Goal: Communication & Community: Answer question/provide support

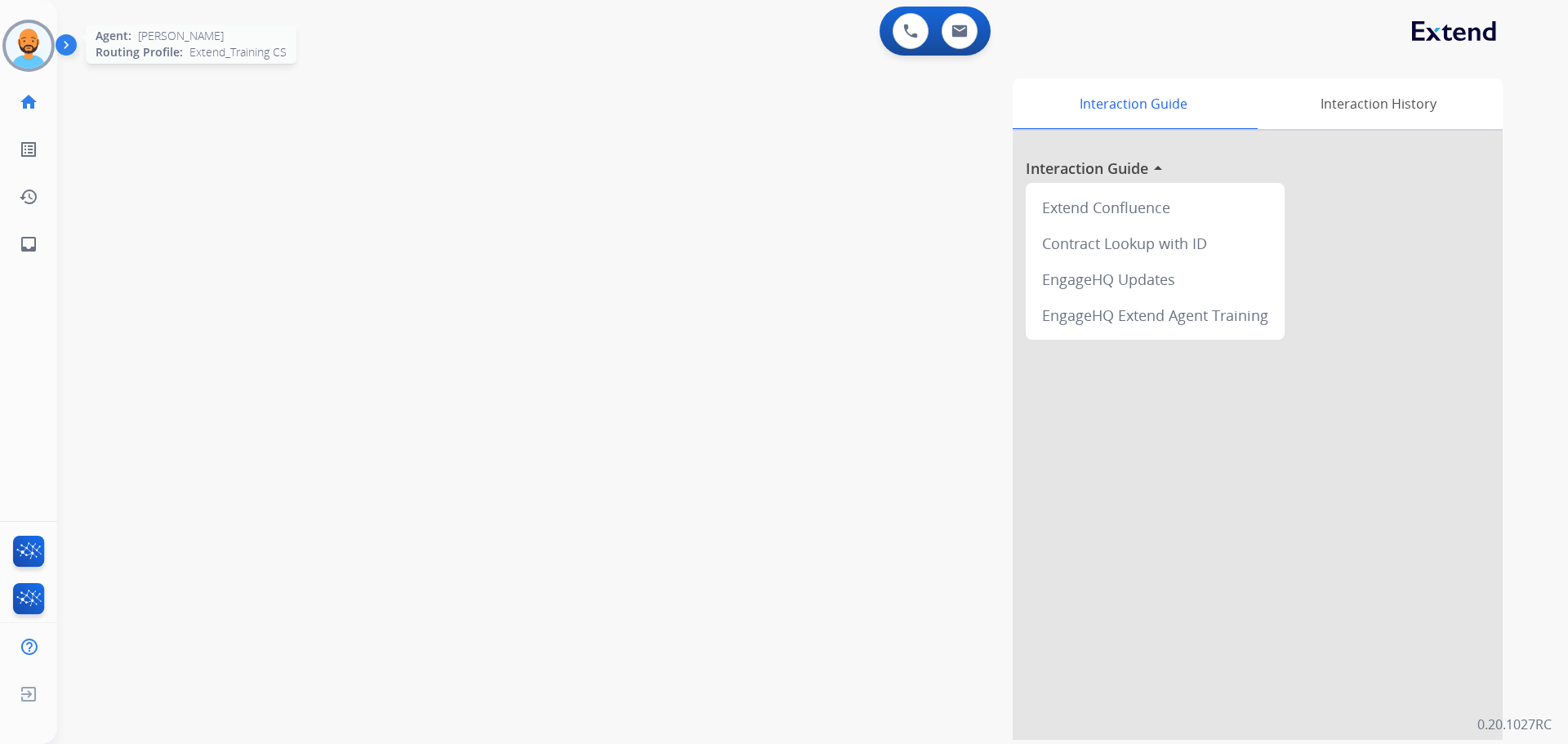
click at [9, 39] on img at bounding box center [28, 45] width 45 height 45
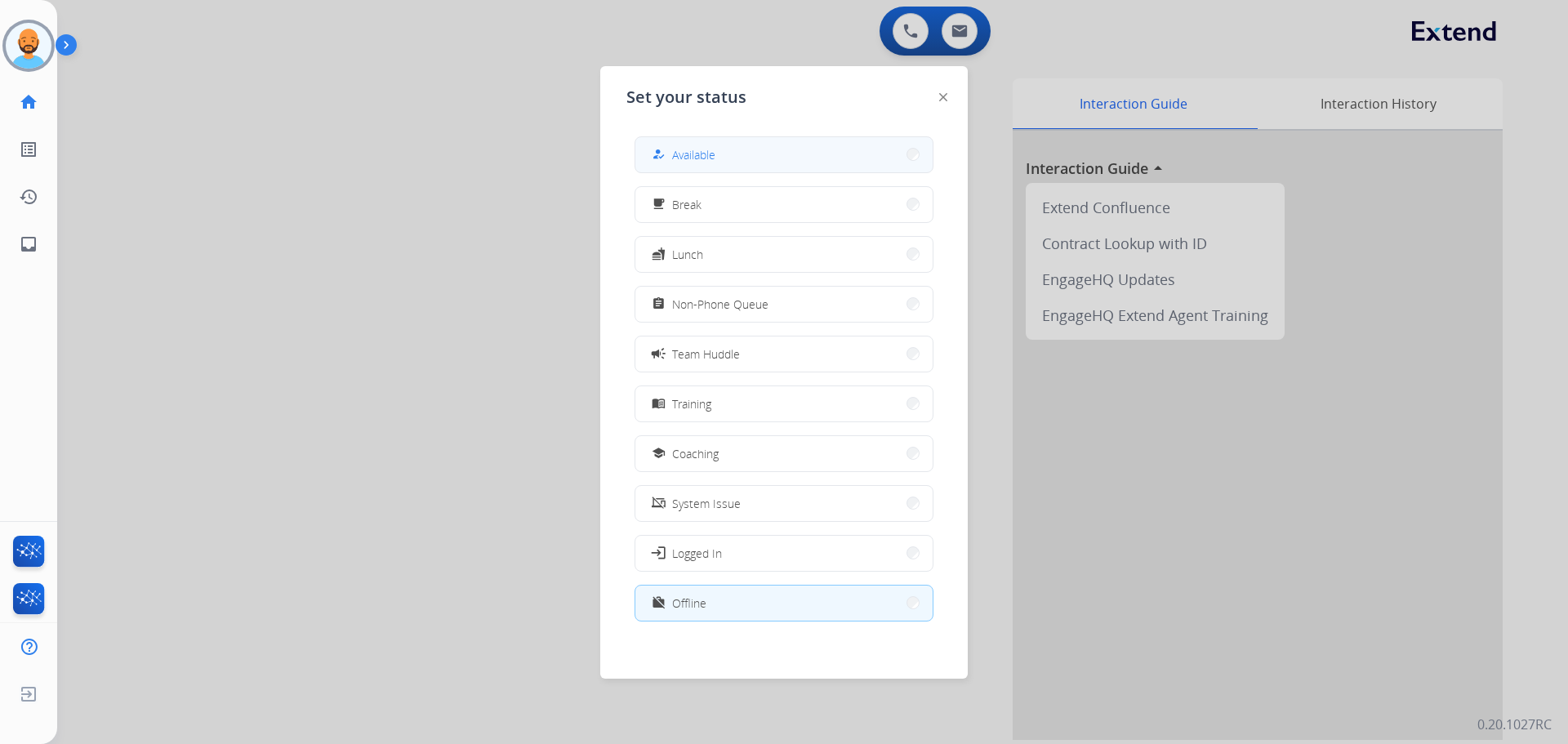
click at [797, 145] on button "how_to_reg Available" at bounding box center [784, 154] width 297 height 35
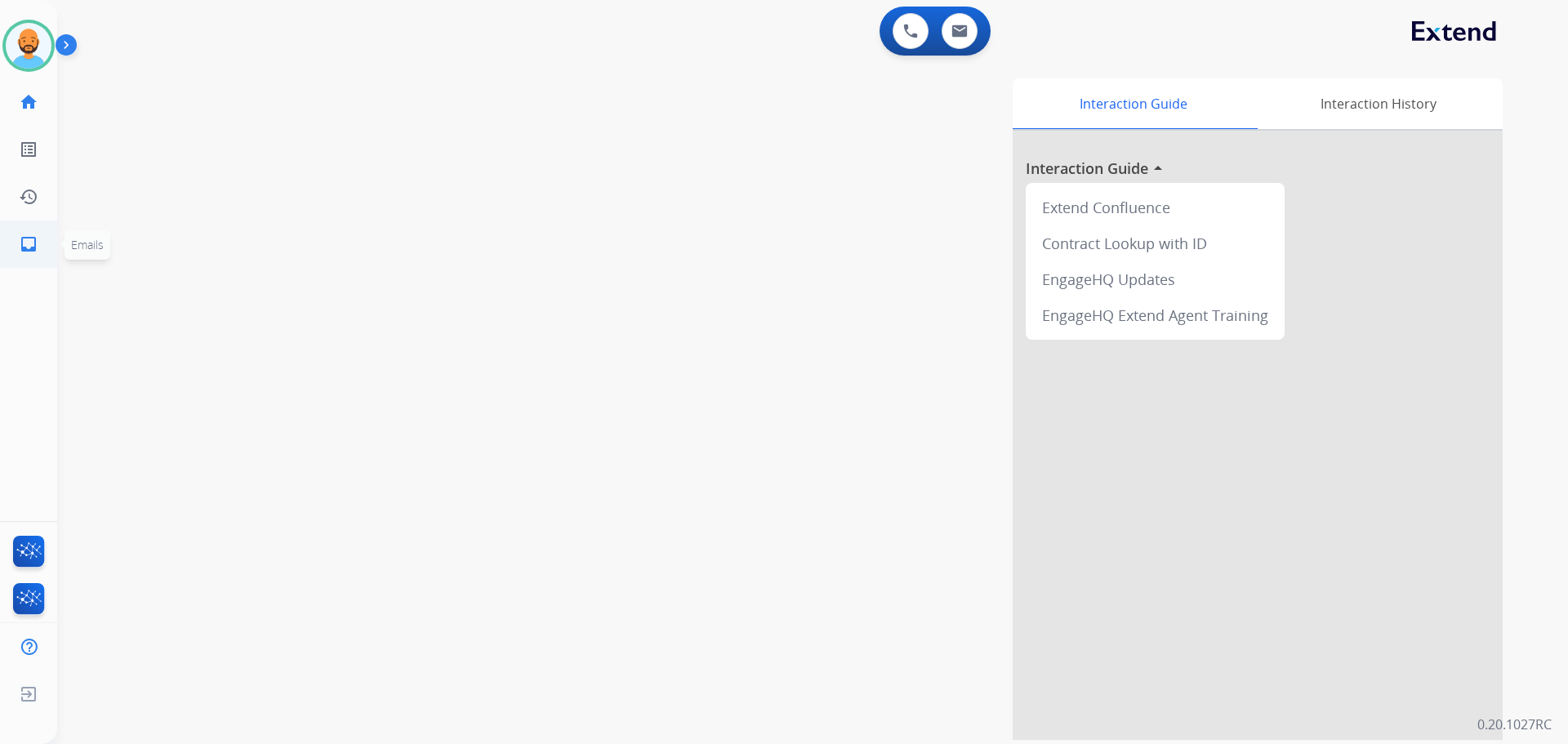
click at [32, 244] on mat-icon "inbox" at bounding box center [29, 245] width 20 height 20
select select "**********"
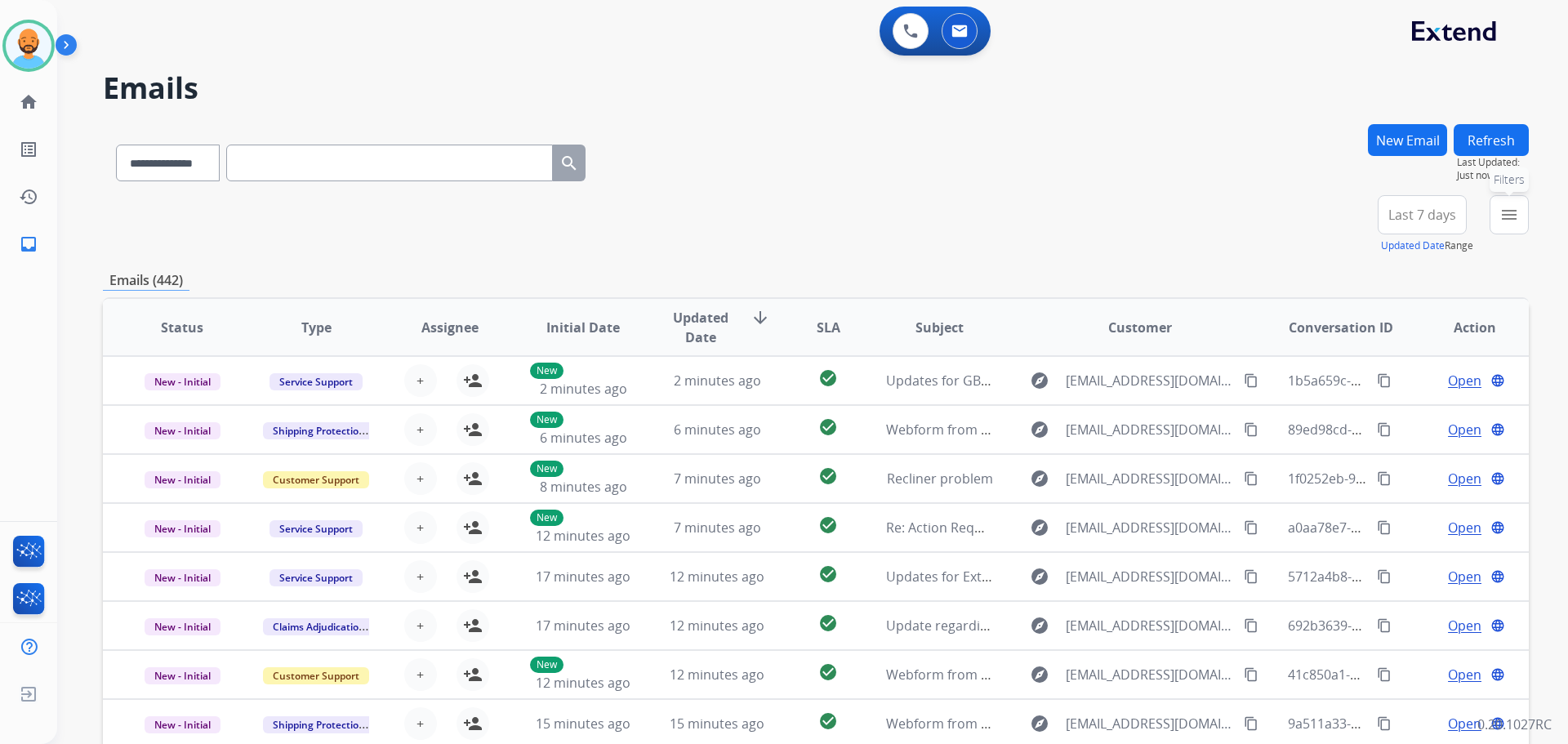
click at [1511, 219] on mat-icon "menu" at bounding box center [1510, 215] width 20 height 20
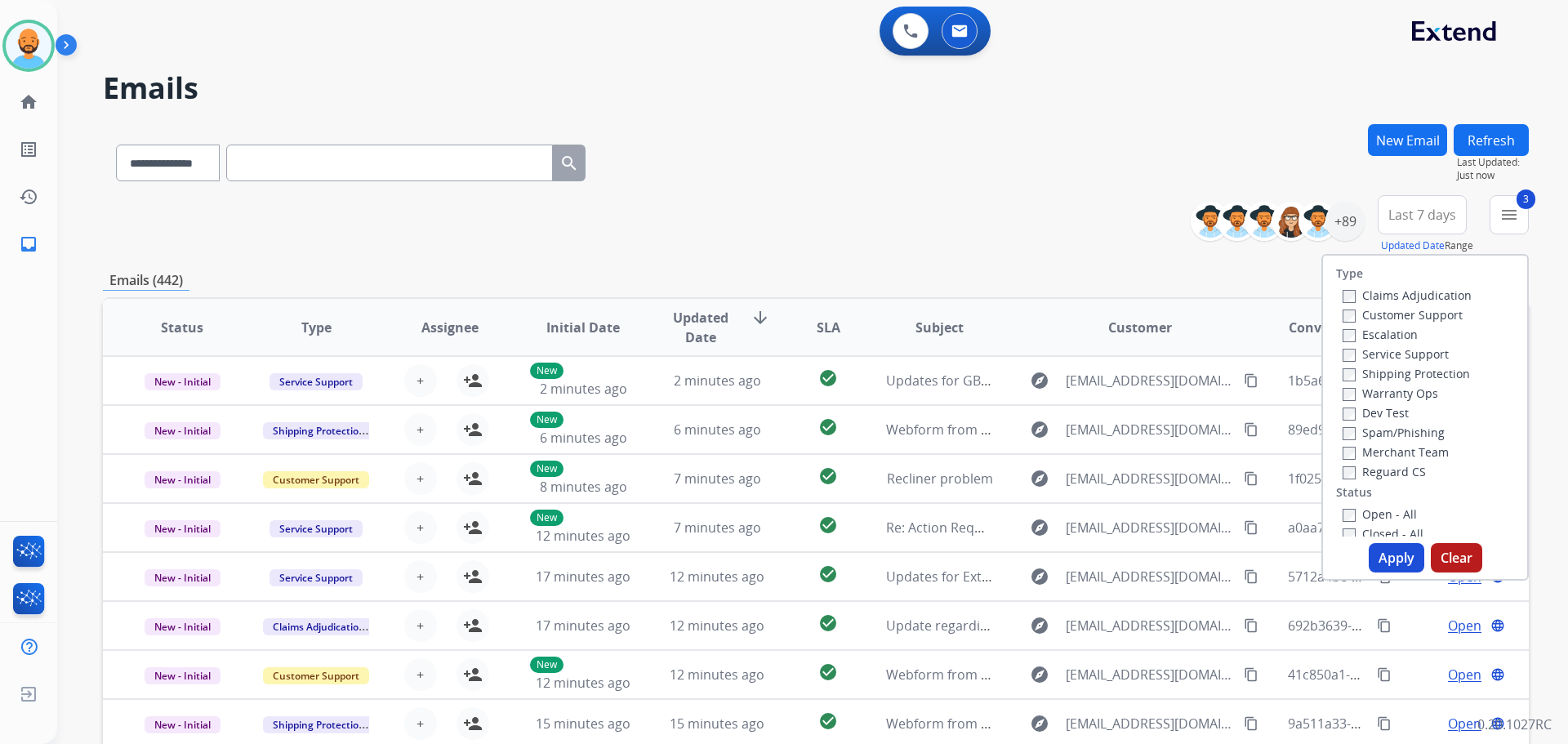
click at [1391, 557] on button "Apply" at bounding box center [1397, 557] width 55 height 29
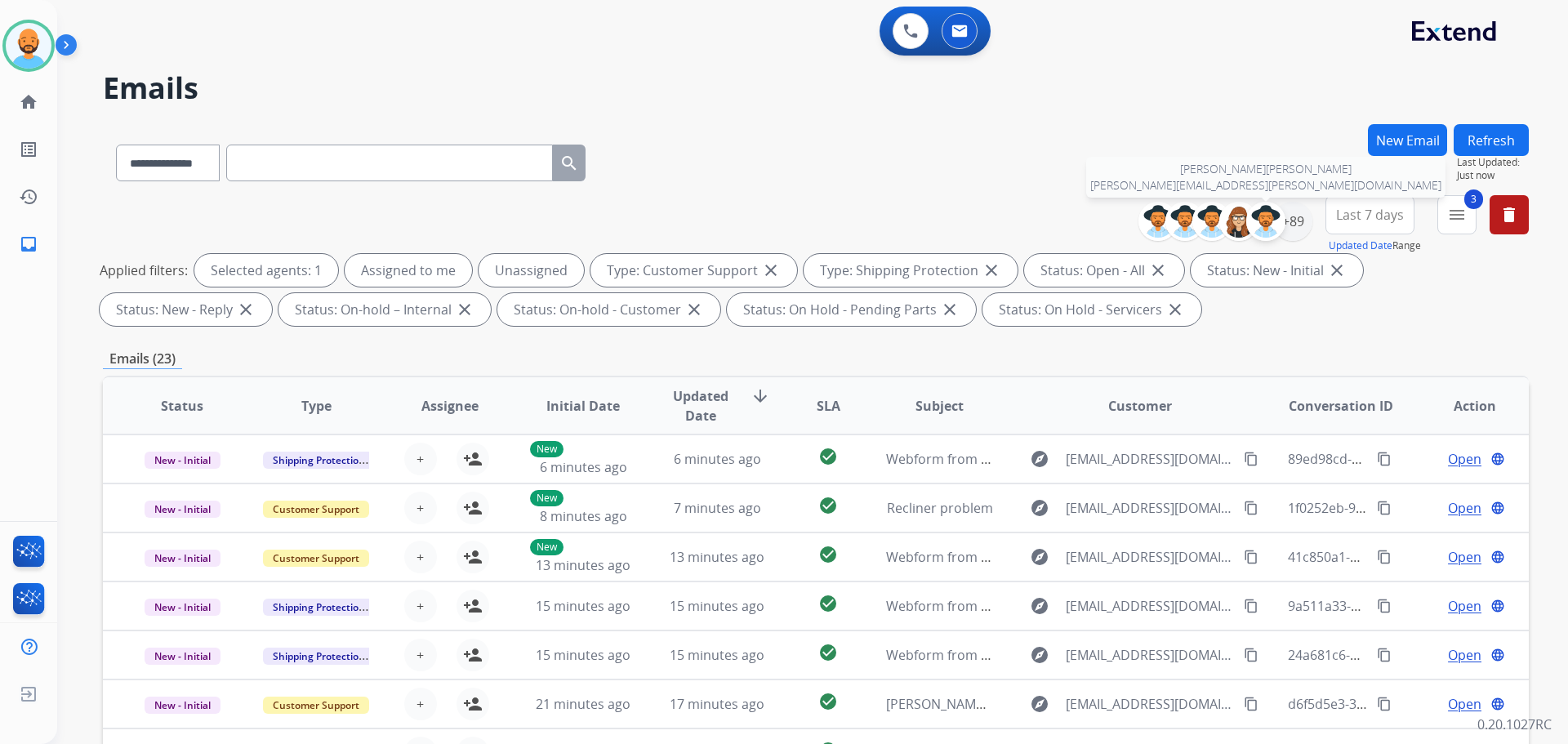
click at [1283, 220] on div at bounding box center [1265, 221] width 39 height 39
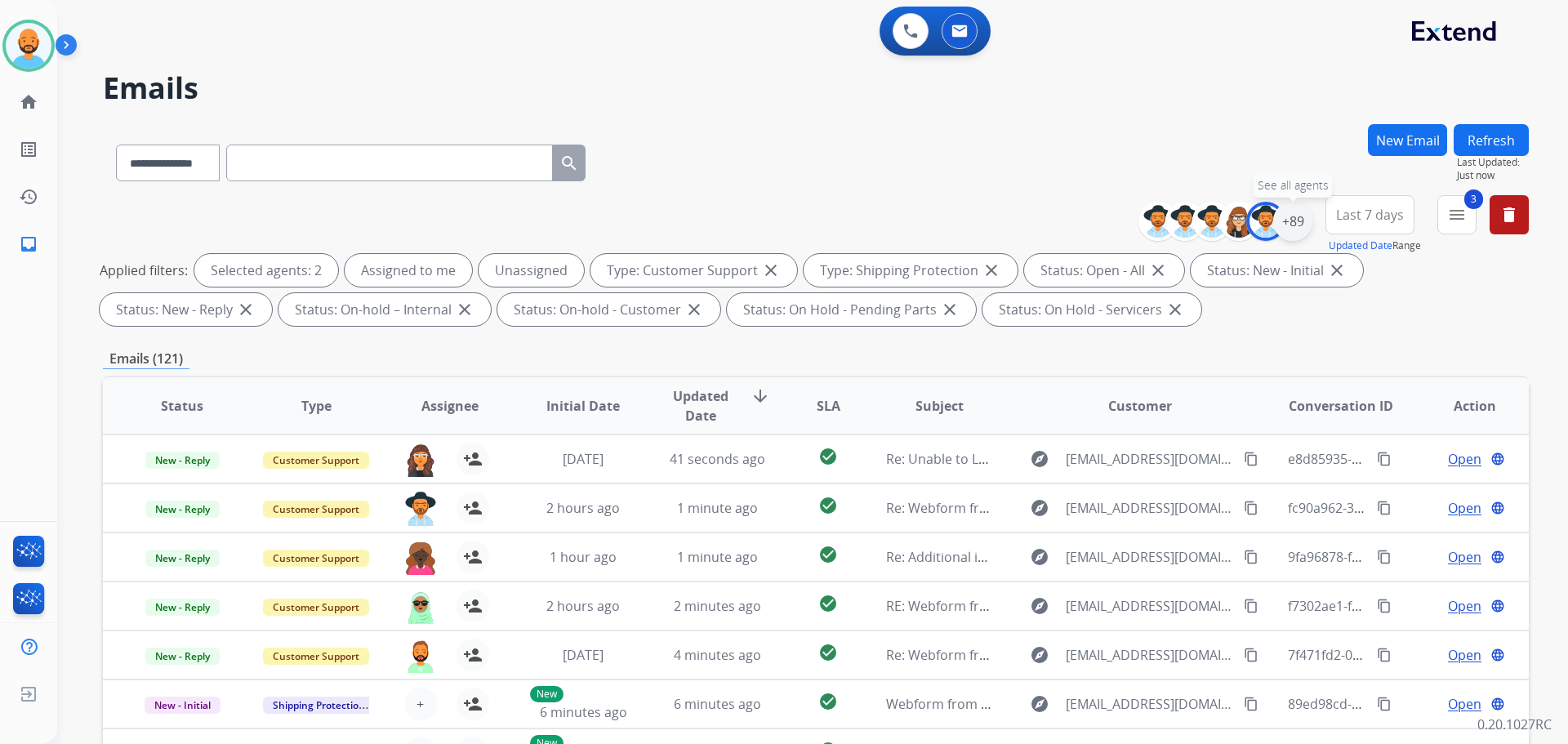
click at [1295, 220] on div "+89" at bounding box center [1292, 221] width 39 height 39
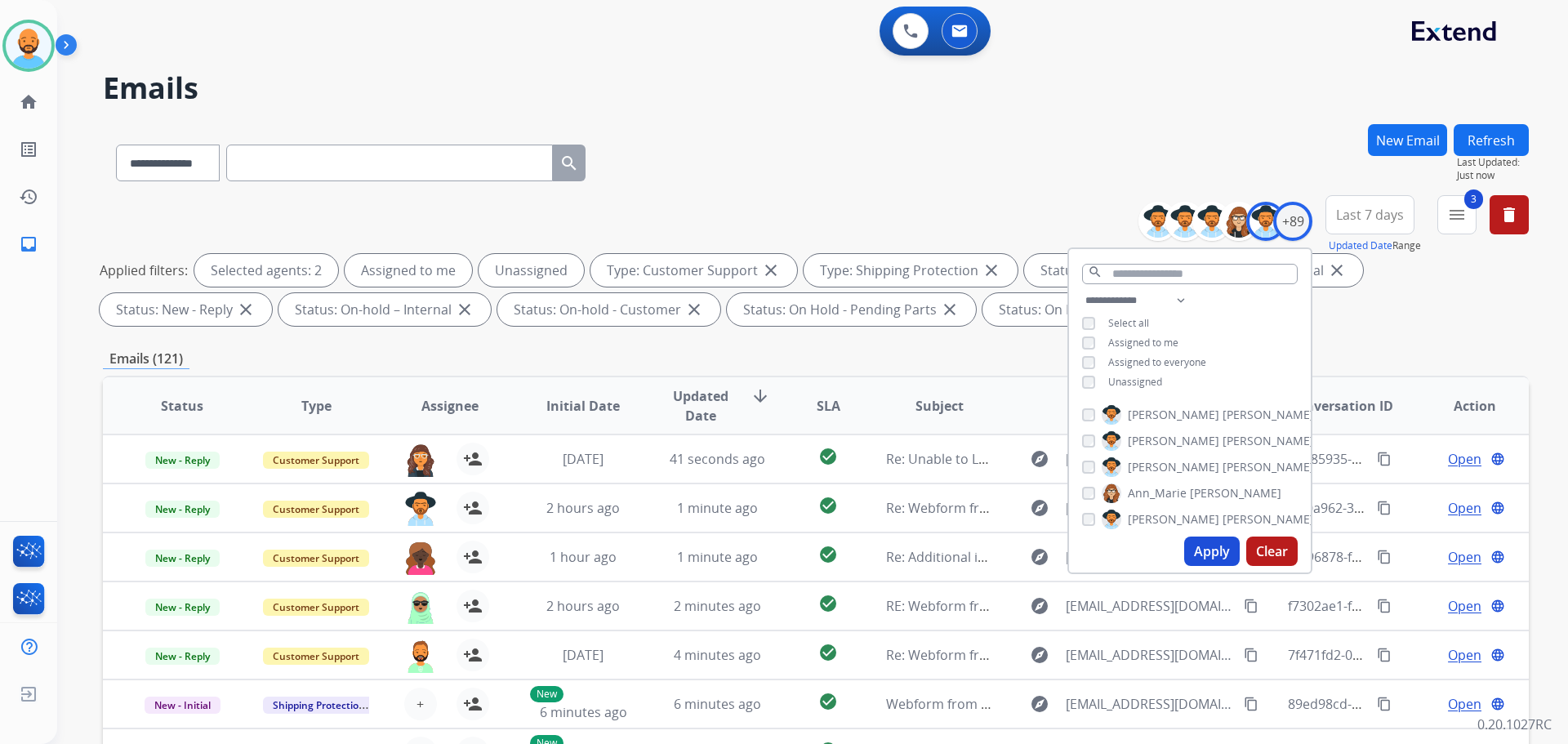
click at [1273, 551] on button "Clear" at bounding box center [1272, 551] width 52 height 29
click at [1194, 537] on button "Apply" at bounding box center [1212, 551] width 55 height 29
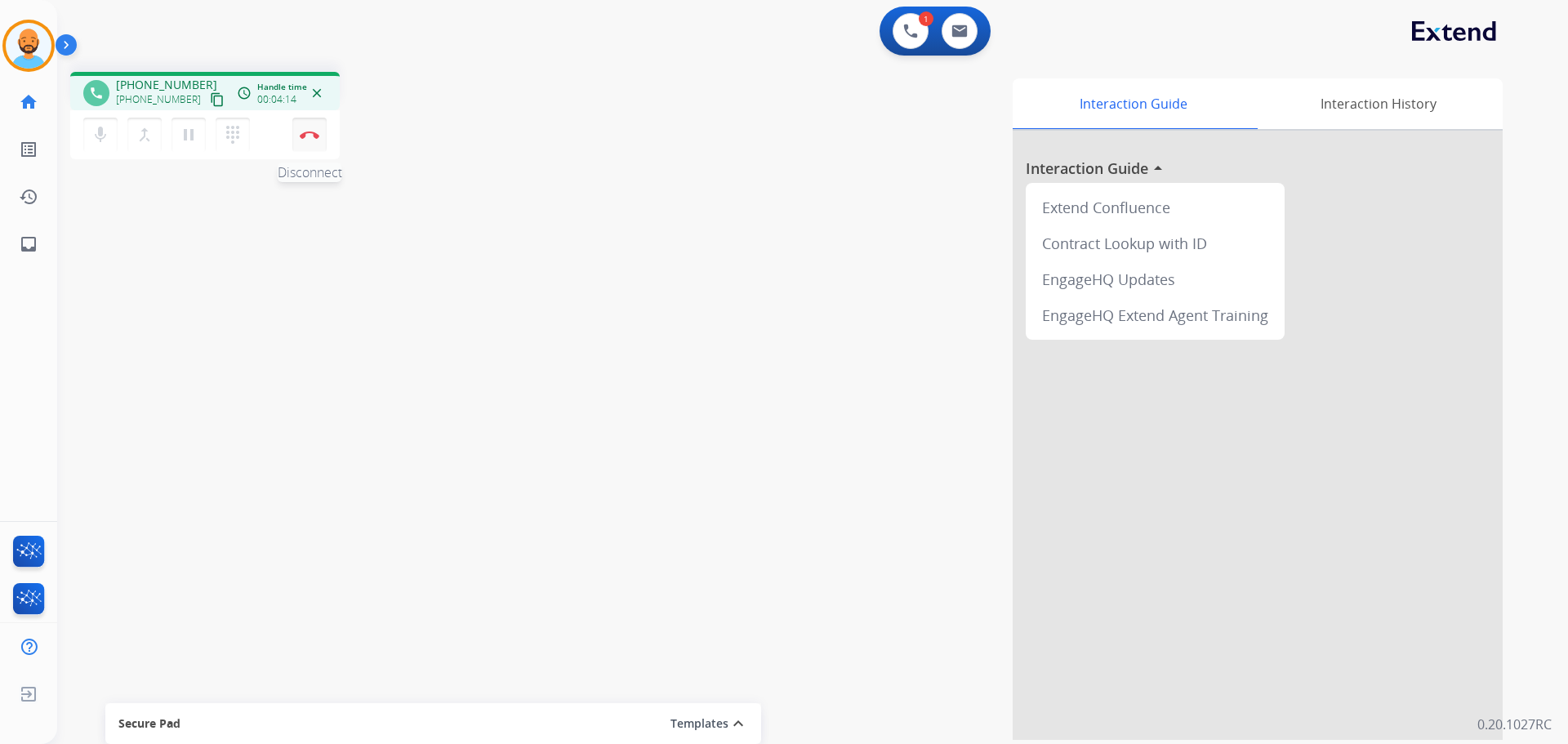
click at [310, 143] on button "Disconnect" at bounding box center [310, 135] width 34 height 34
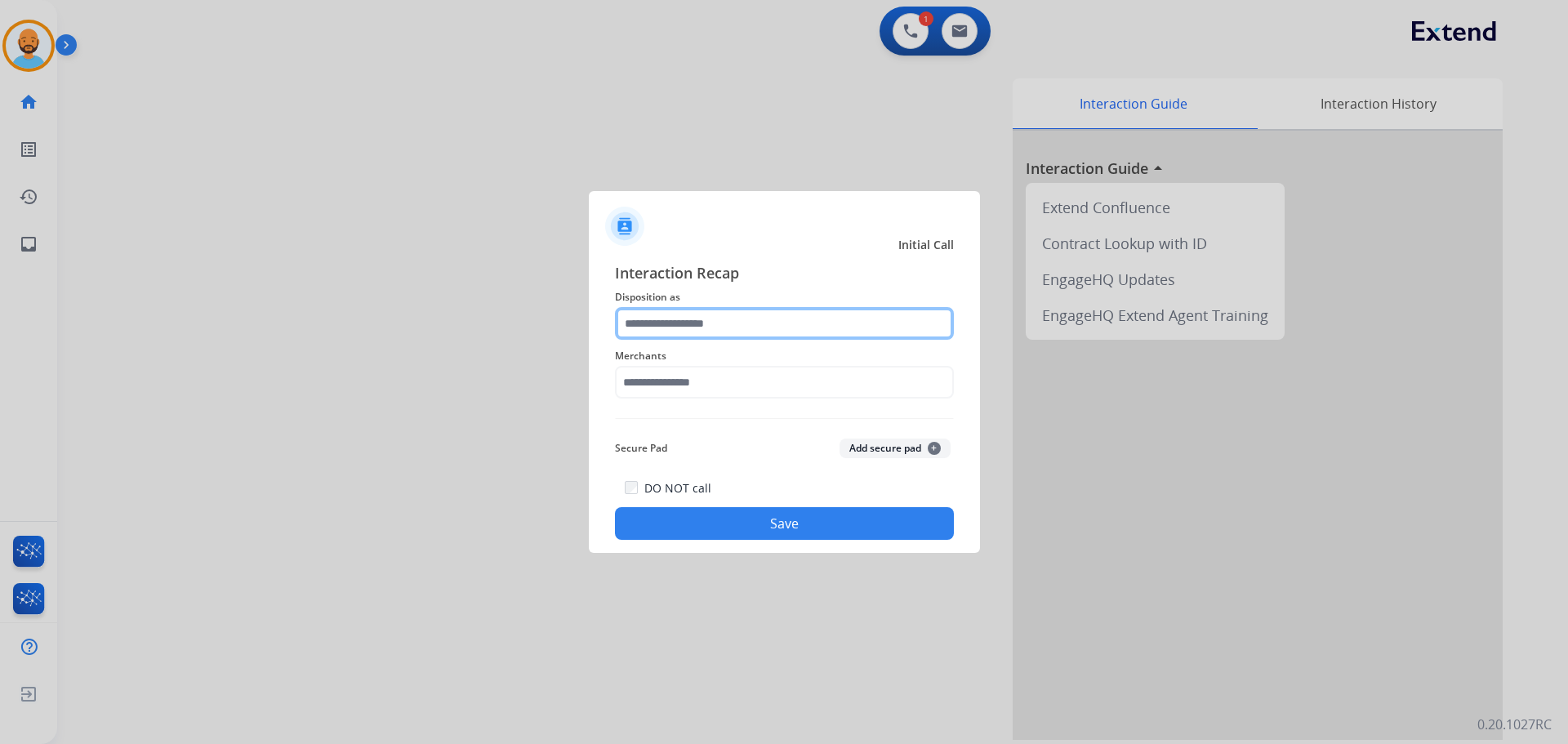
click at [827, 331] on input "text" at bounding box center [785, 324] width 339 height 33
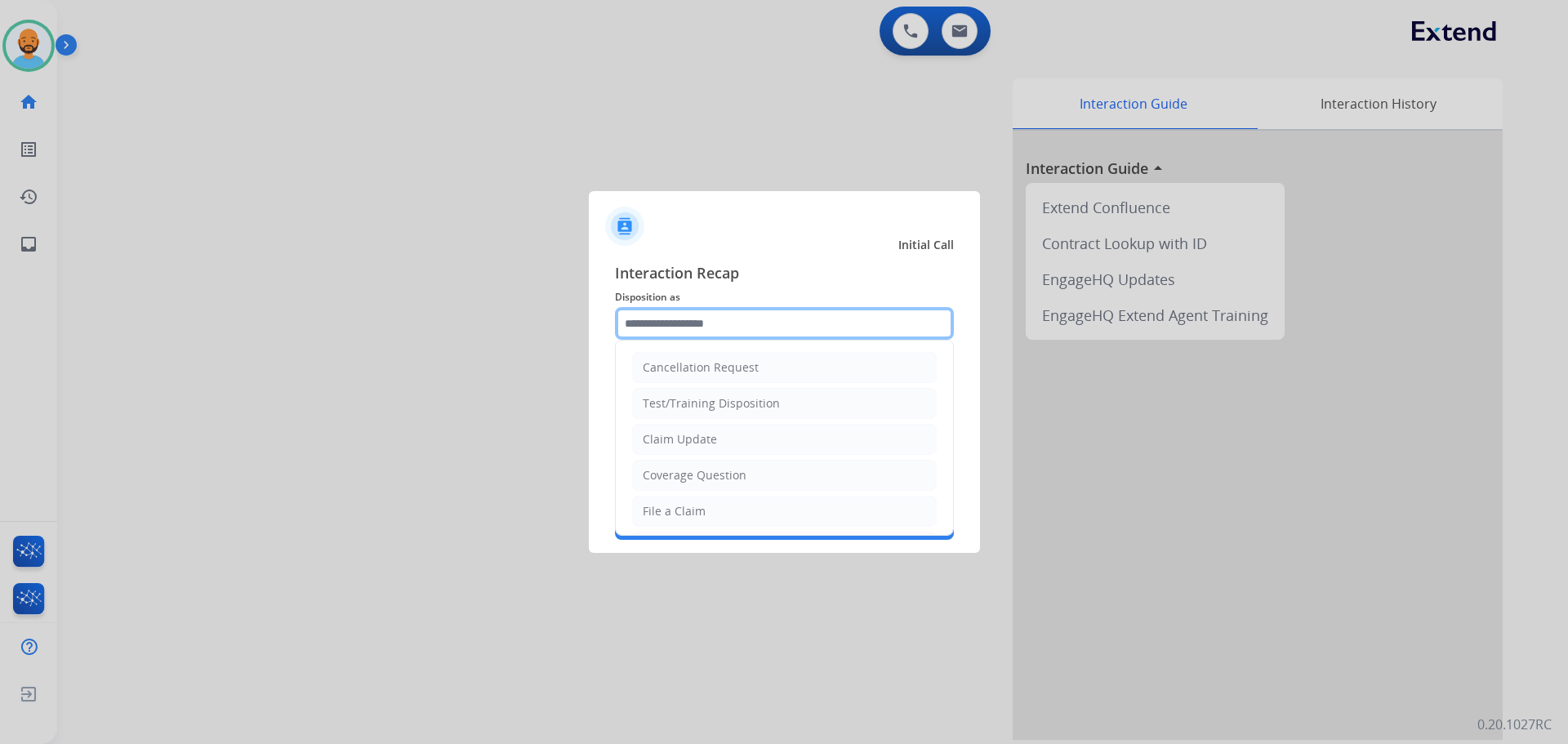
click at [667, 318] on input "text" at bounding box center [785, 324] width 339 height 33
click at [682, 472] on div "Coverage Question" at bounding box center [694, 476] width 103 height 16
type input "**********"
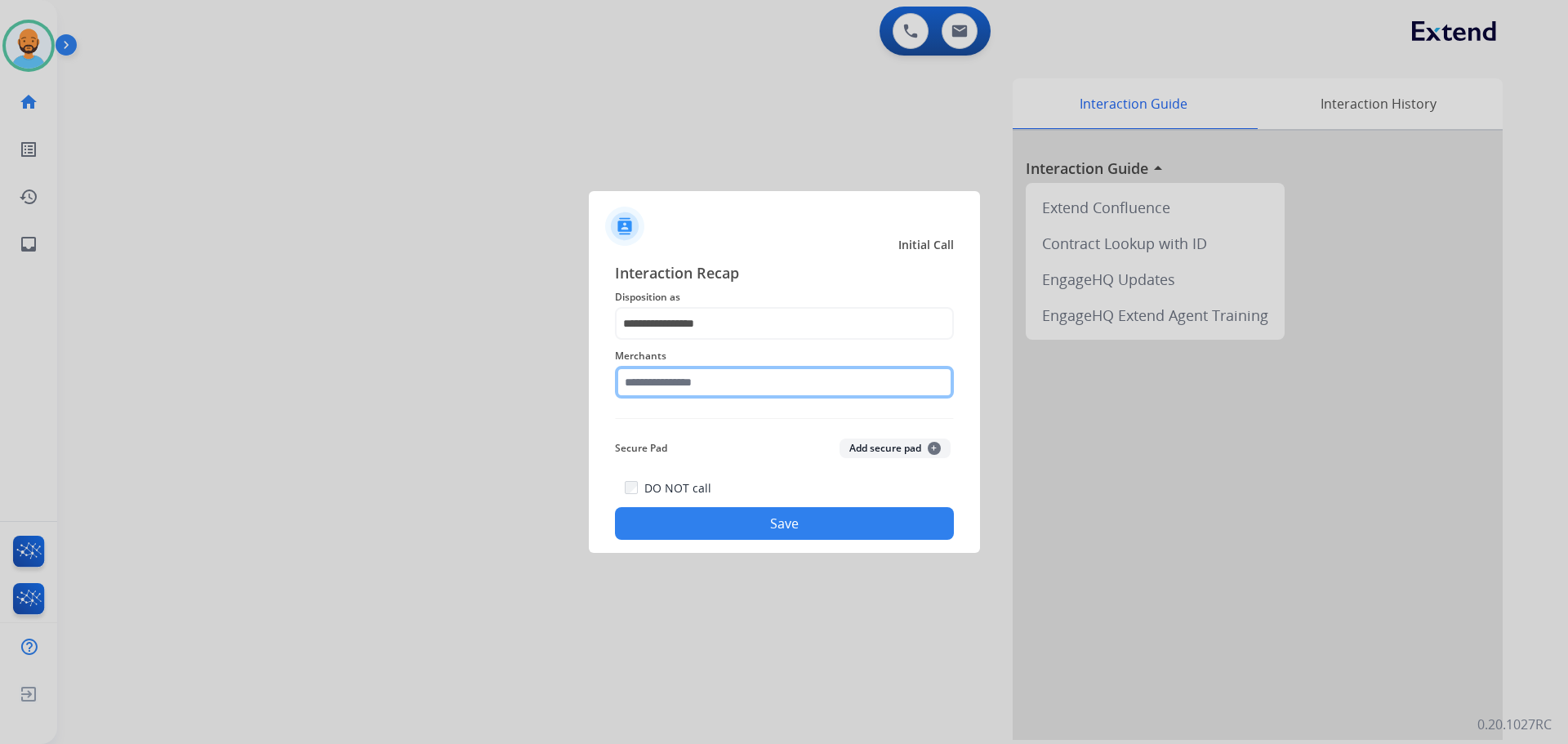
click at [701, 379] on input "text" at bounding box center [785, 382] width 339 height 33
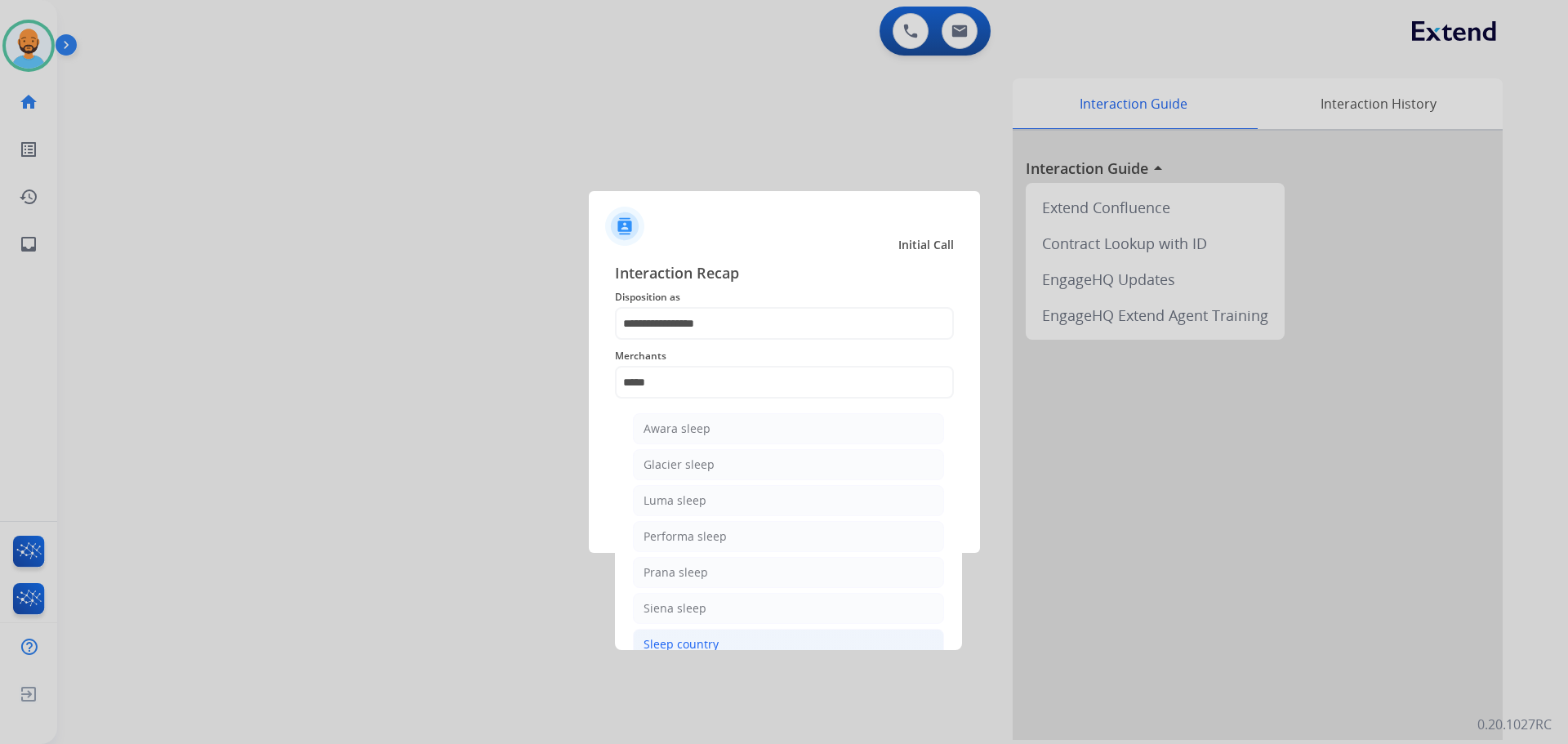
click at [695, 634] on li "Sleep country" at bounding box center [788, 644] width 311 height 31
type input "**********"
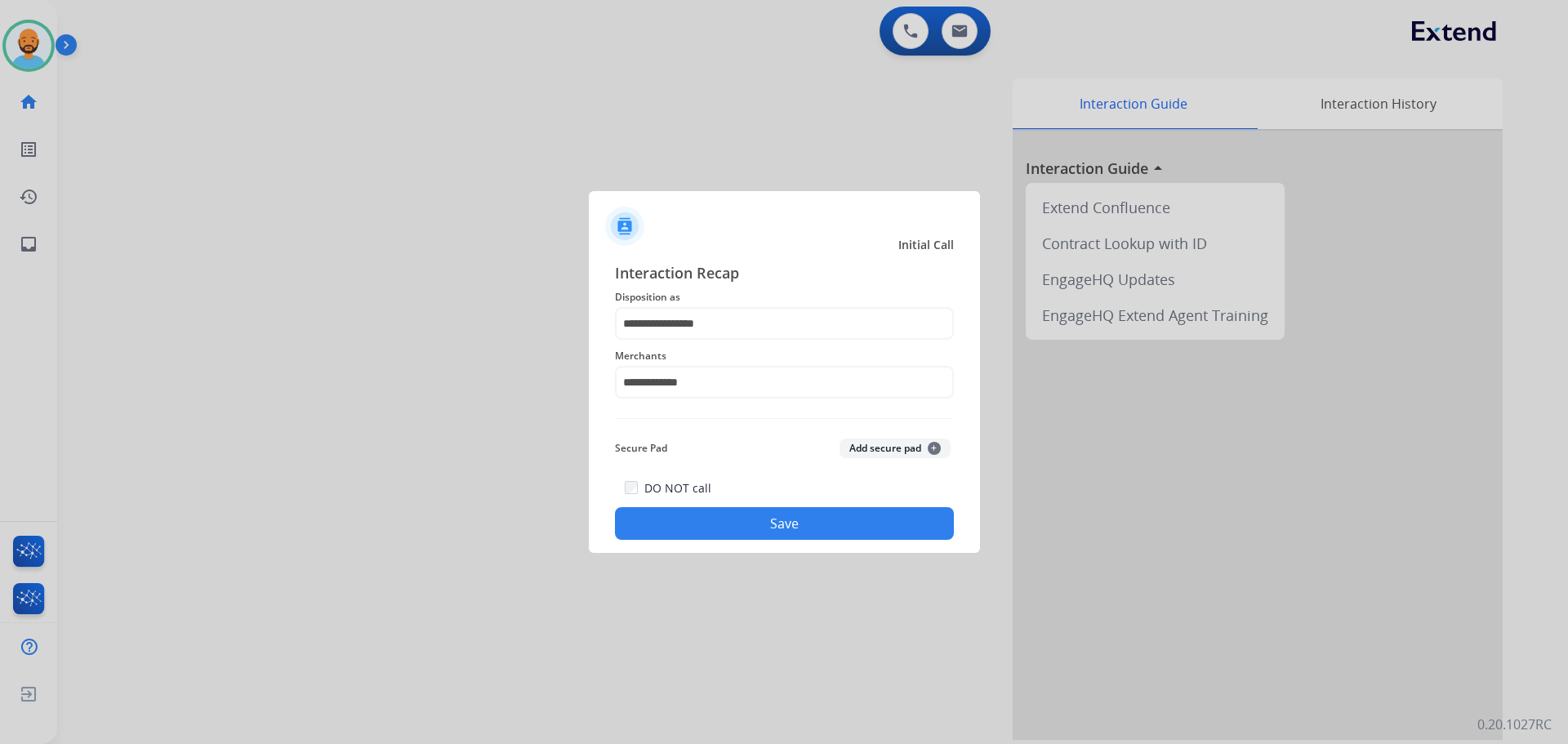
click at [718, 515] on button "Save" at bounding box center [785, 524] width 339 height 33
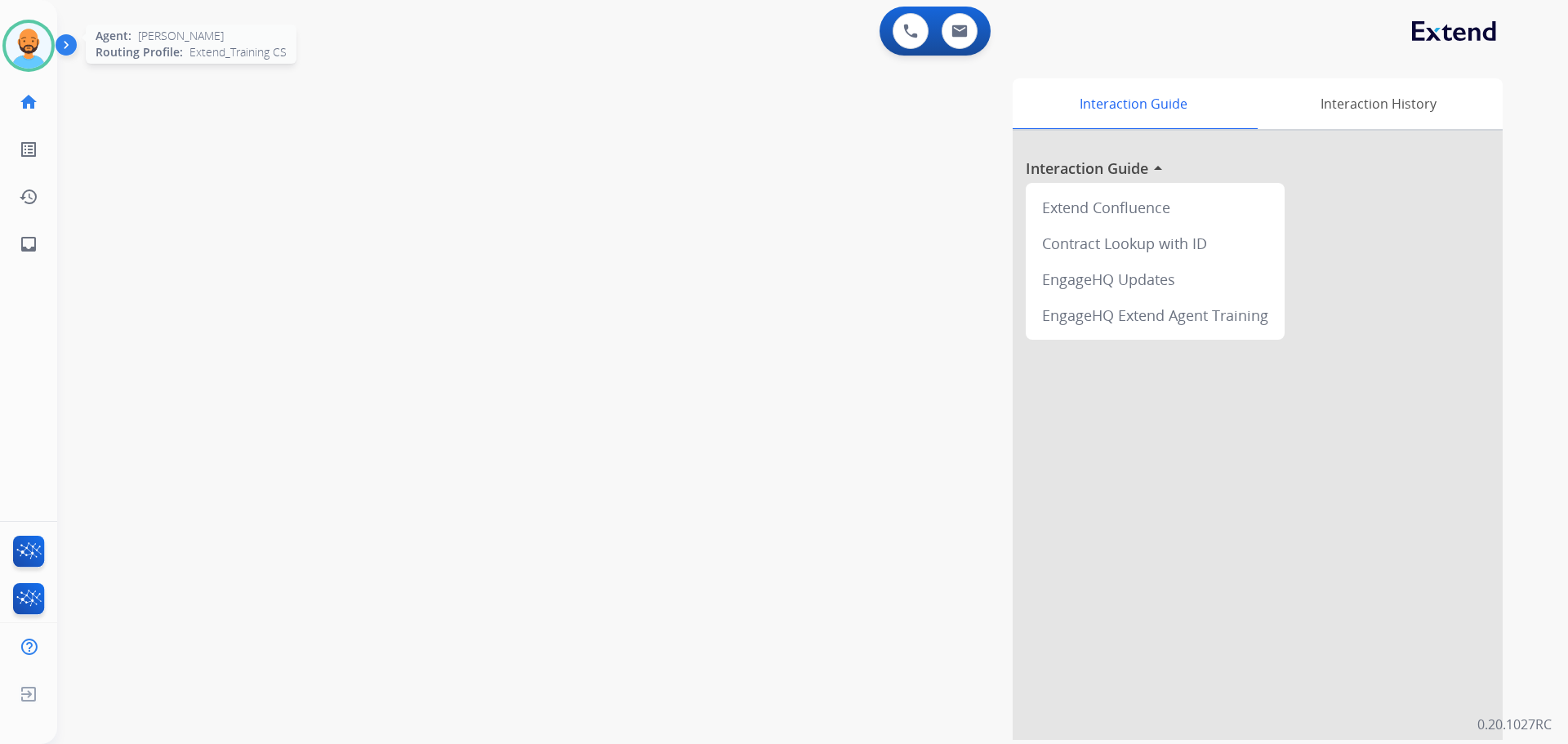
click at [16, 62] on img at bounding box center [28, 45] width 45 height 45
click at [24, 41] on img at bounding box center [28, 45] width 45 height 45
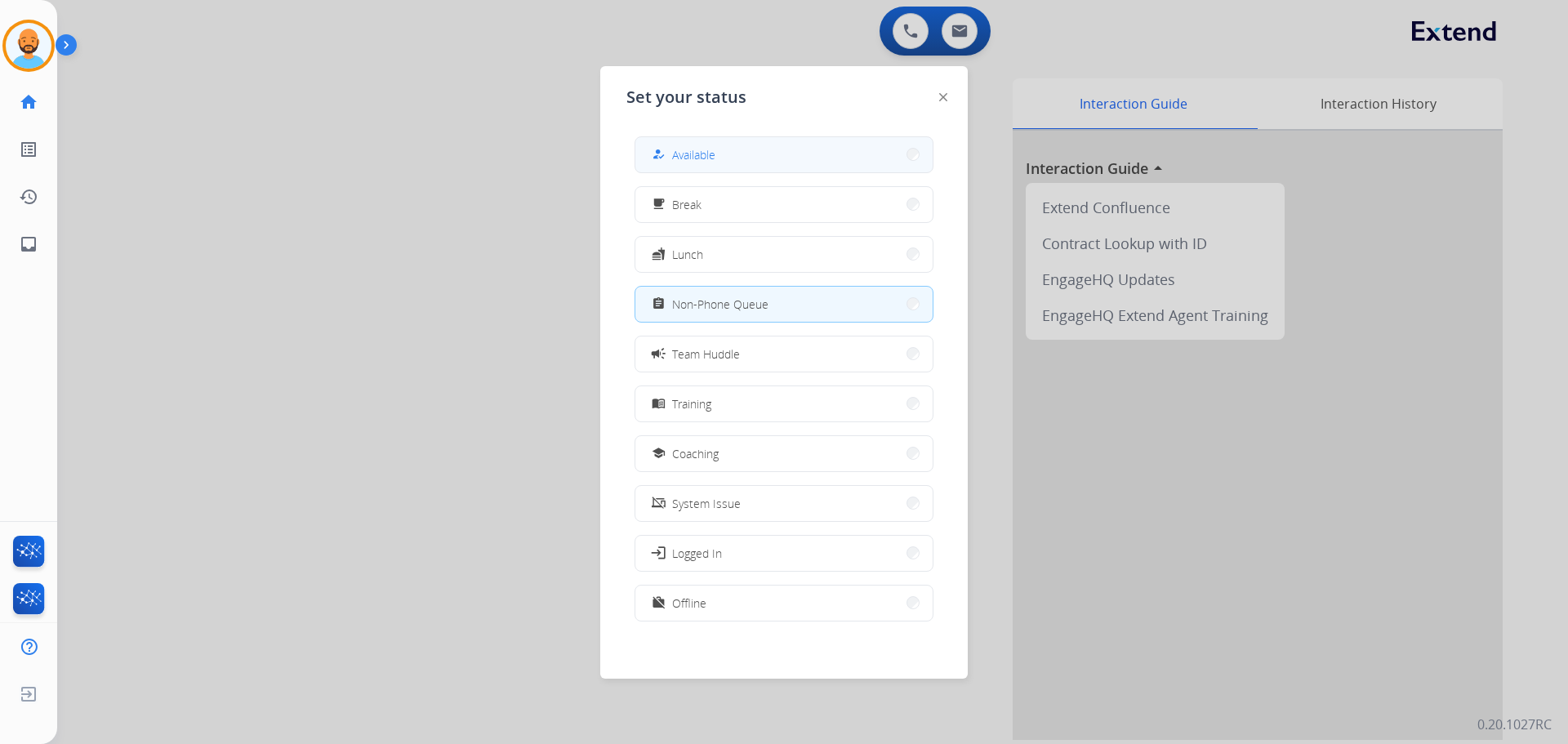
click at [704, 157] on span "Available" at bounding box center [694, 154] width 44 height 17
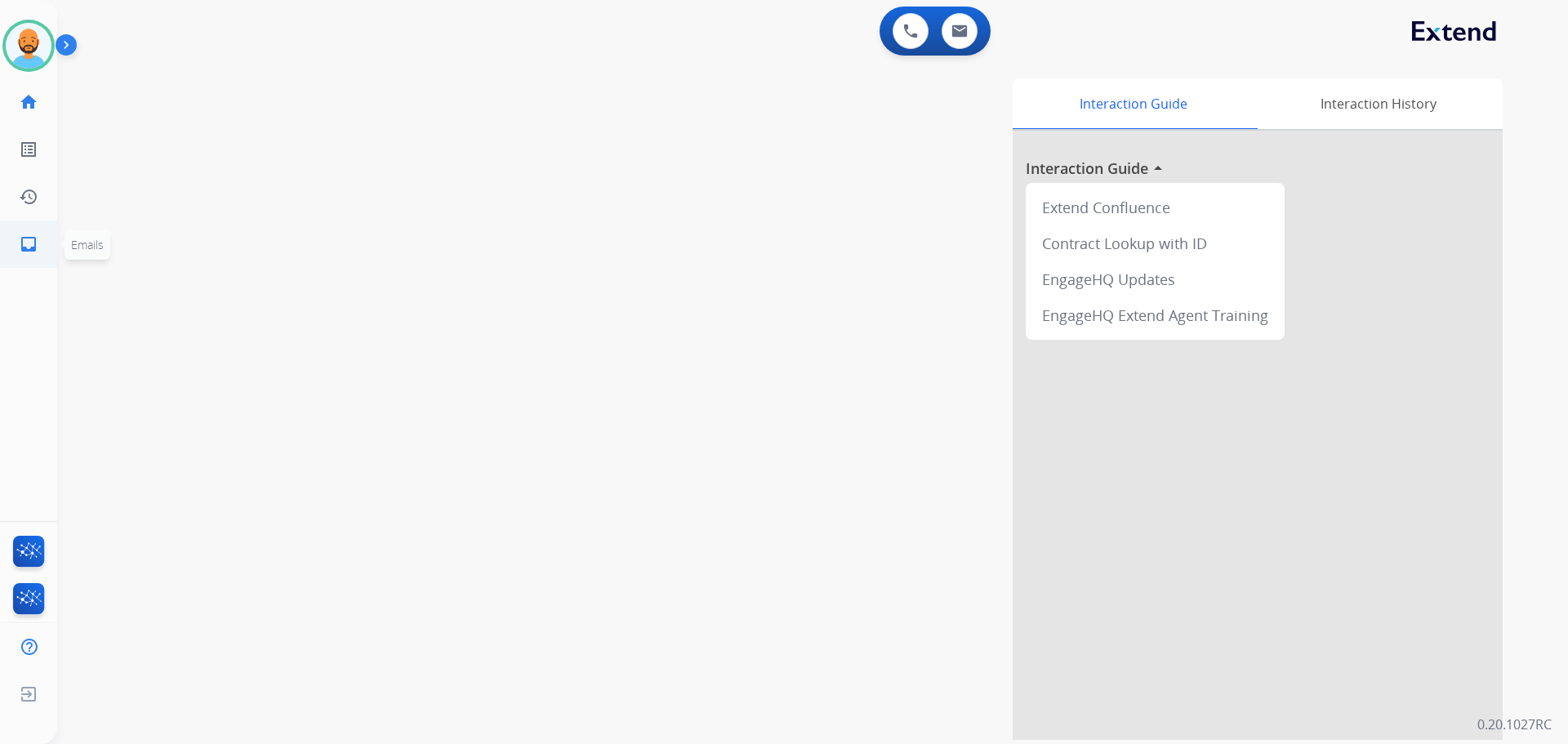
click at [36, 236] on mat-icon "inbox" at bounding box center [29, 245] width 20 height 20
select select "**********"
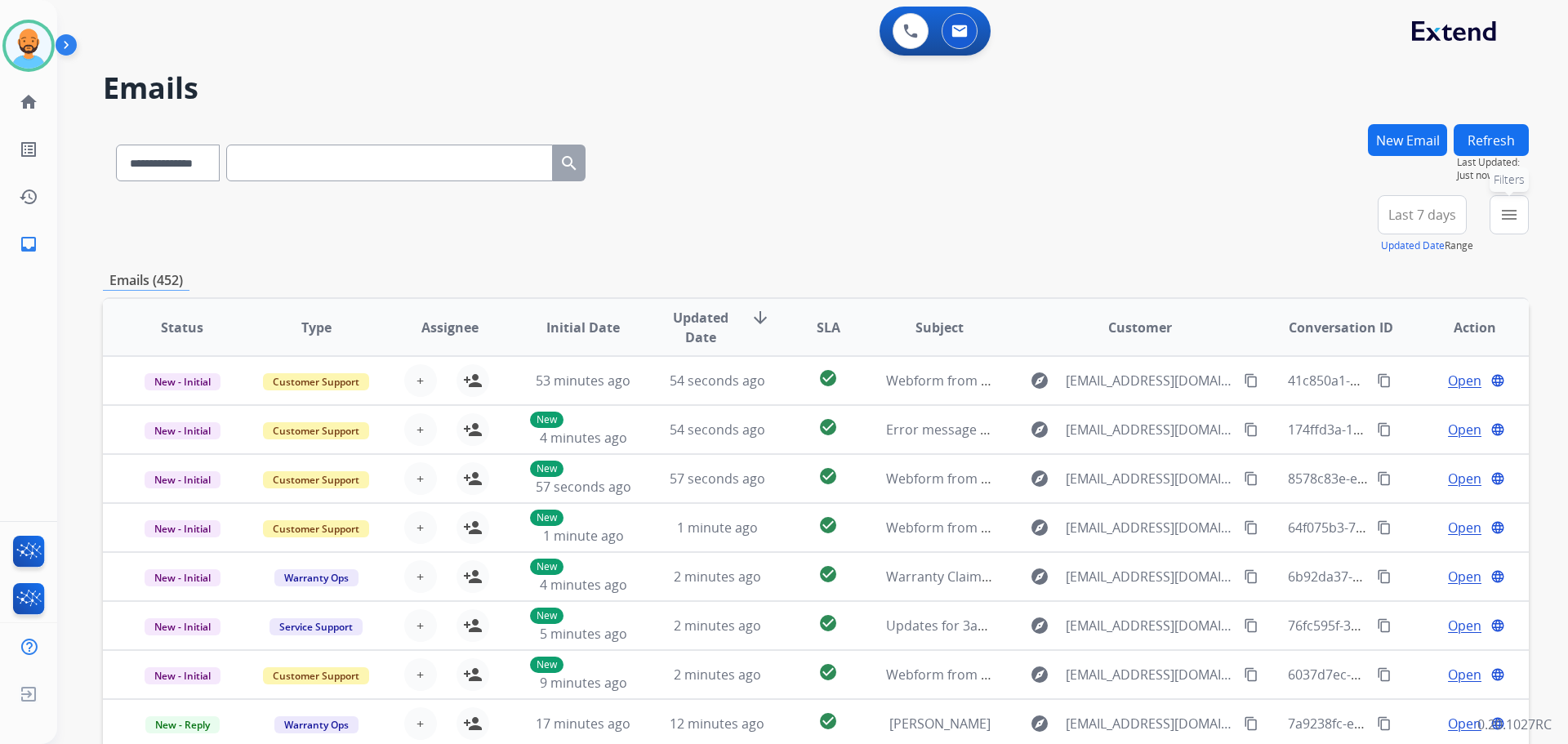
click at [1515, 209] on mat-icon "menu" at bounding box center [1510, 215] width 20 height 20
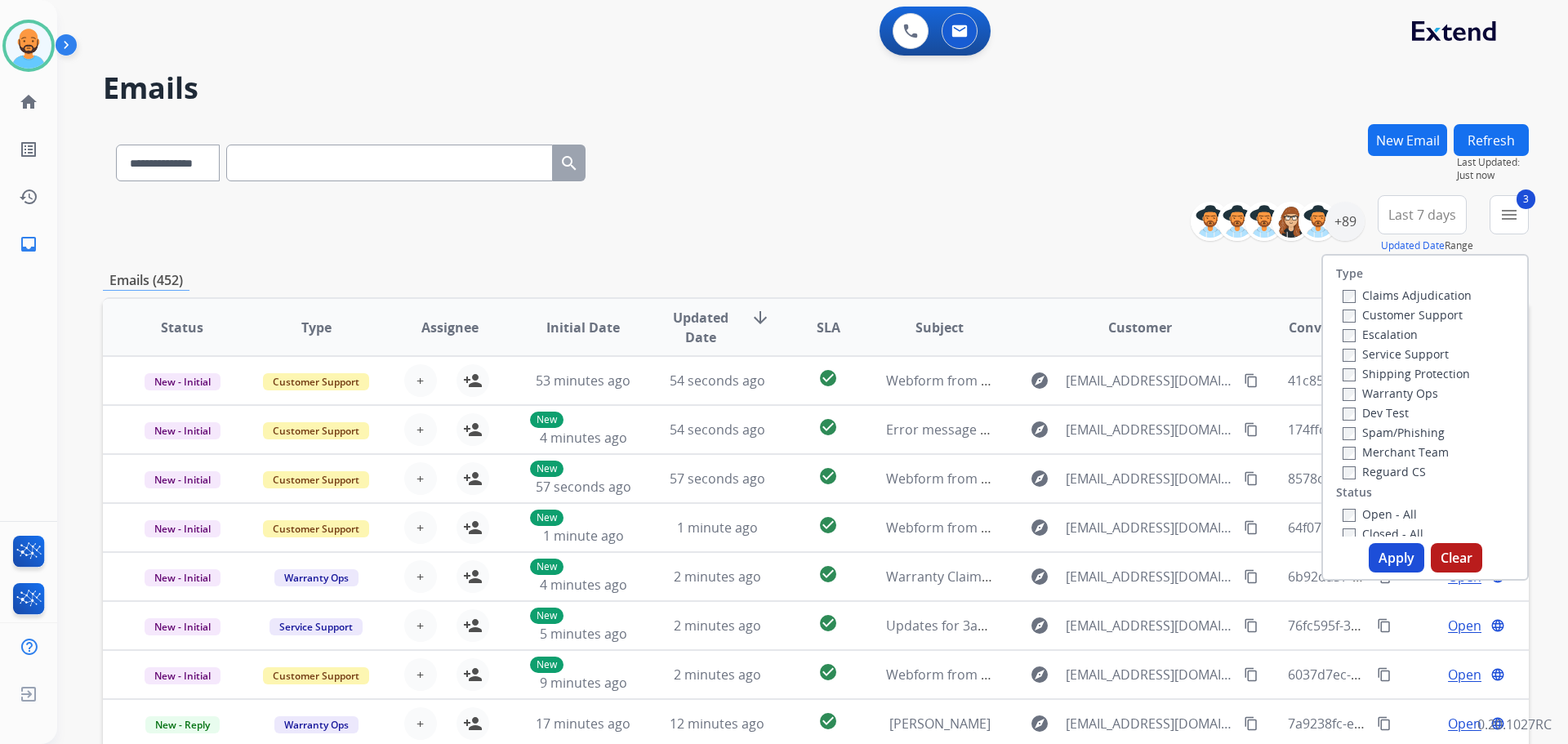
click at [1380, 563] on button "Apply" at bounding box center [1397, 557] width 55 height 29
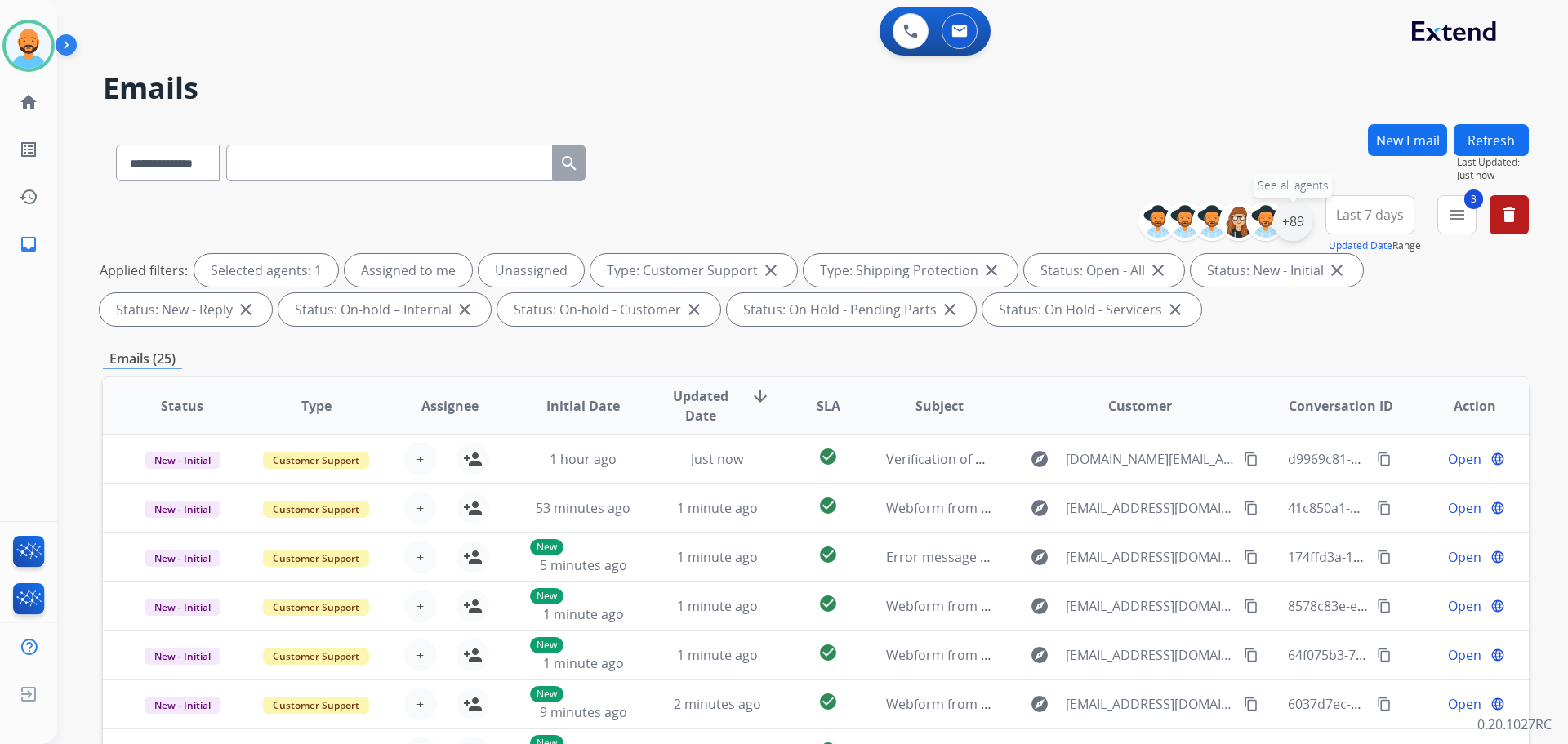
click at [1299, 217] on div "+89" at bounding box center [1292, 221] width 39 height 39
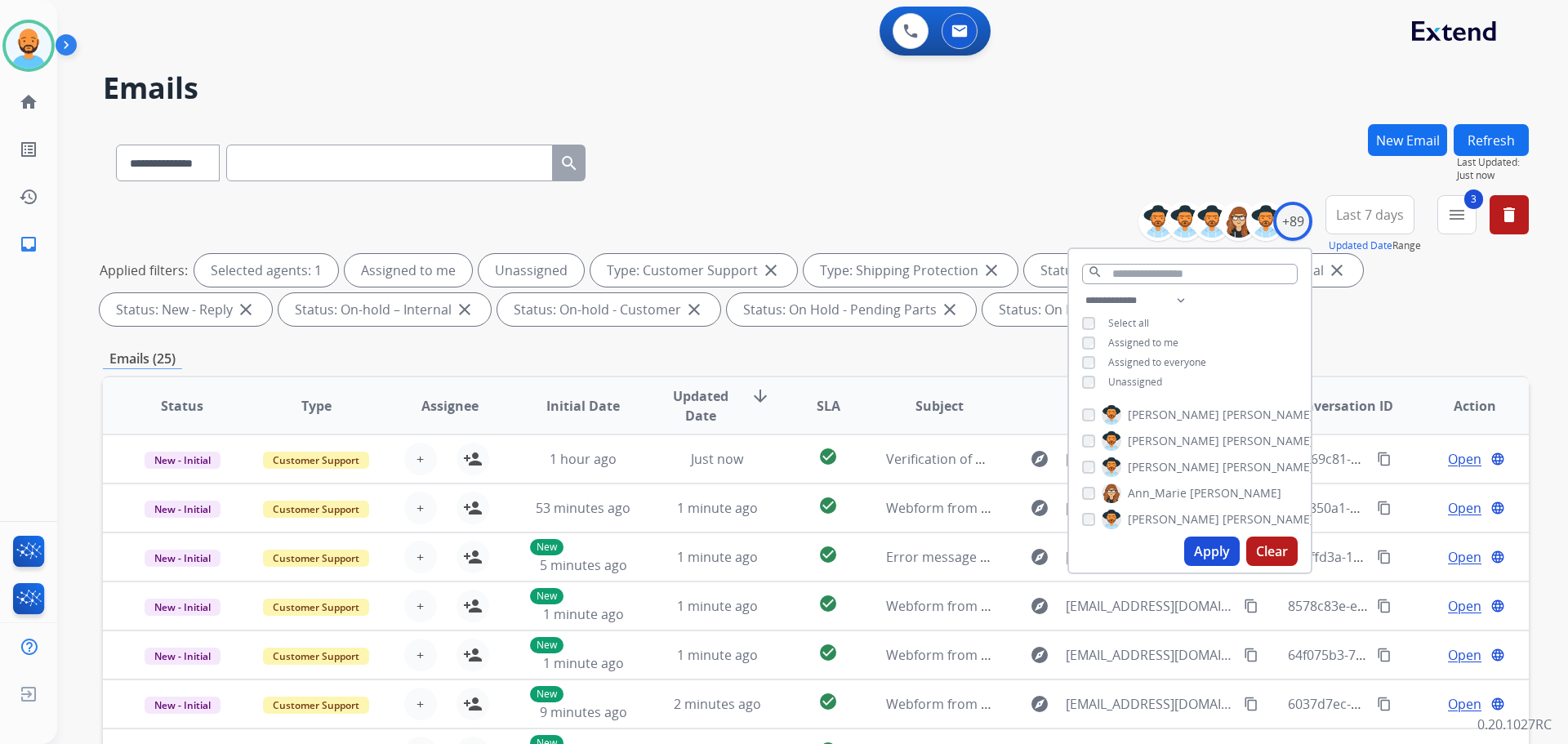
click at [1195, 556] on button "Apply" at bounding box center [1212, 551] width 55 height 29
click at [1032, 125] on div "**********" at bounding box center [817, 159] width 1427 height 71
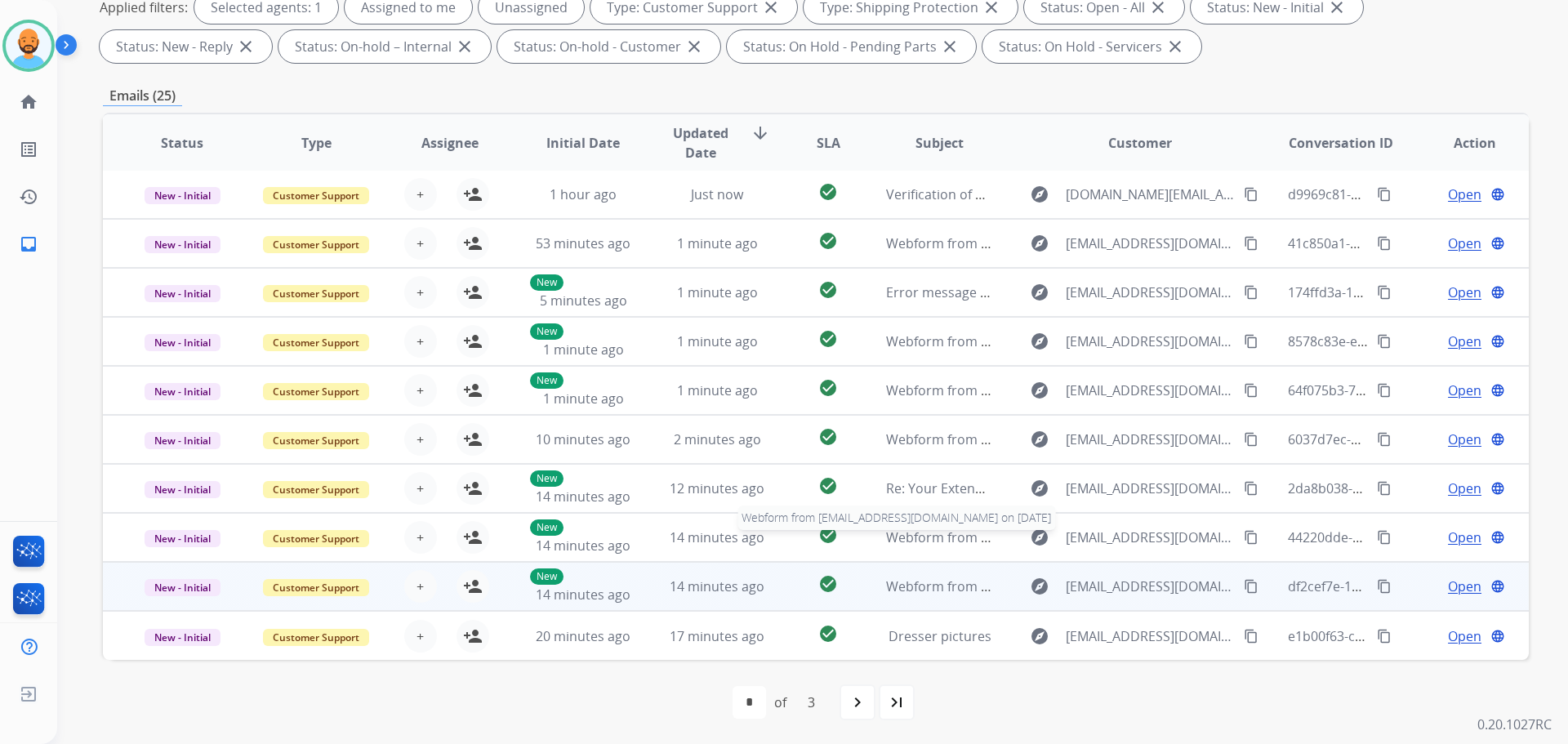
scroll to position [264, 0]
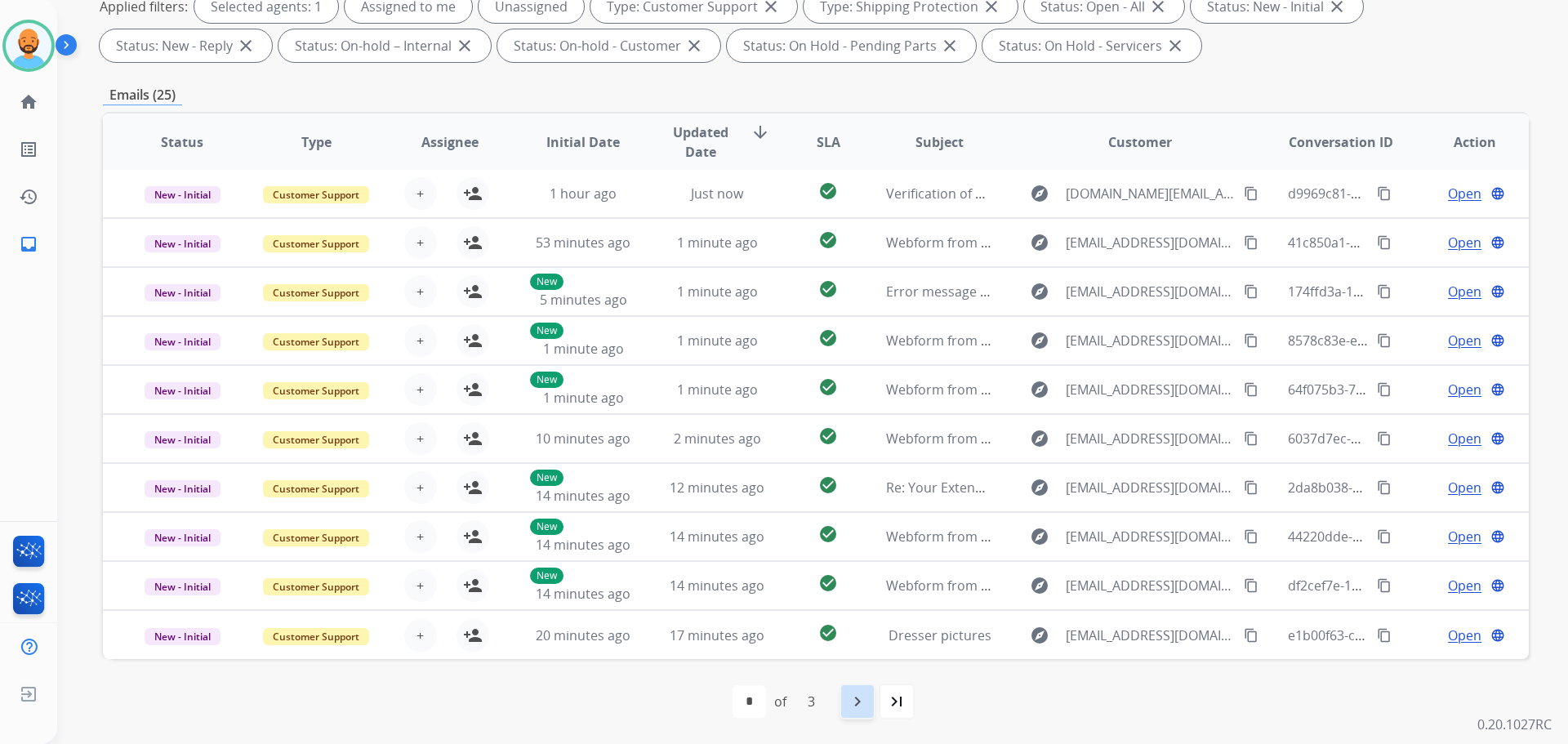
click at [851, 691] on div "navigate_next" at bounding box center [857, 701] width 36 height 36
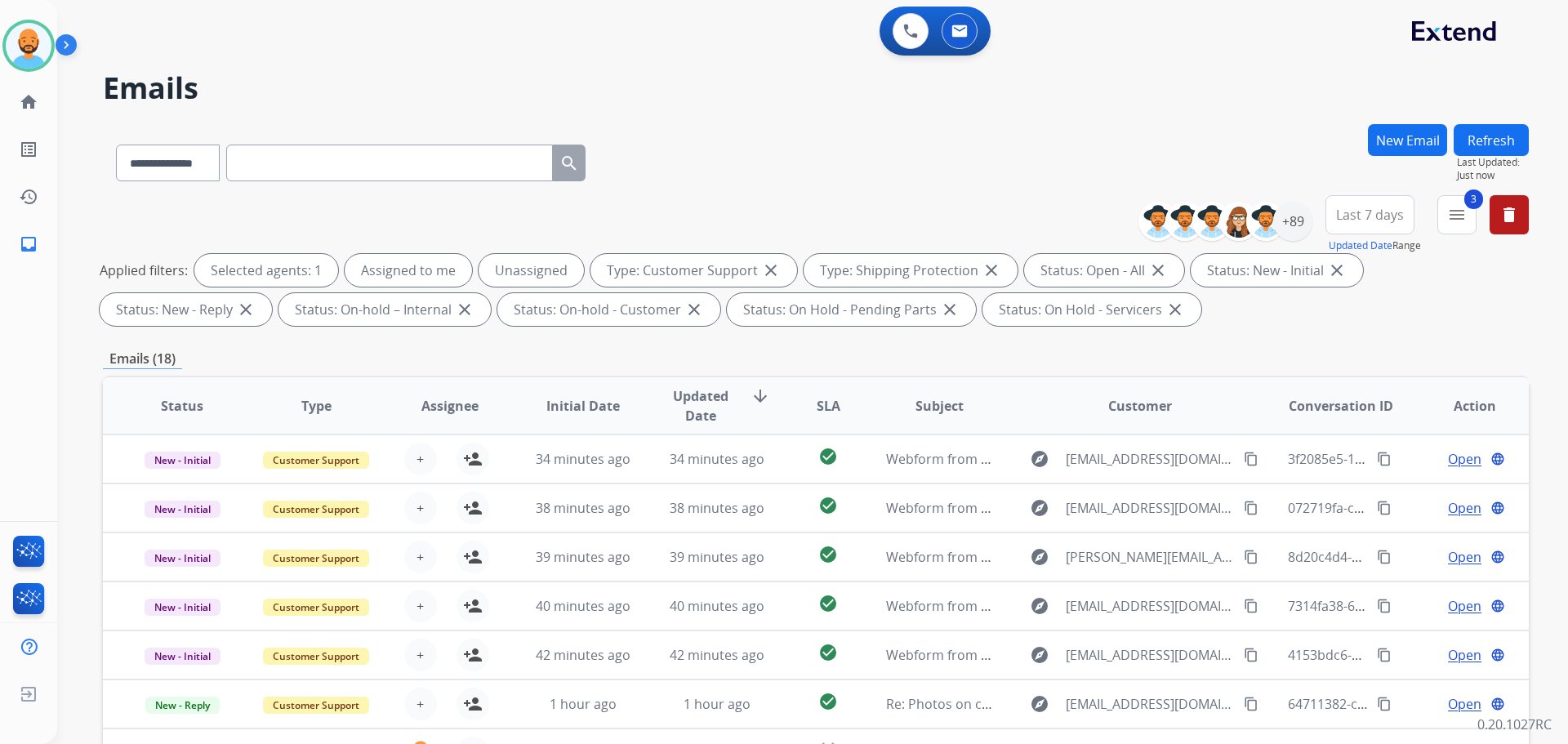
scroll to position [0, 0]
click at [15, 45] on img at bounding box center [28, 45] width 45 height 45
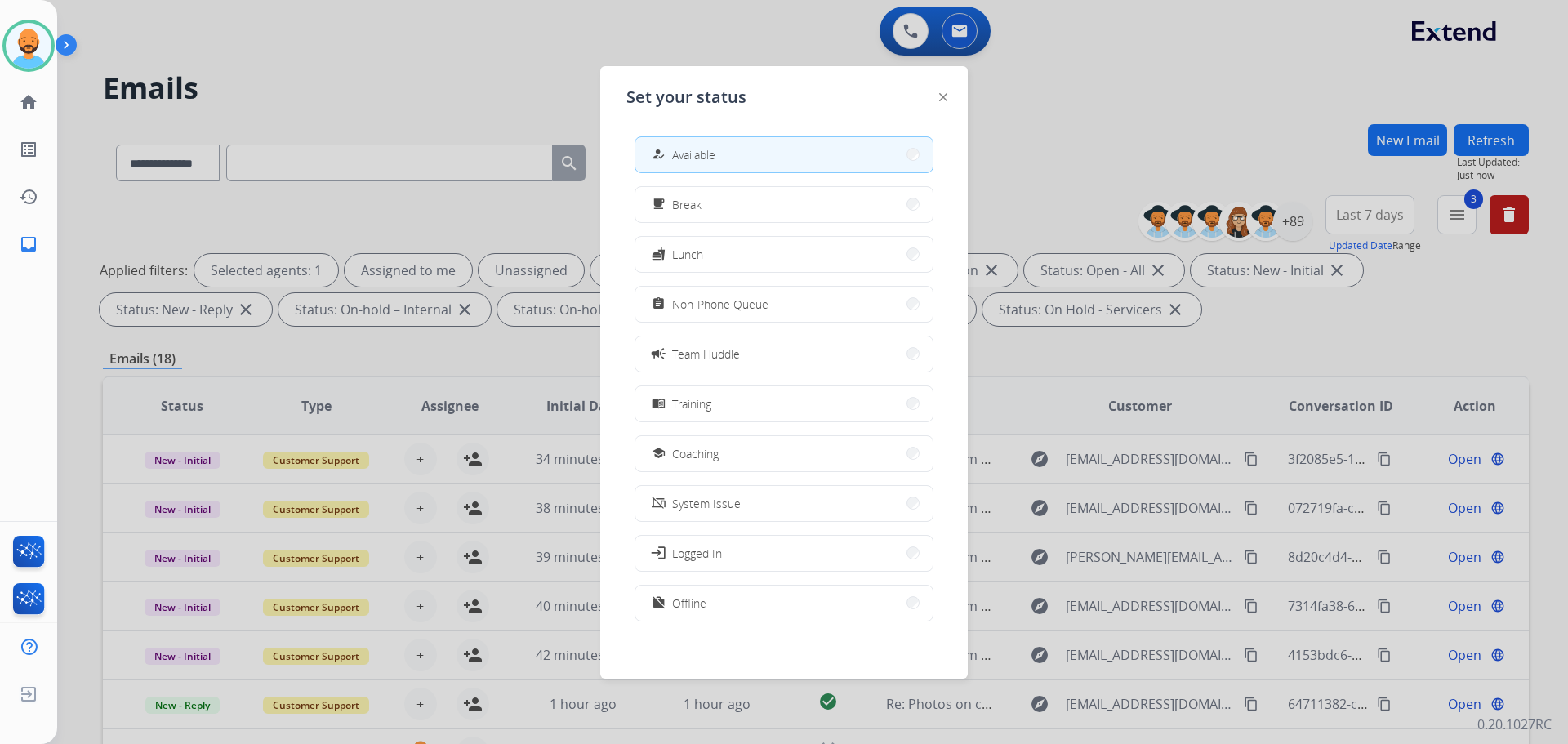
click at [527, 54] on div at bounding box center [784, 372] width 1568 height 744
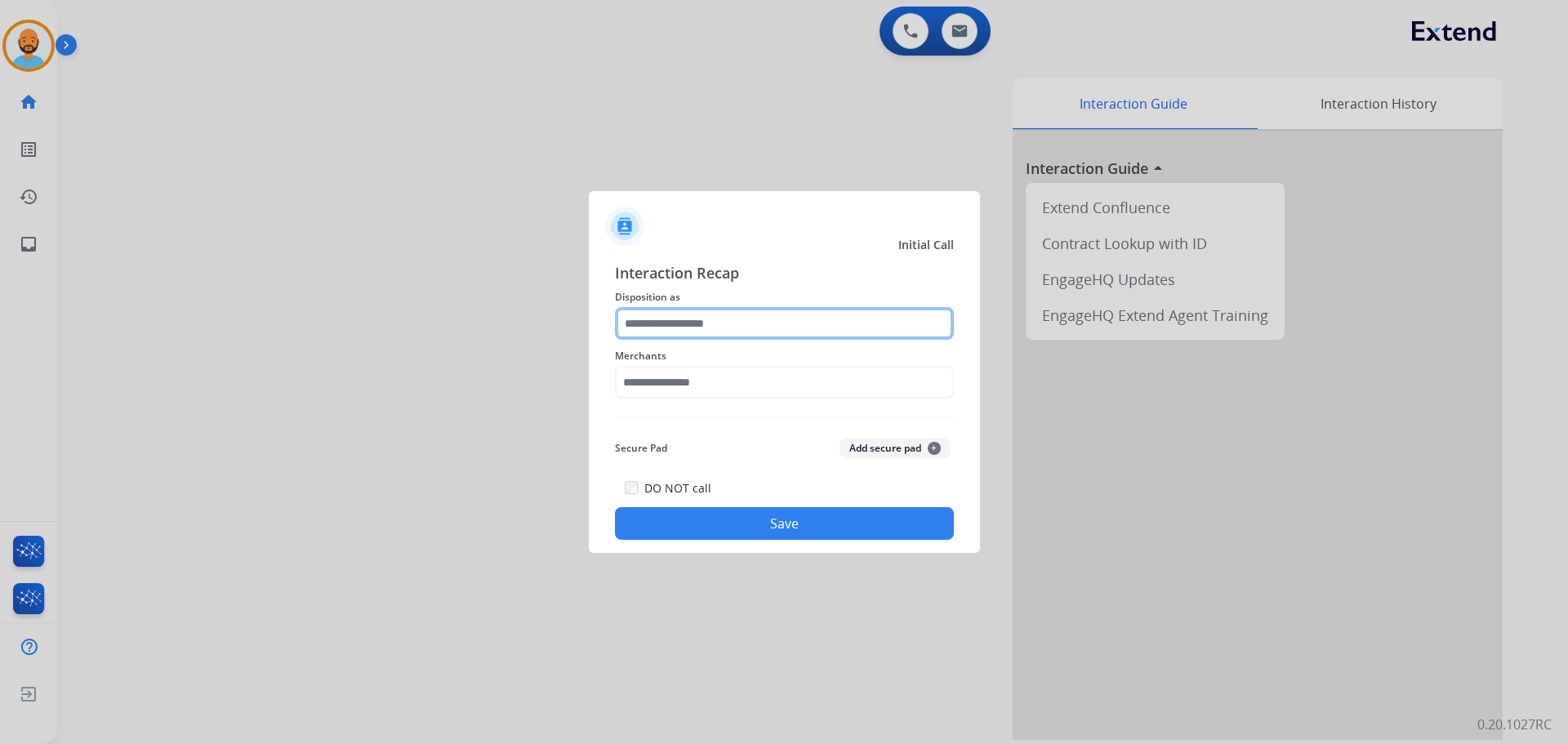
click at [665, 327] on input "text" at bounding box center [785, 324] width 339 height 33
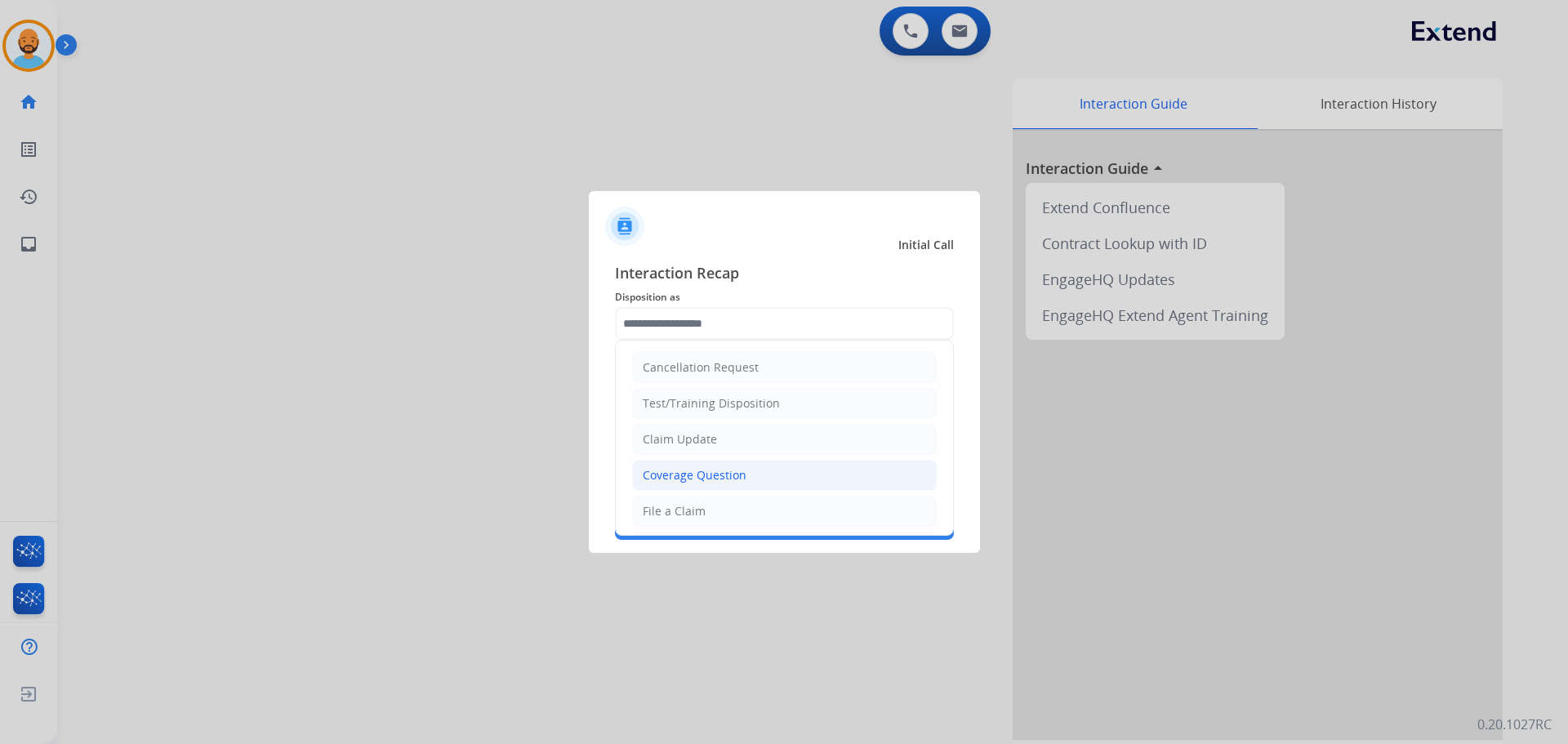
click at [705, 481] on div "Coverage Question" at bounding box center [694, 476] width 103 height 16
type input "**********"
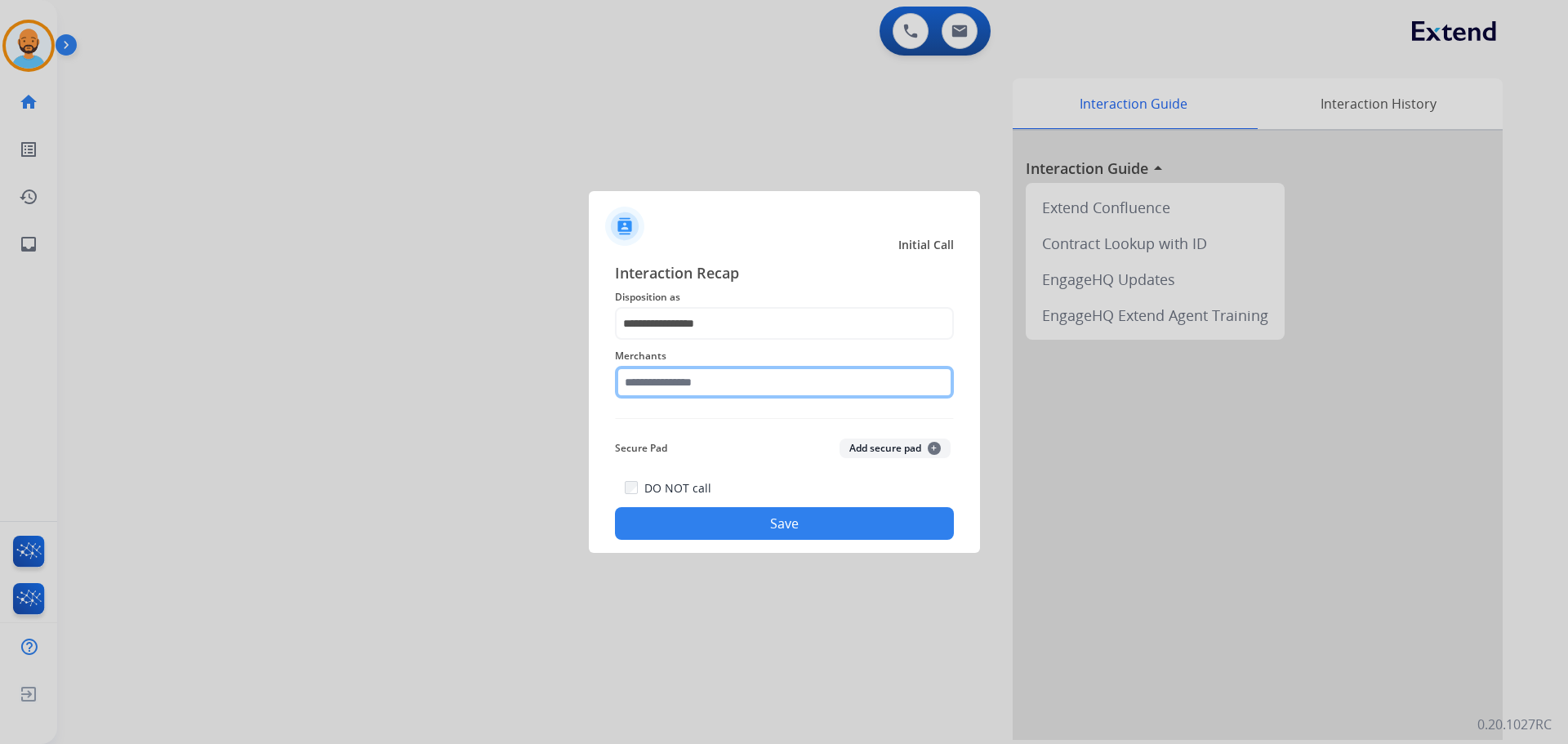
click at [687, 372] on input "text" at bounding box center [785, 382] width 339 height 33
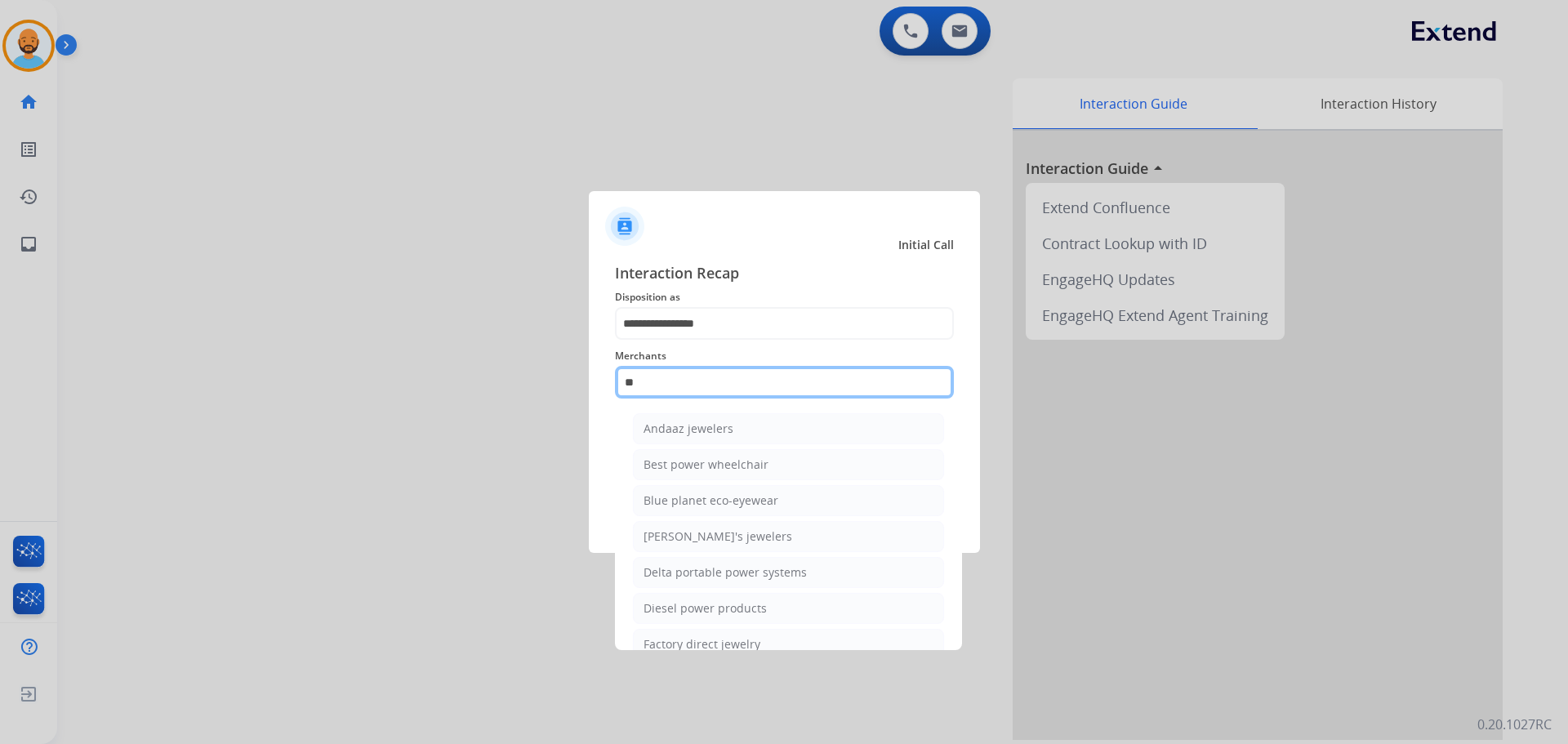
type input "*"
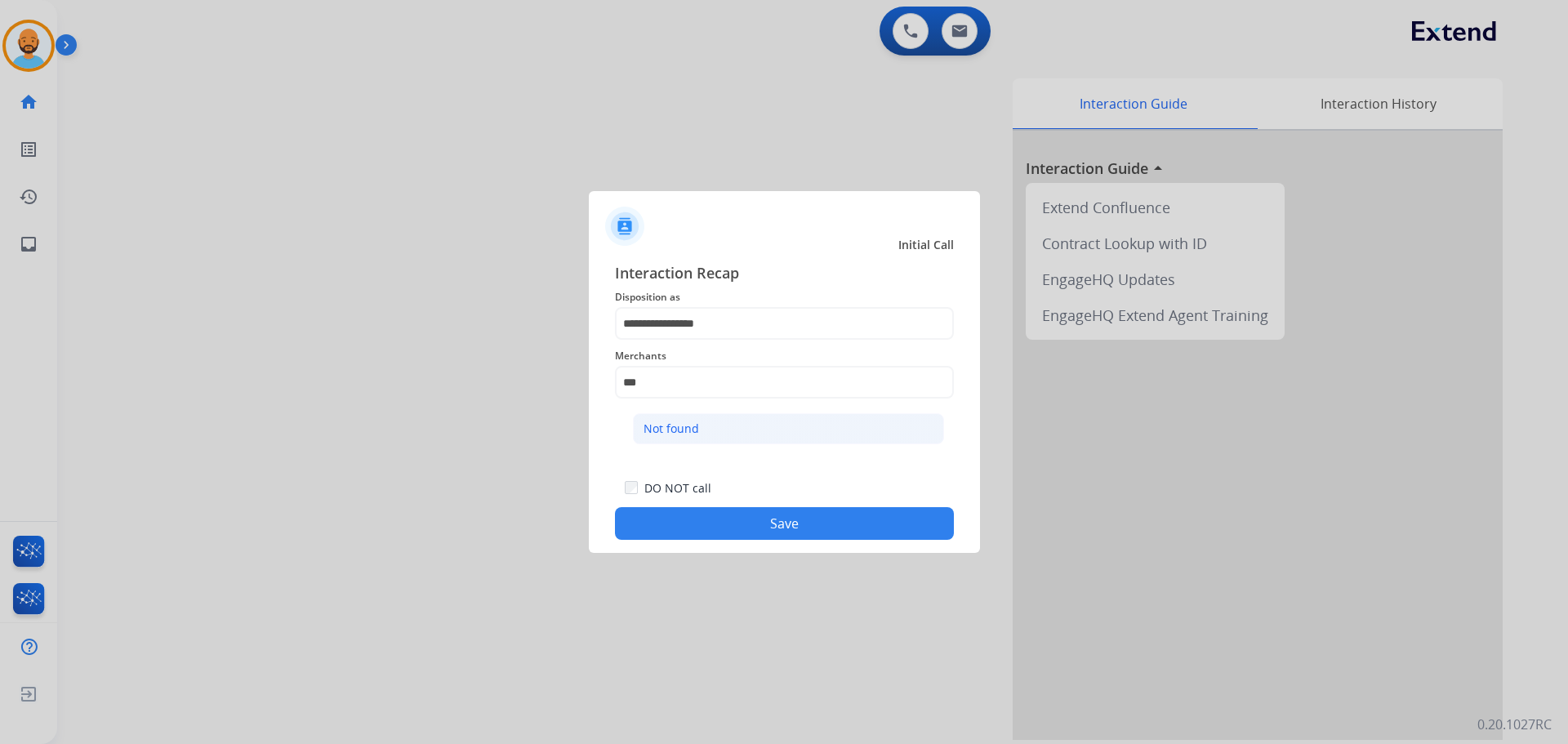
click at [666, 432] on div "Not found" at bounding box center [671, 429] width 55 height 16
type input "*********"
click at [727, 522] on button "Save" at bounding box center [785, 524] width 339 height 33
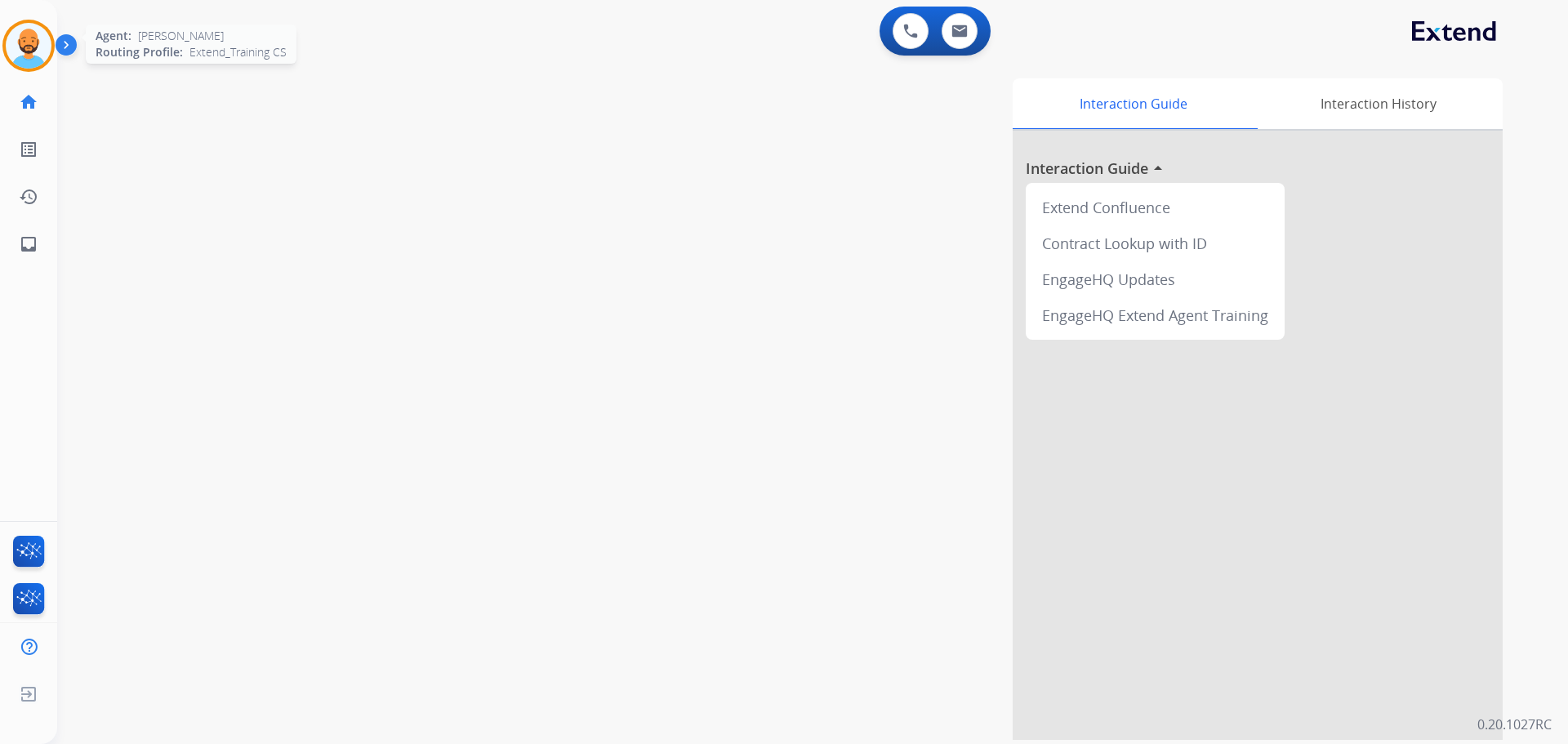
click at [20, 43] on img at bounding box center [28, 45] width 45 height 45
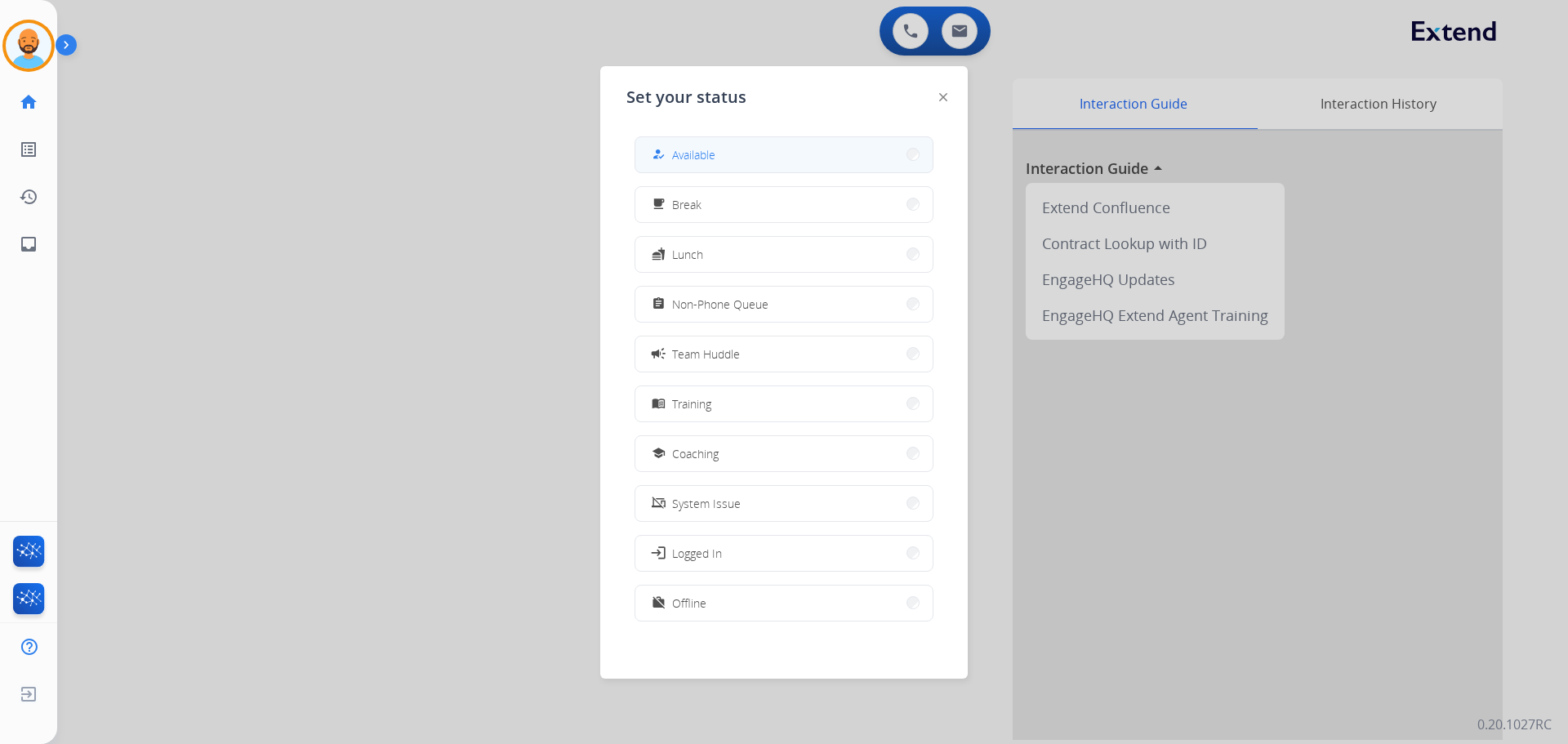
click at [830, 159] on button "how_to_reg Available" at bounding box center [784, 154] width 297 height 35
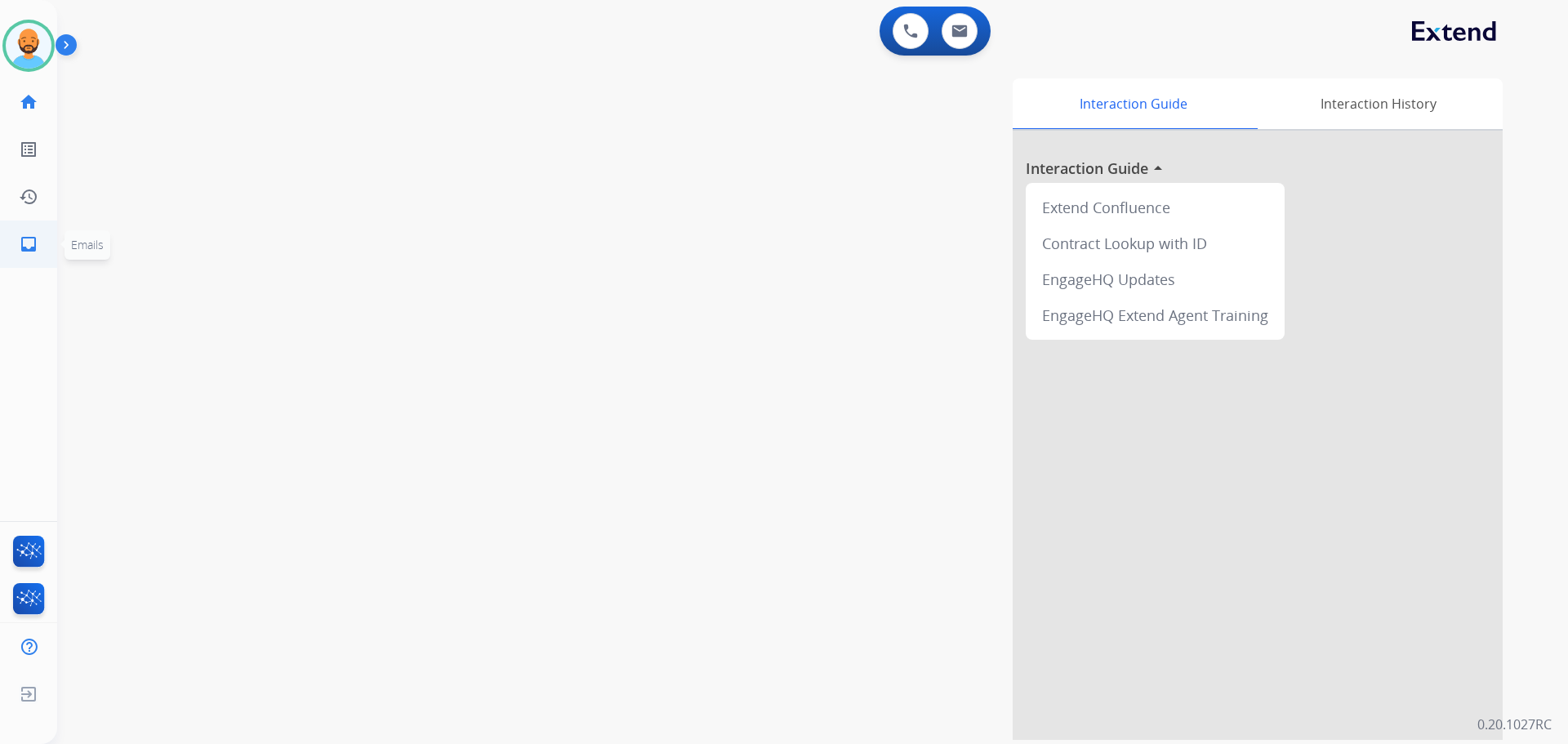
click at [33, 245] on mat-icon "inbox" at bounding box center [29, 245] width 20 height 20
select select "**********"
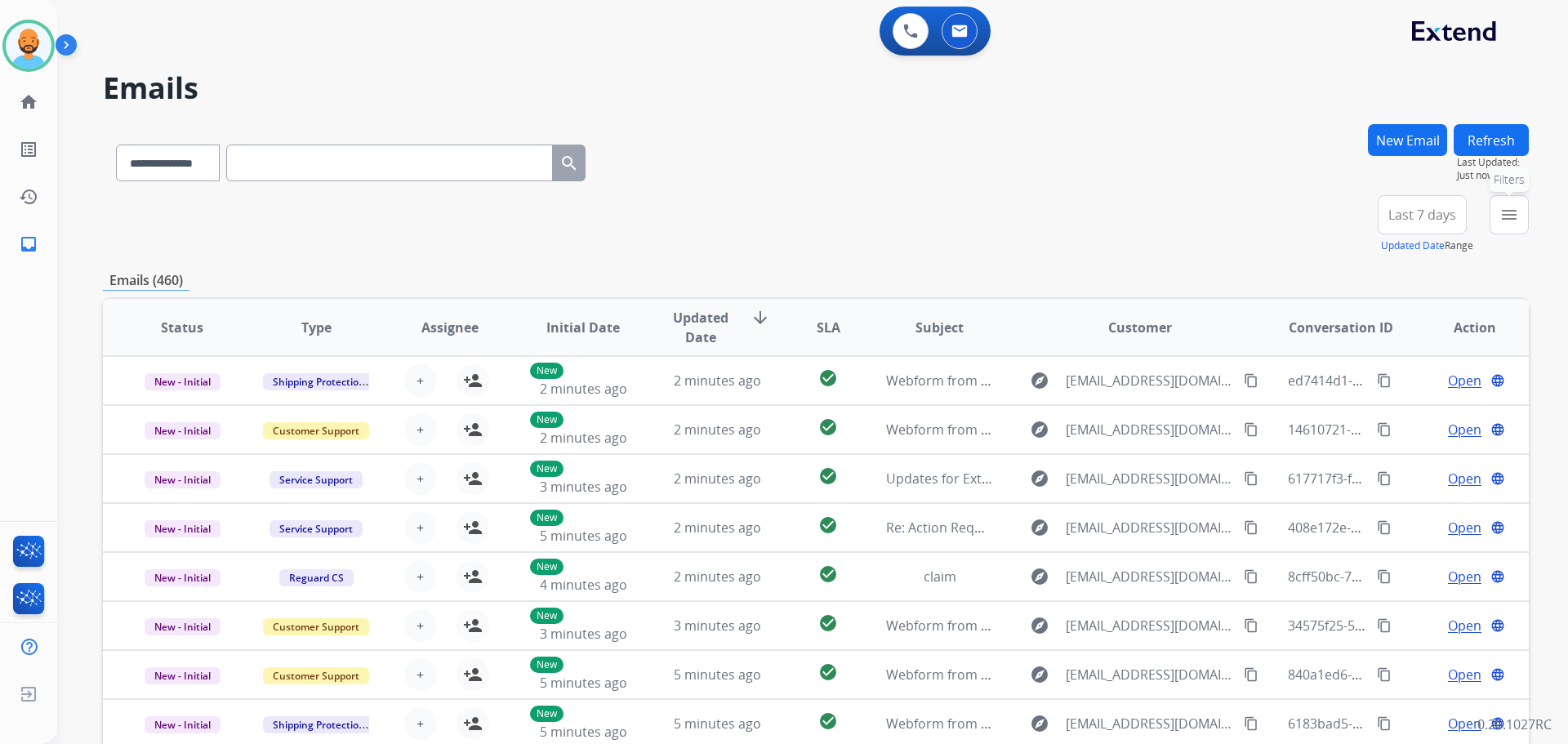
click at [1510, 222] on mat-icon "menu" at bounding box center [1510, 215] width 20 height 20
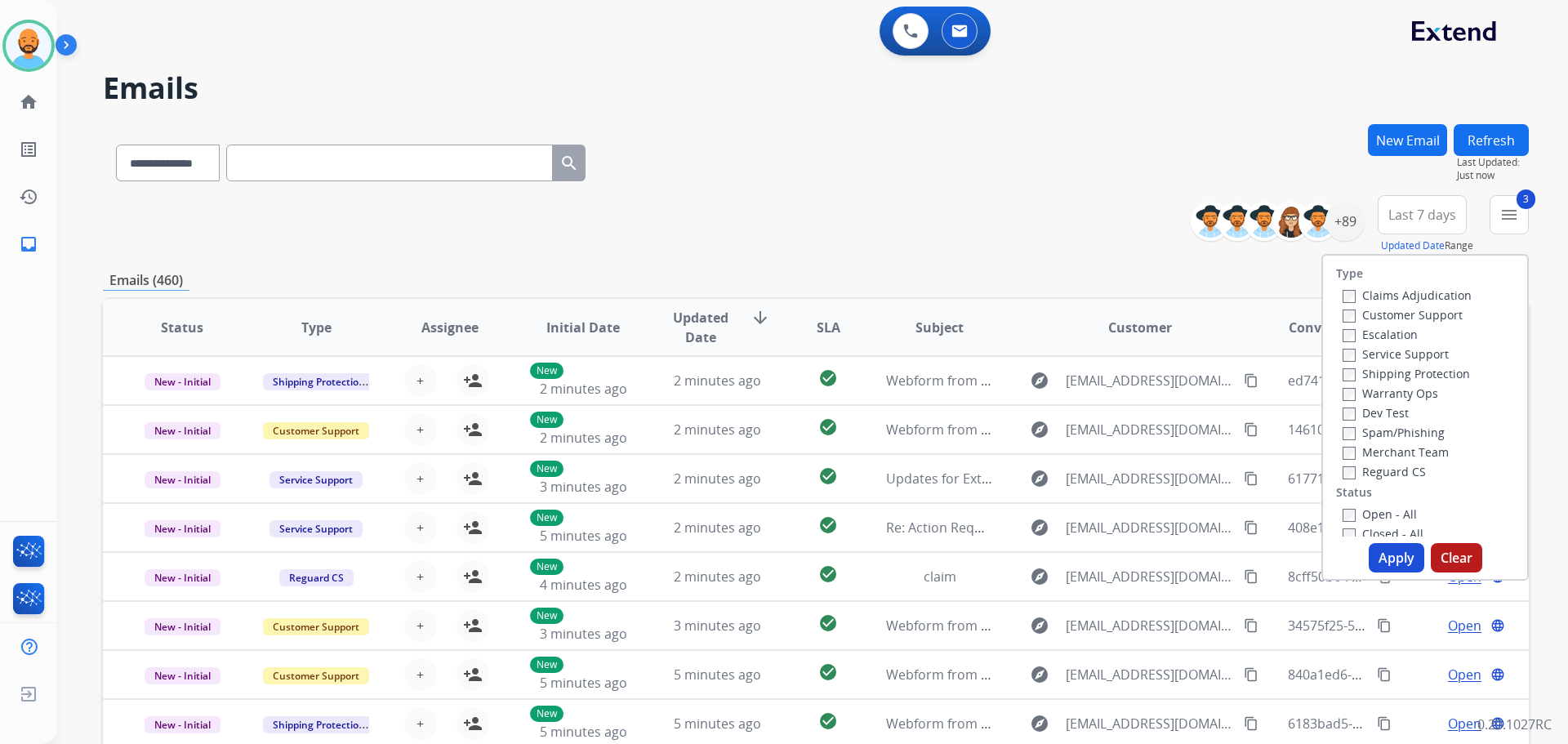
click at [1395, 552] on button "Apply" at bounding box center [1397, 557] width 55 height 29
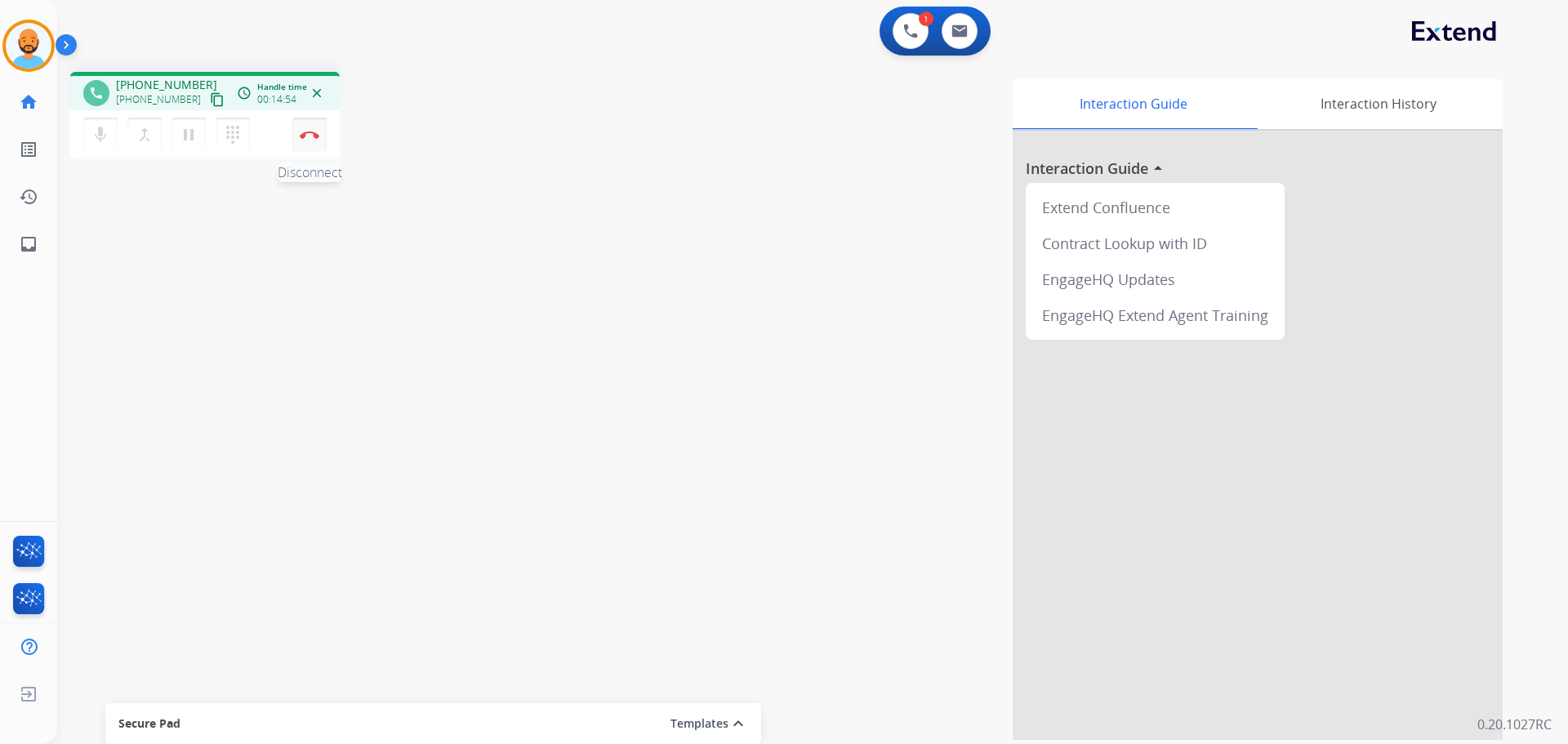
click at [310, 134] on img at bounding box center [310, 134] width 20 height 8
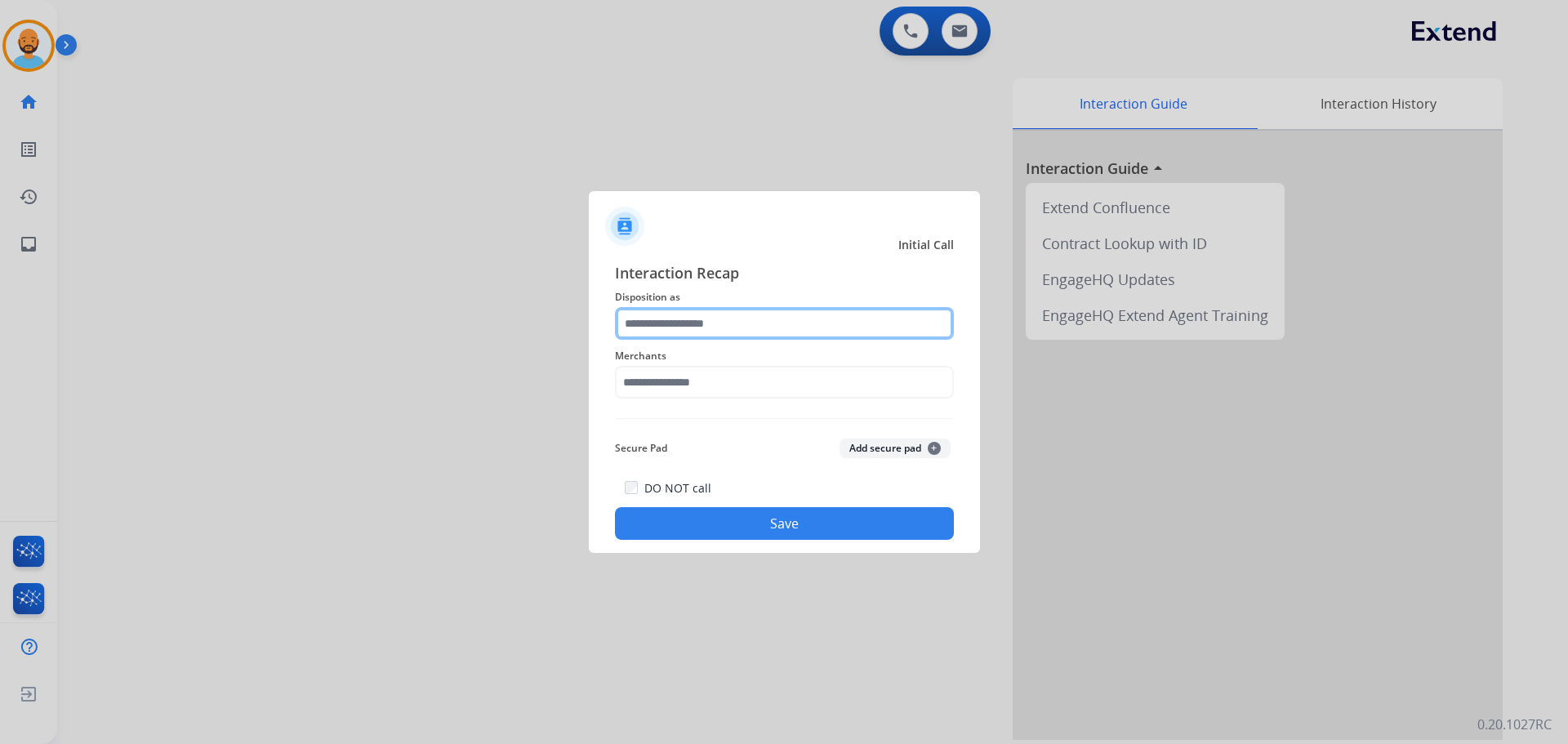
click at [732, 322] on input "text" at bounding box center [785, 324] width 339 height 33
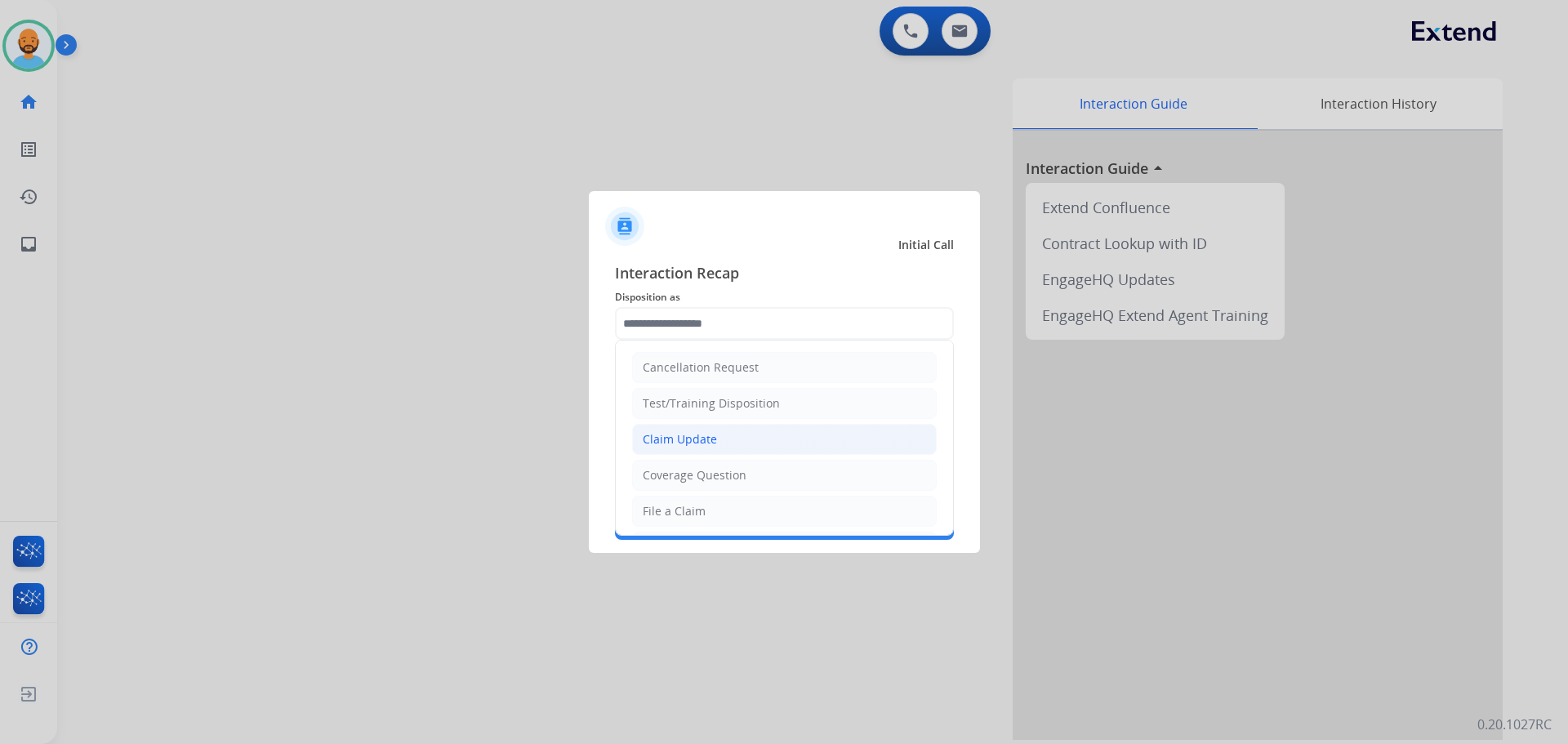
click at [686, 445] on div "Claim Update" at bounding box center [680, 440] width 74 height 16
type input "**********"
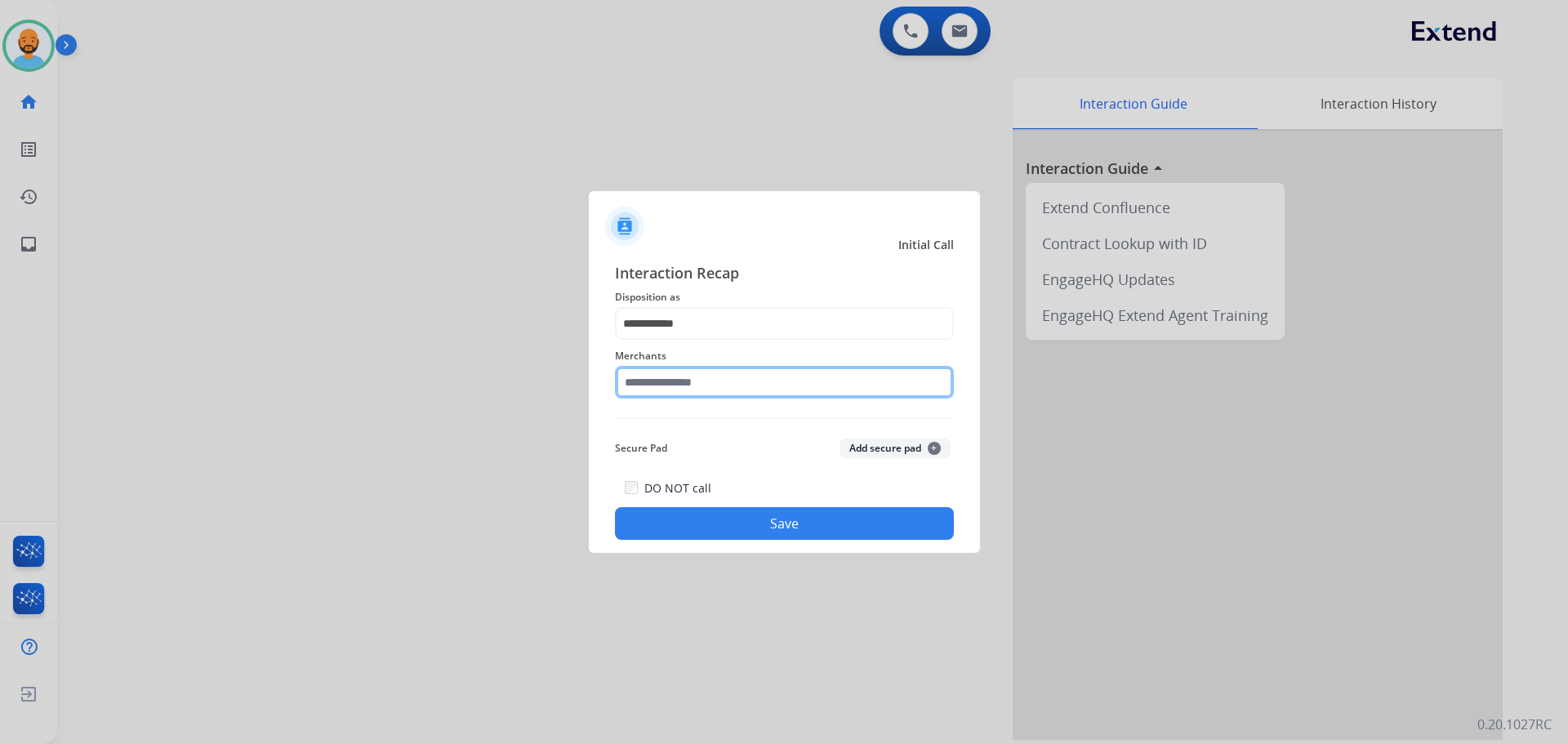
click at [682, 385] on input "text" at bounding box center [785, 382] width 339 height 33
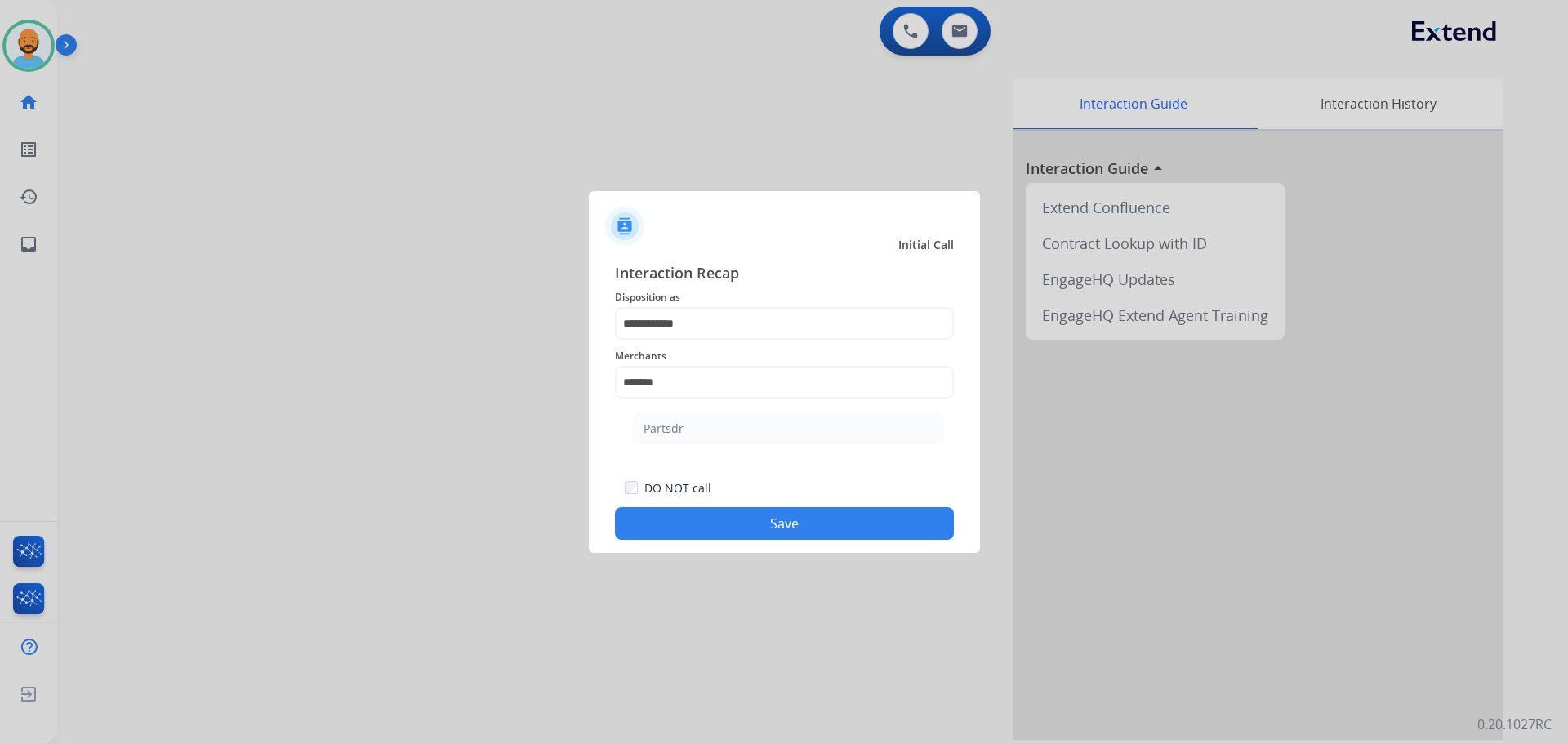
click at [680, 421] on div "Partsdr" at bounding box center [663, 429] width 40 height 16
type input "*******"
click at [715, 524] on button "Save" at bounding box center [785, 524] width 339 height 33
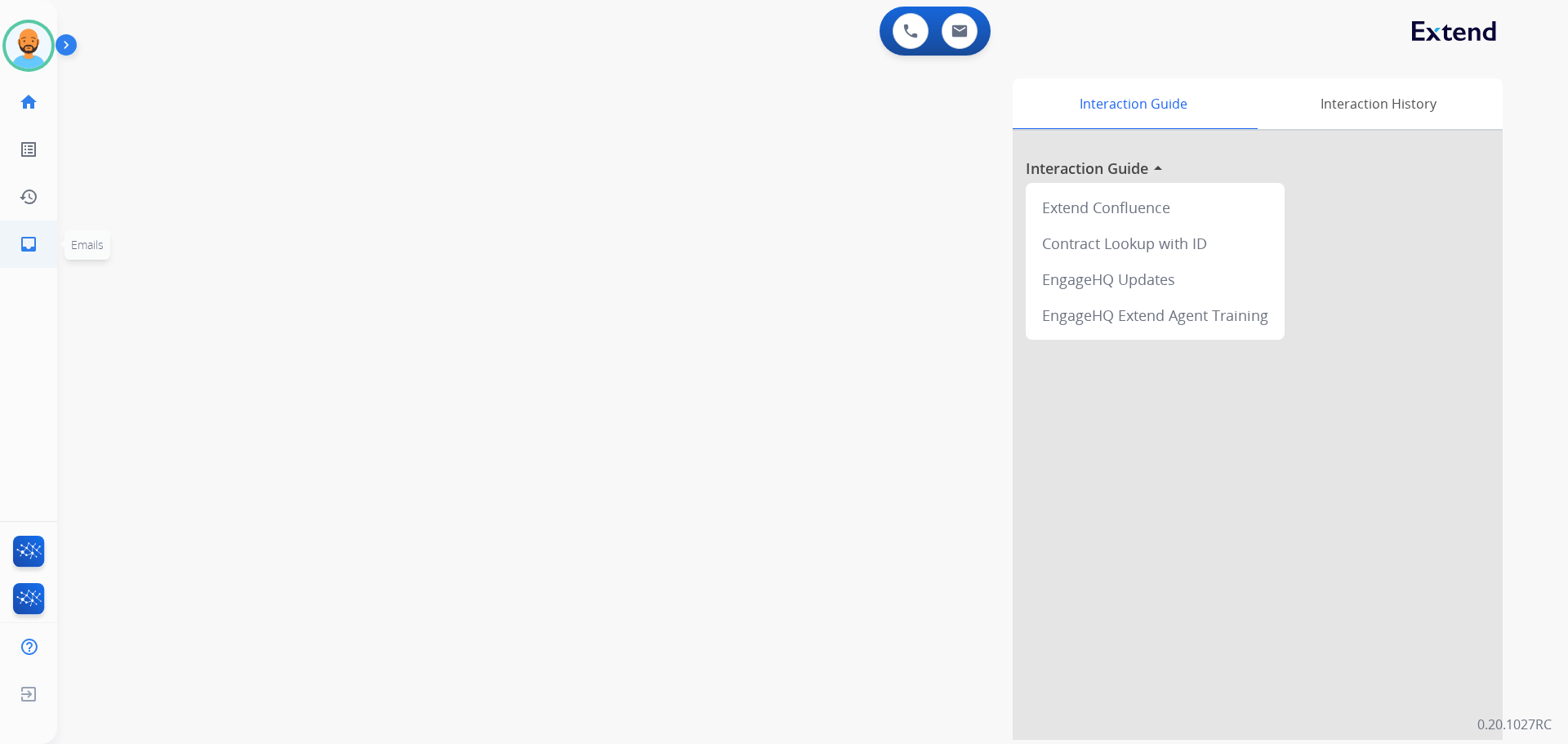
click at [34, 240] on mat-icon "inbox" at bounding box center [29, 245] width 20 height 20
select select "**********"
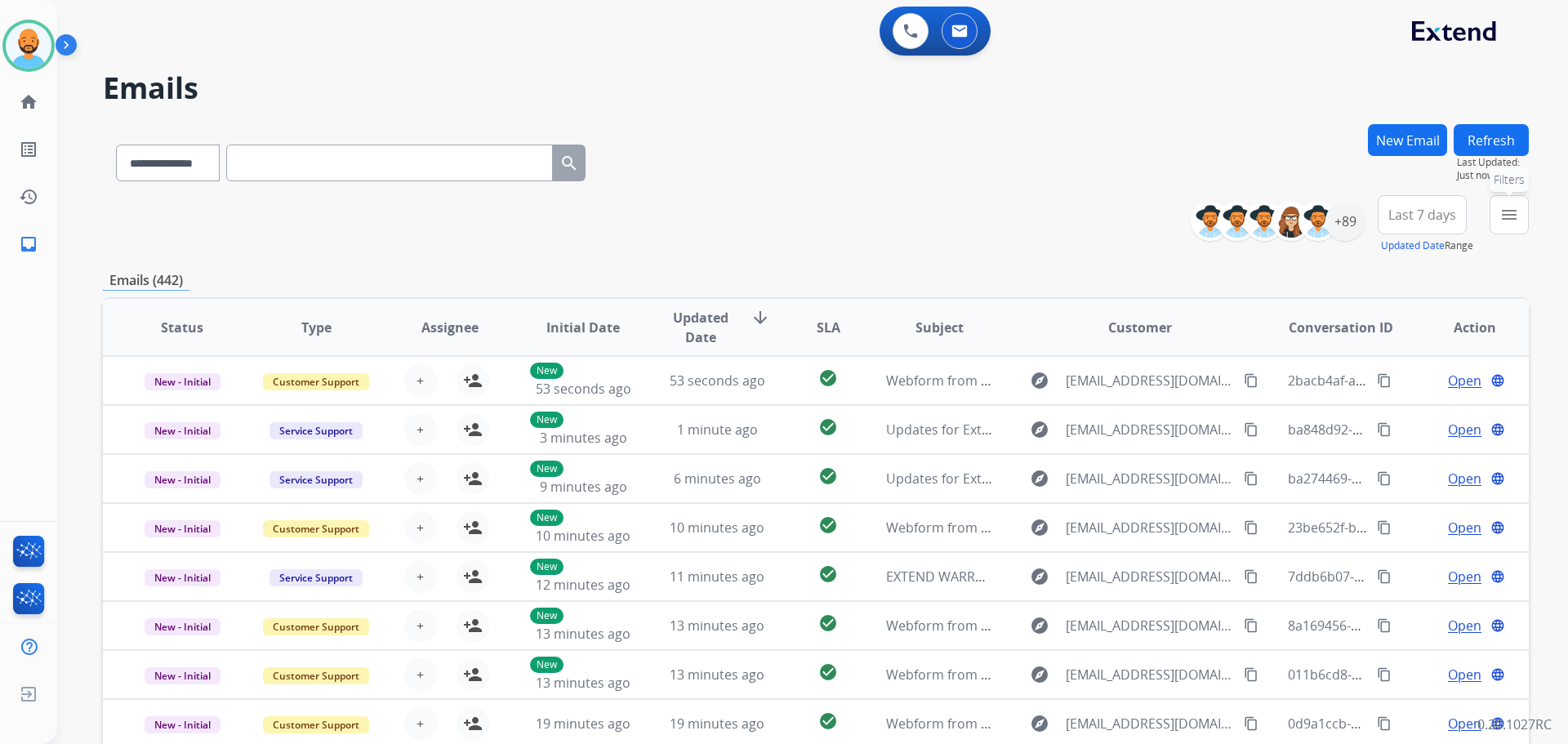
click at [1503, 229] on button "menu Filters" at bounding box center [1509, 214] width 39 height 39
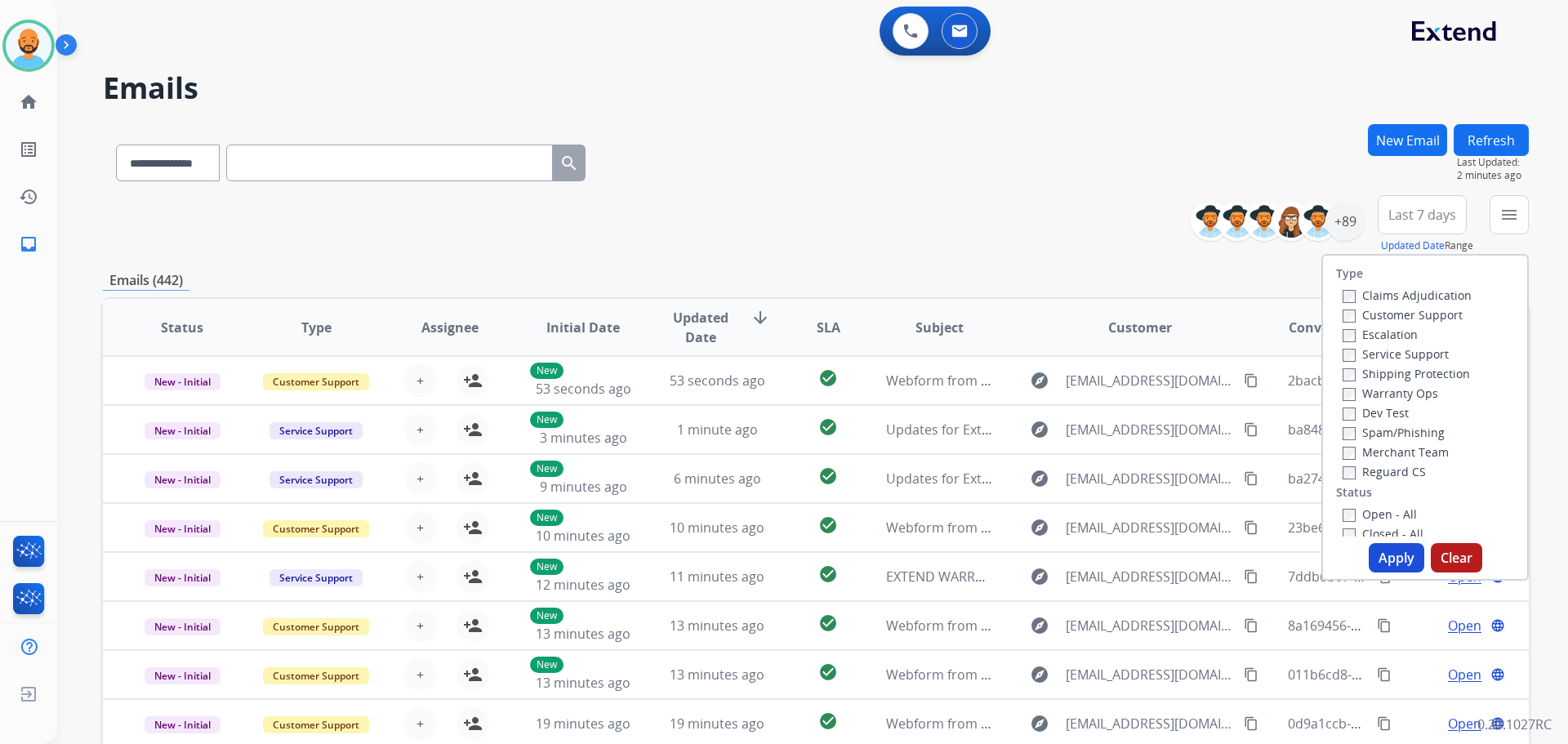
click at [1345, 317] on label "Customer Support" at bounding box center [1403, 314] width 120 height 15
click at [1348, 519] on label "Open - All" at bounding box center [1380, 514] width 74 height 15
click at [1389, 556] on button "Apply" at bounding box center [1397, 557] width 55 height 29
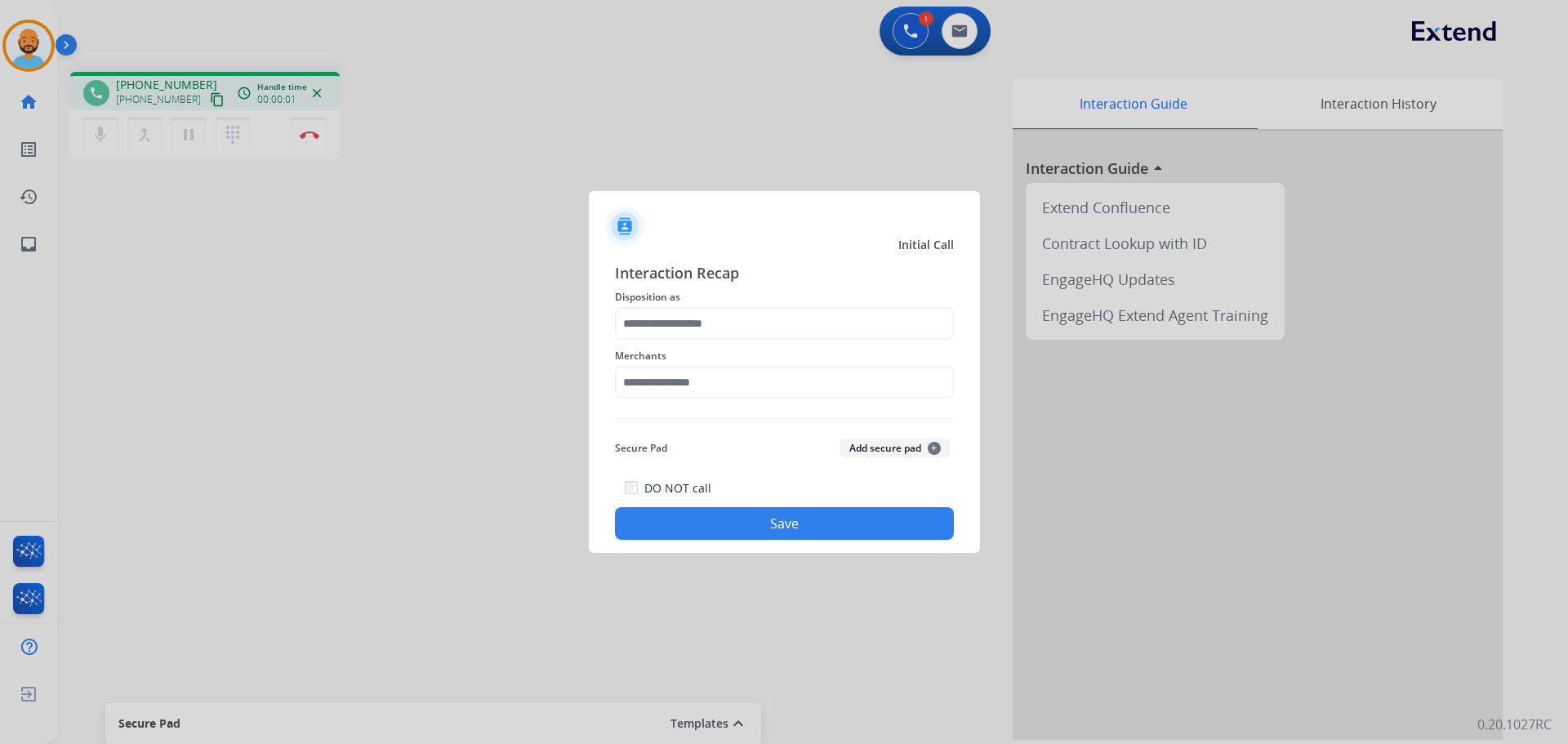
click at [307, 137] on div at bounding box center [784, 372] width 1568 height 744
click at [790, 528] on button "Save" at bounding box center [785, 524] width 339 height 33
click at [721, 329] on input "text" at bounding box center [785, 324] width 339 height 33
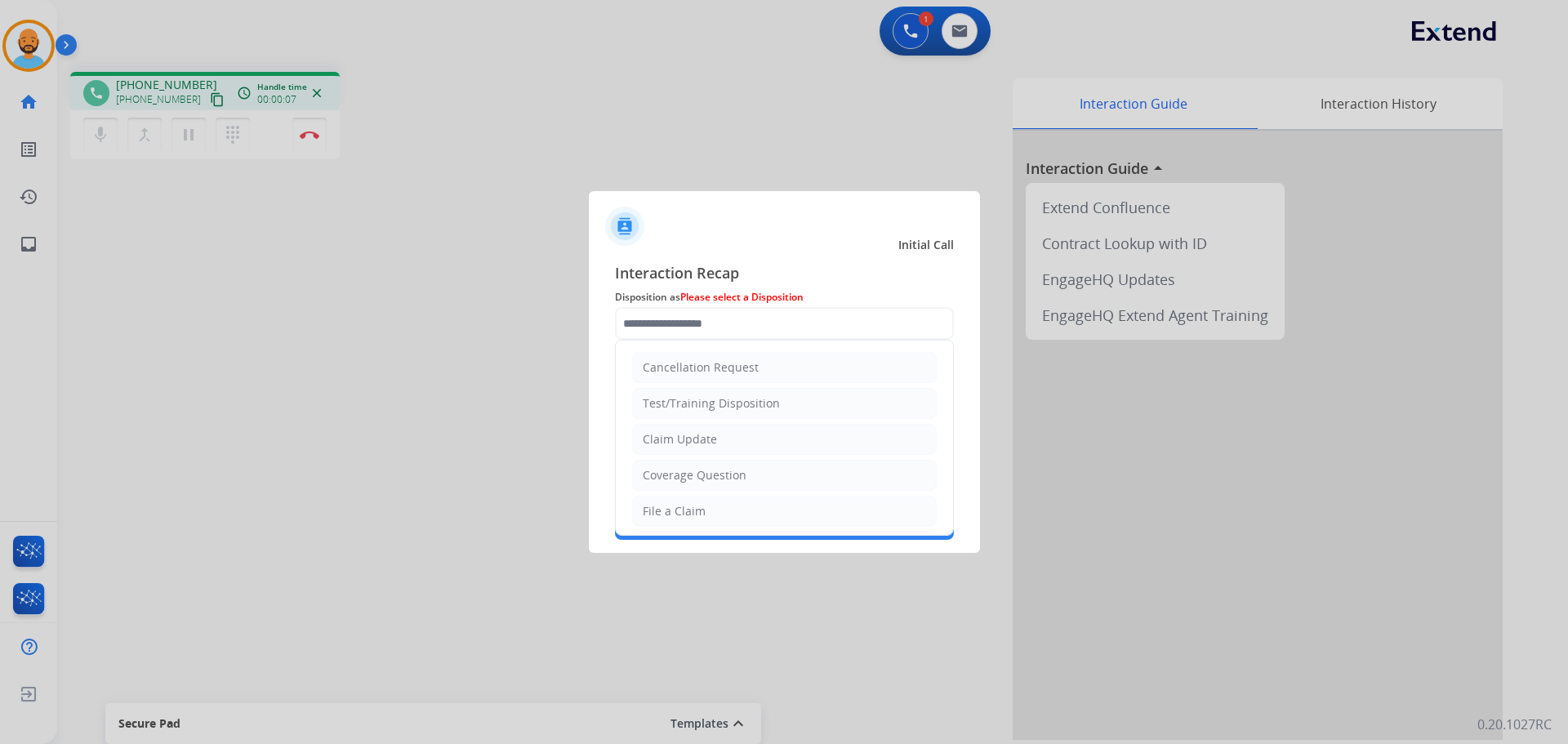
click at [715, 430] on li "Claim Update" at bounding box center [785, 440] width 305 height 31
type input "**********"
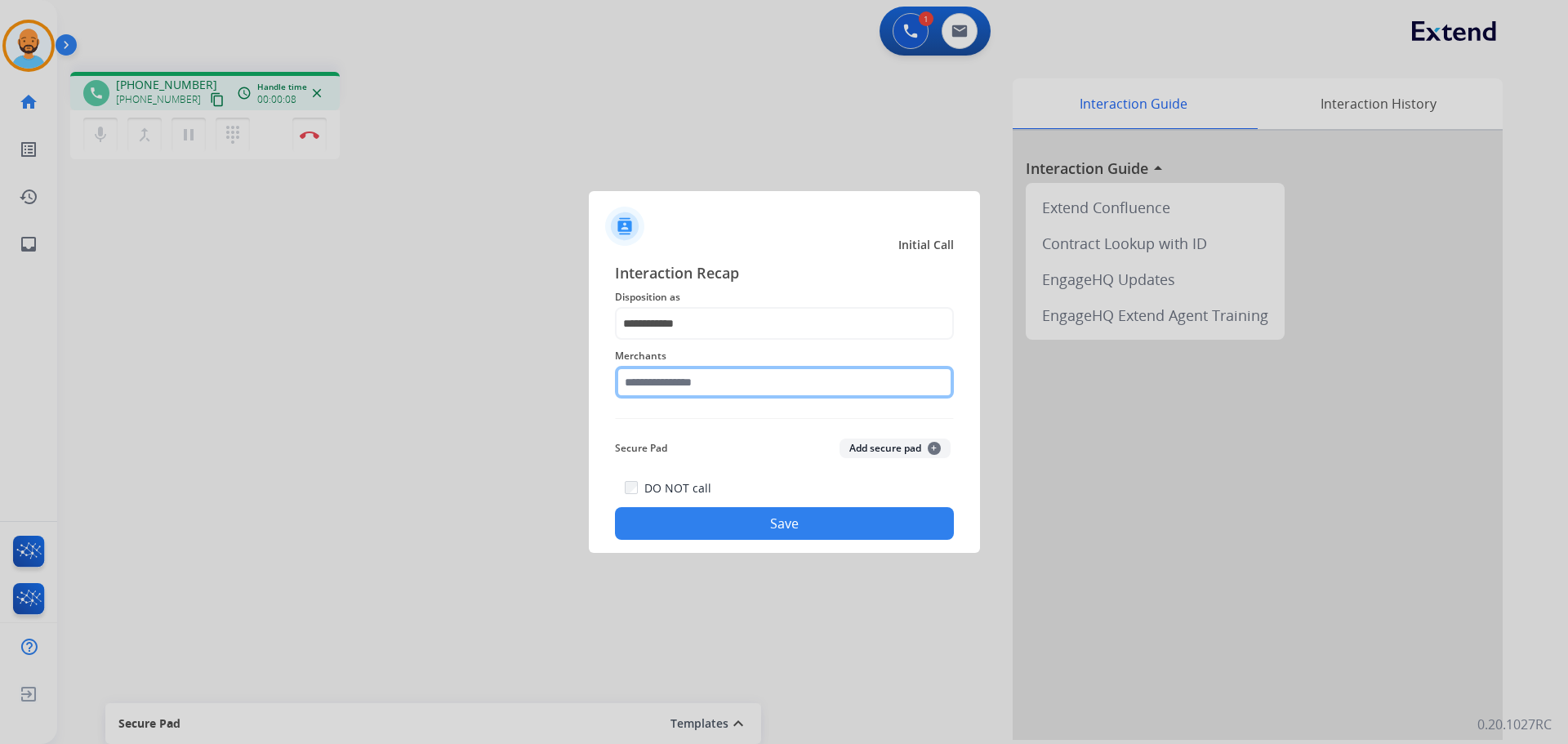
click at [721, 376] on input "text" at bounding box center [785, 382] width 339 height 33
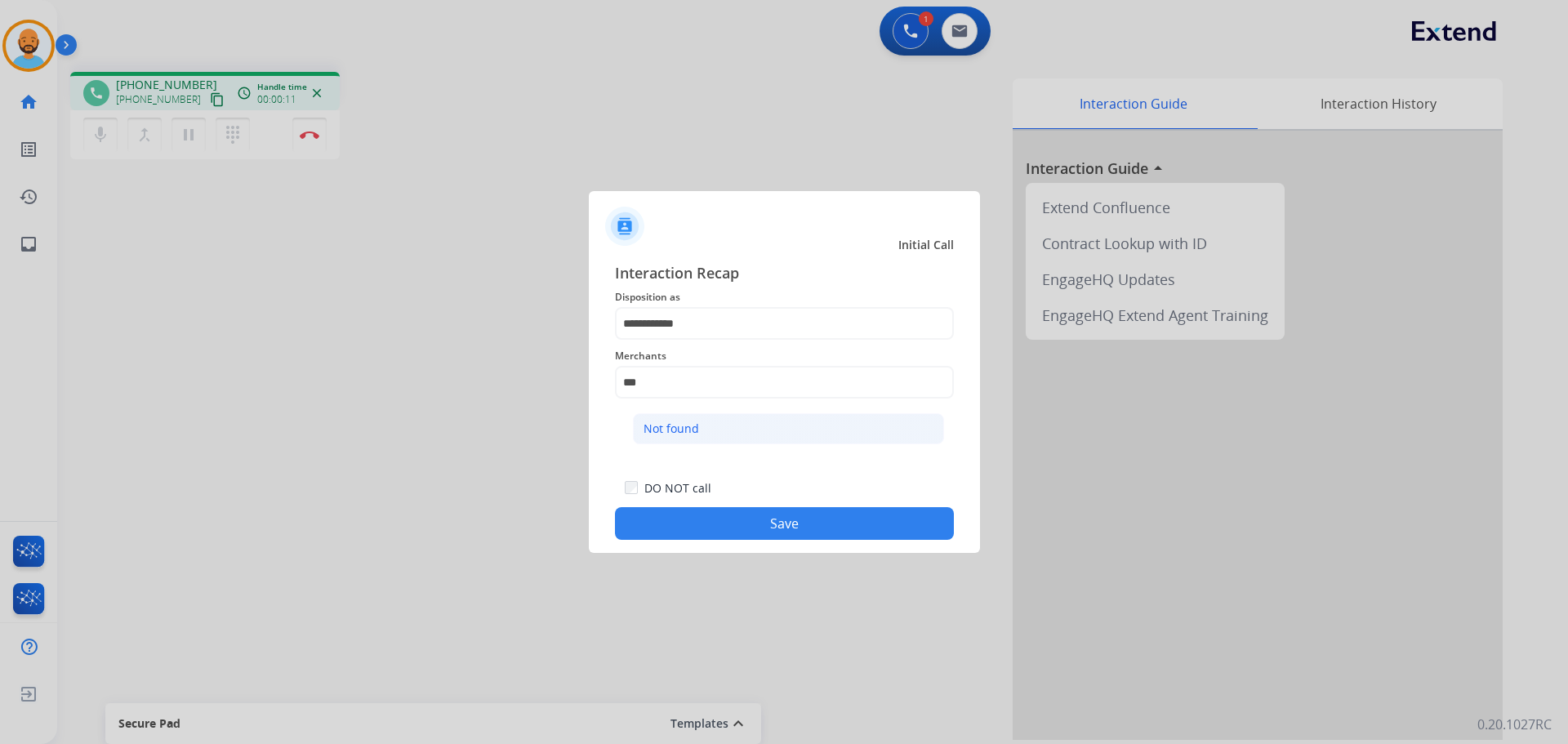
click at [667, 428] on div "Not found" at bounding box center [671, 429] width 55 height 16
type input "*********"
click at [714, 517] on button "Save" at bounding box center [785, 524] width 339 height 33
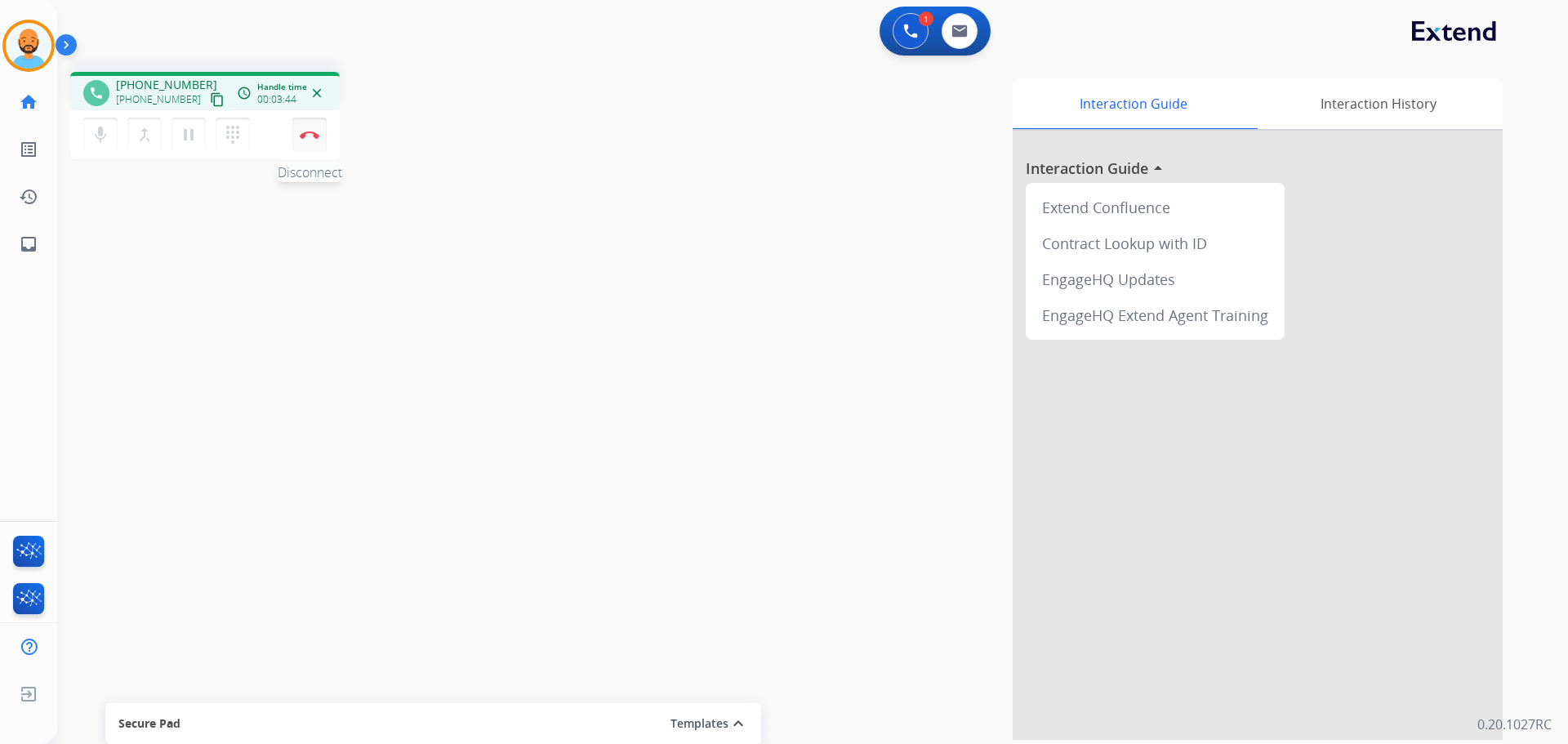
click at [307, 145] on button "Disconnect" at bounding box center [310, 135] width 34 height 34
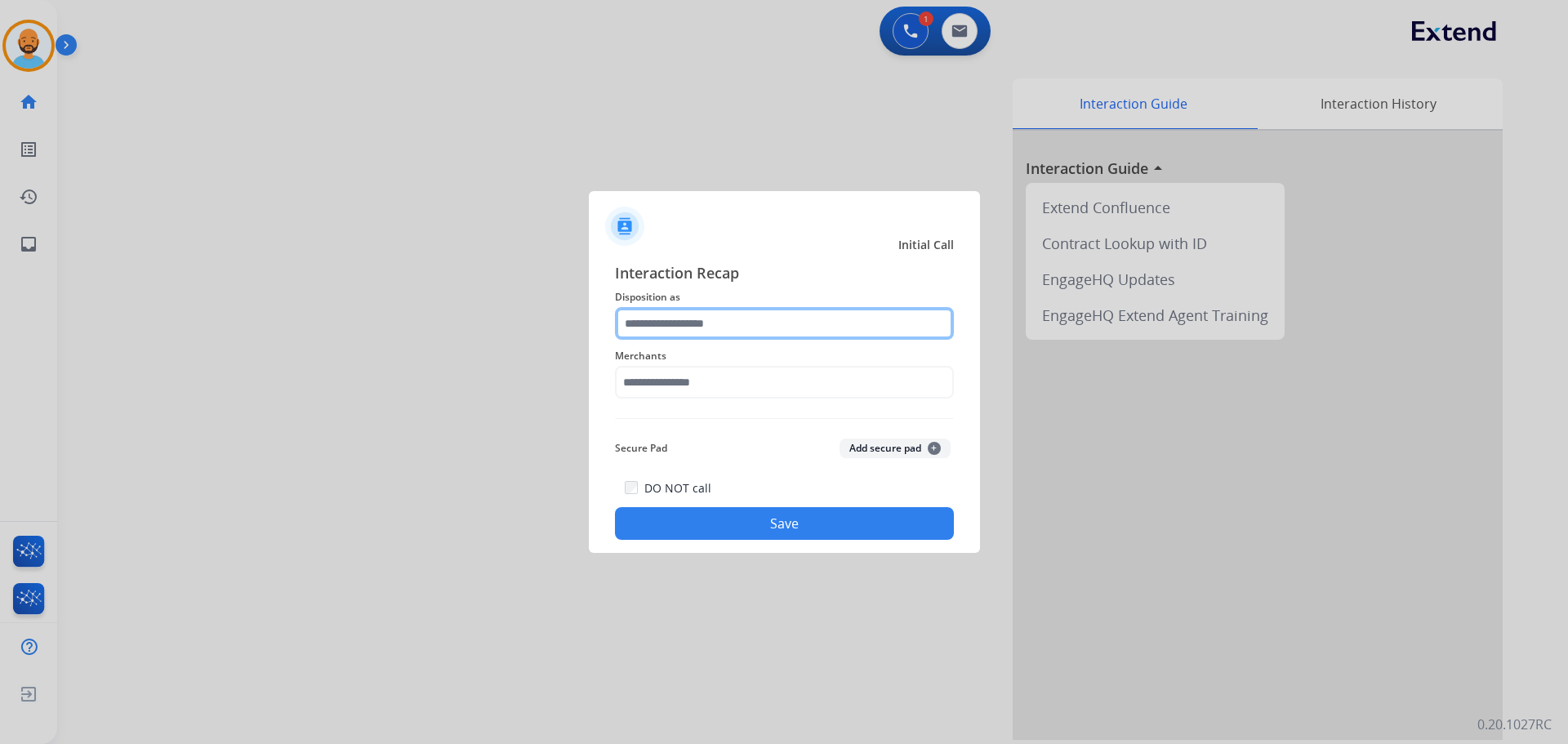
click at [760, 323] on input "text" at bounding box center [785, 324] width 339 height 33
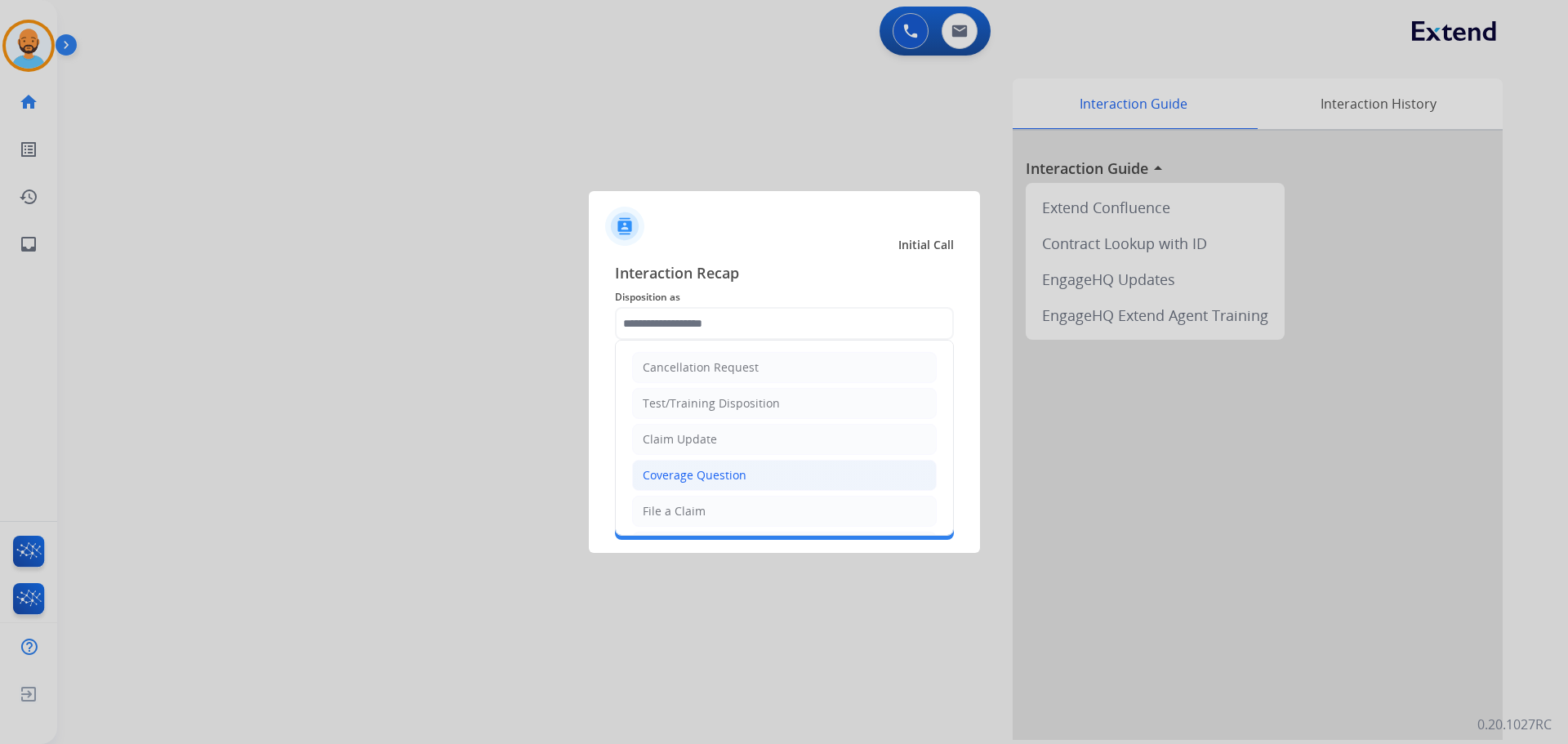
click at [727, 476] on div "Coverage Question" at bounding box center [694, 476] width 103 height 16
type input "**********"
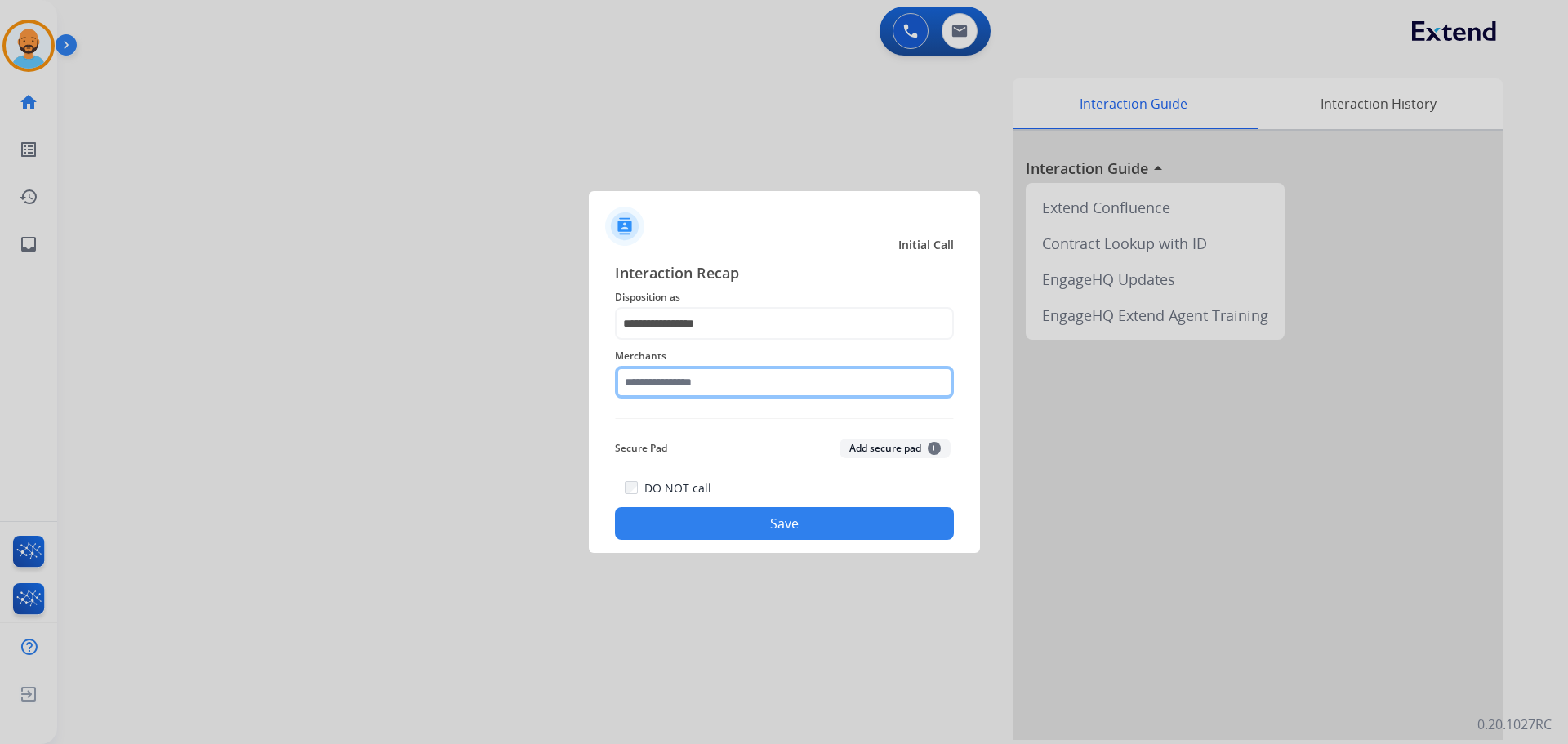
click at [694, 385] on input "text" at bounding box center [785, 382] width 339 height 33
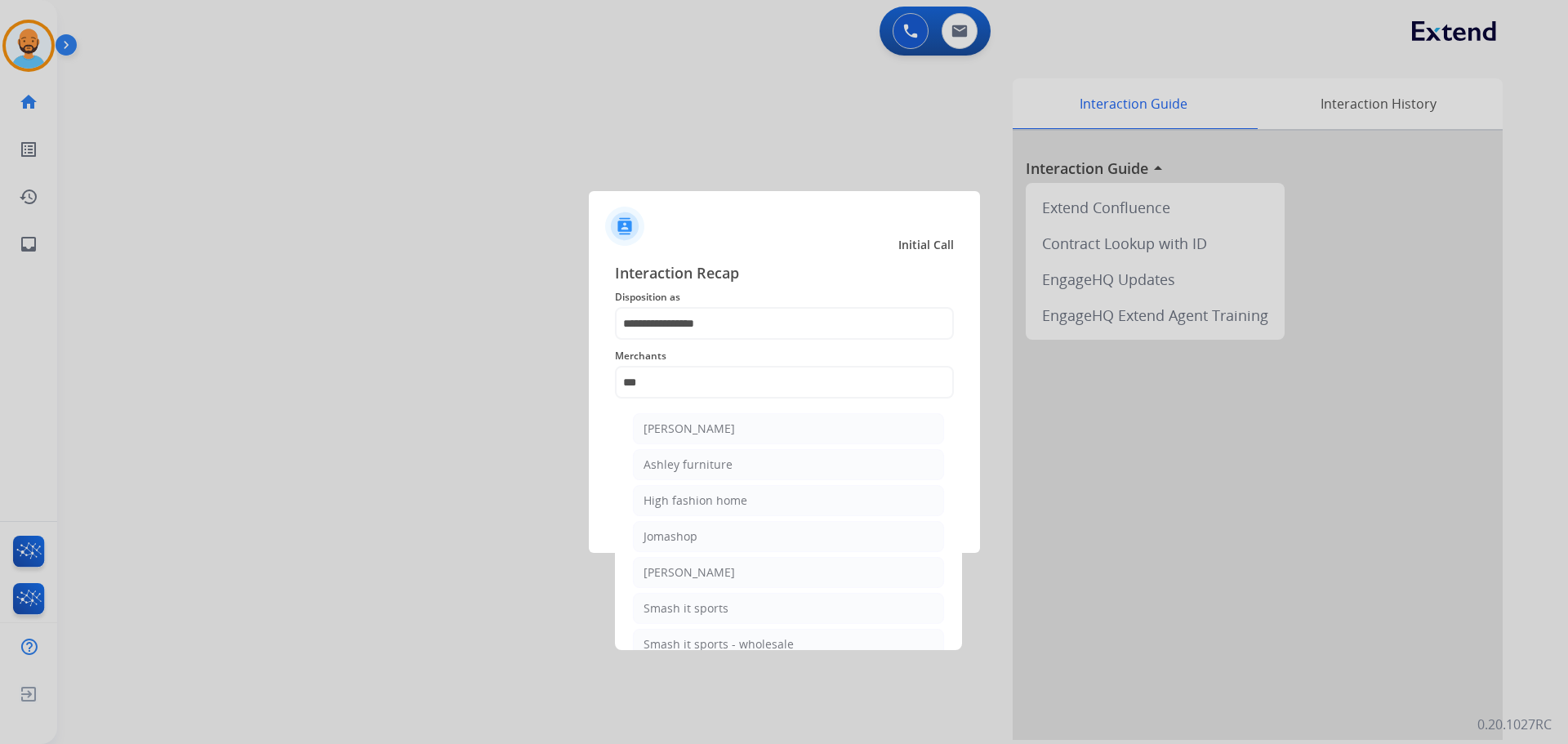
click at [707, 460] on div "Ashley furniture" at bounding box center [688, 465] width 89 height 16
type input "**********"
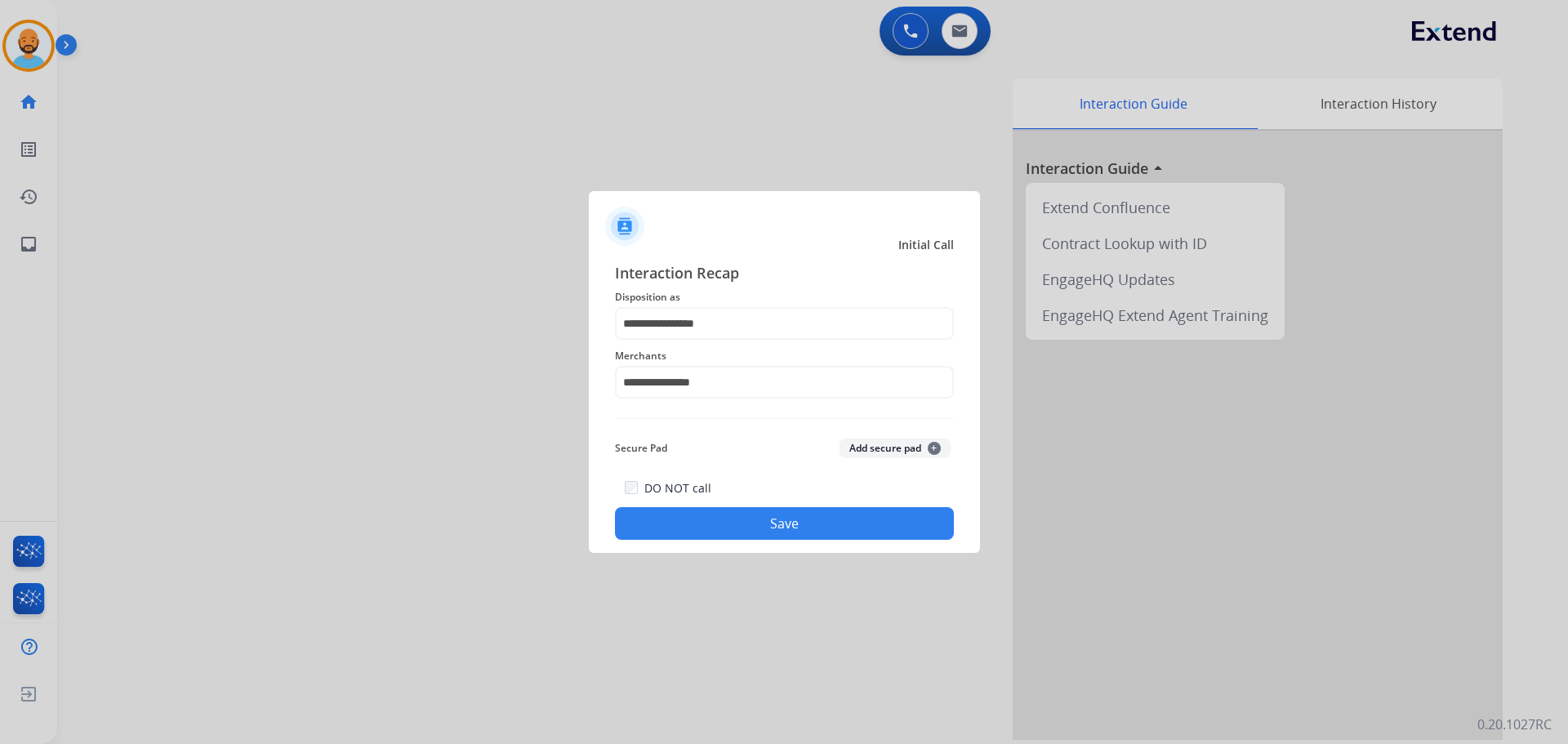
click at [745, 531] on button "Save" at bounding box center [785, 524] width 339 height 33
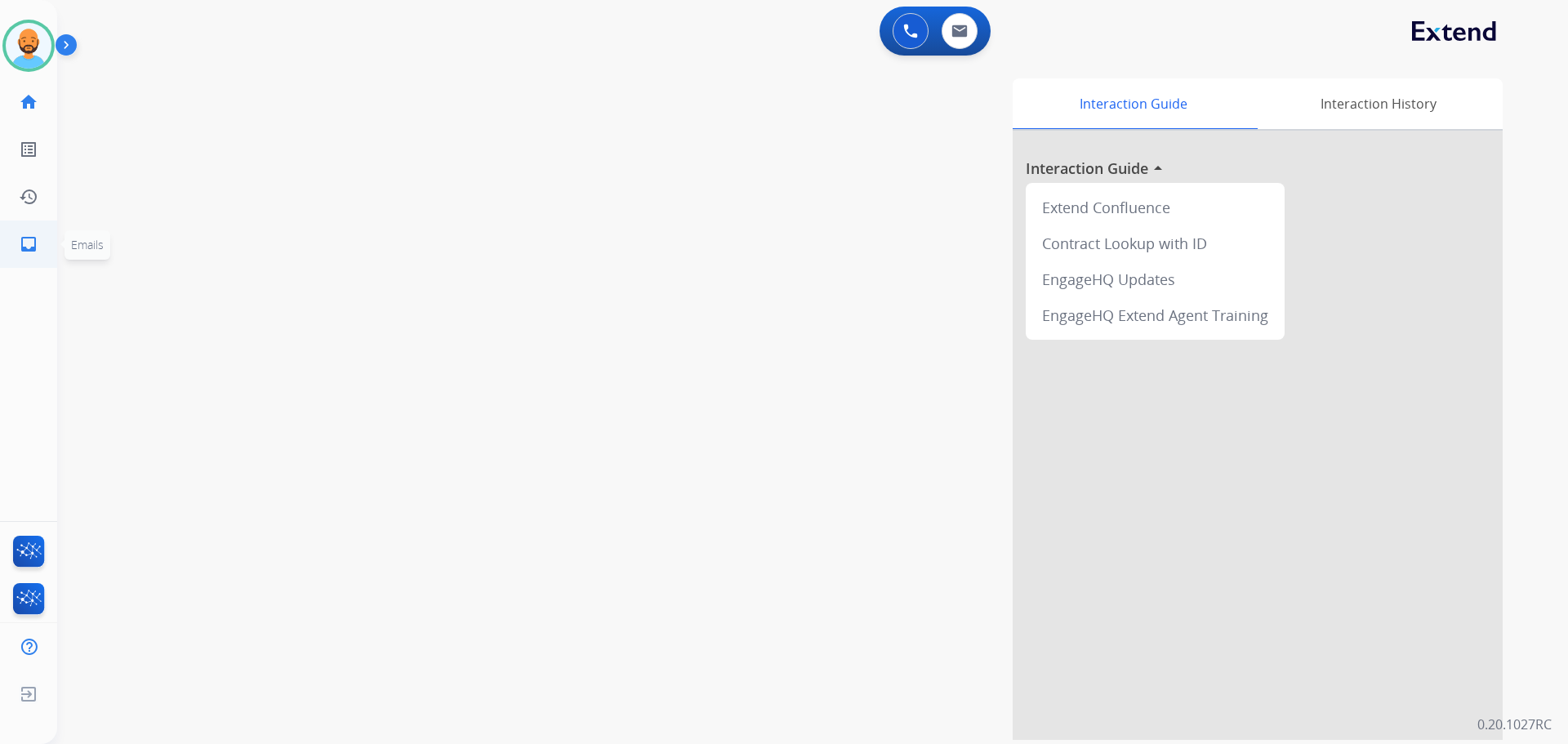
click at [44, 250] on link "inbox Emails" at bounding box center [28, 244] width 45 height 45
select select "**********"
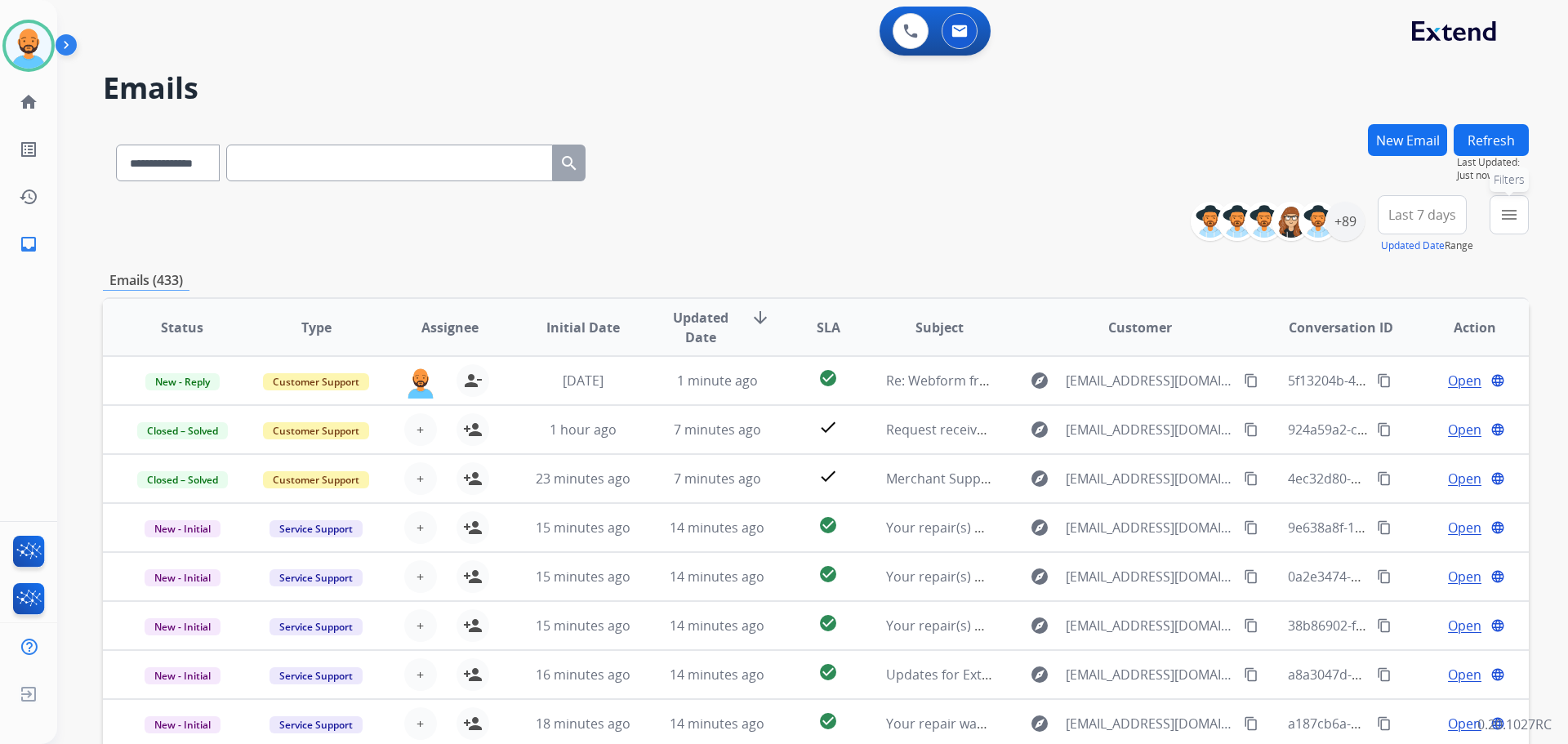
click at [1504, 224] on mat-icon "menu" at bounding box center [1510, 215] width 20 height 20
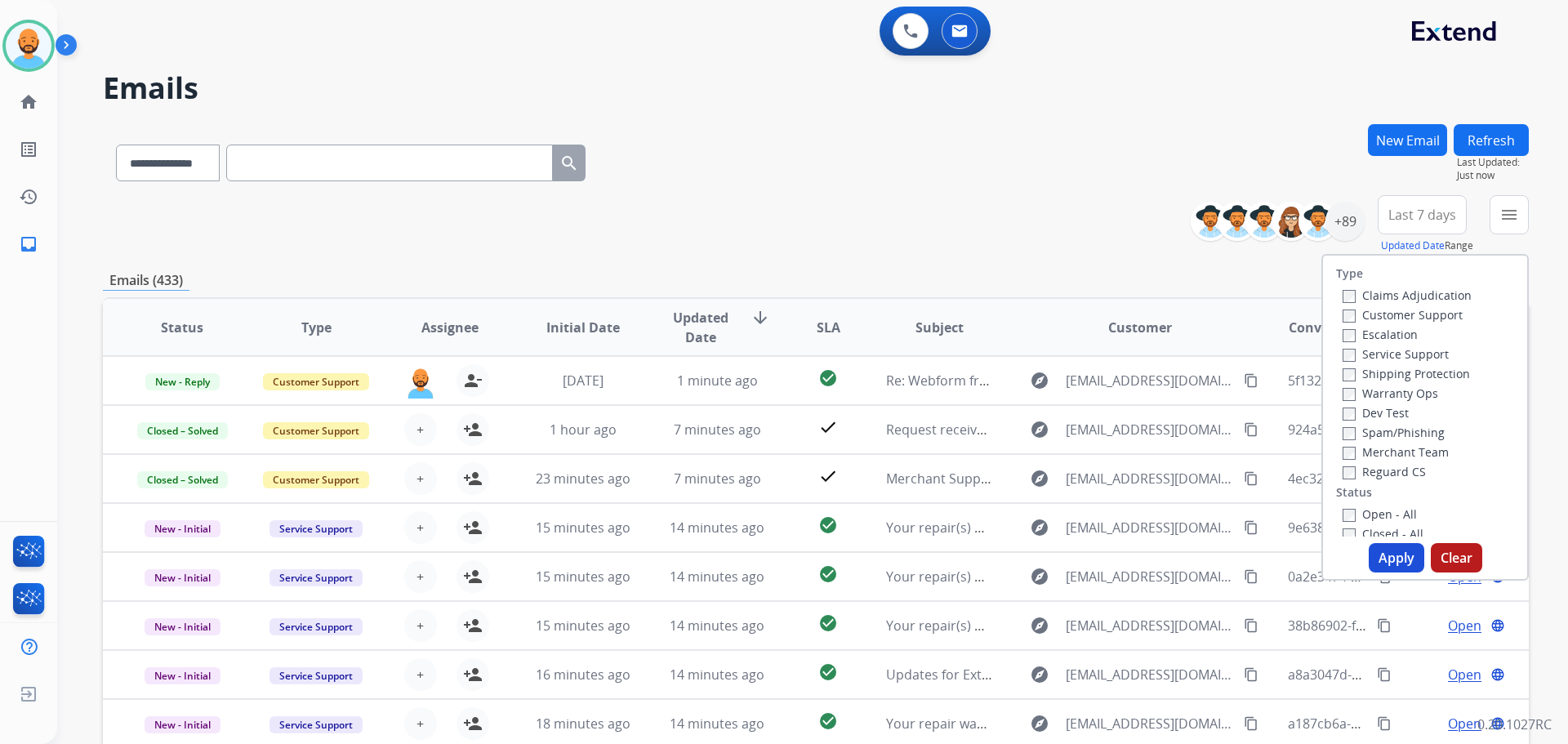
click at [1336, 310] on div "Claims Adjudication Customer Support Escalation Service Support Shipping Protec…" at bounding box center [1404, 383] width 136 height 196
drag, startPoint x: 1413, startPoint y: 558, endPoint x: 1418, endPoint y: 566, distance: 9.4
click at [1414, 561] on button "Apply" at bounding box center [1397, 557] width 55 height 29
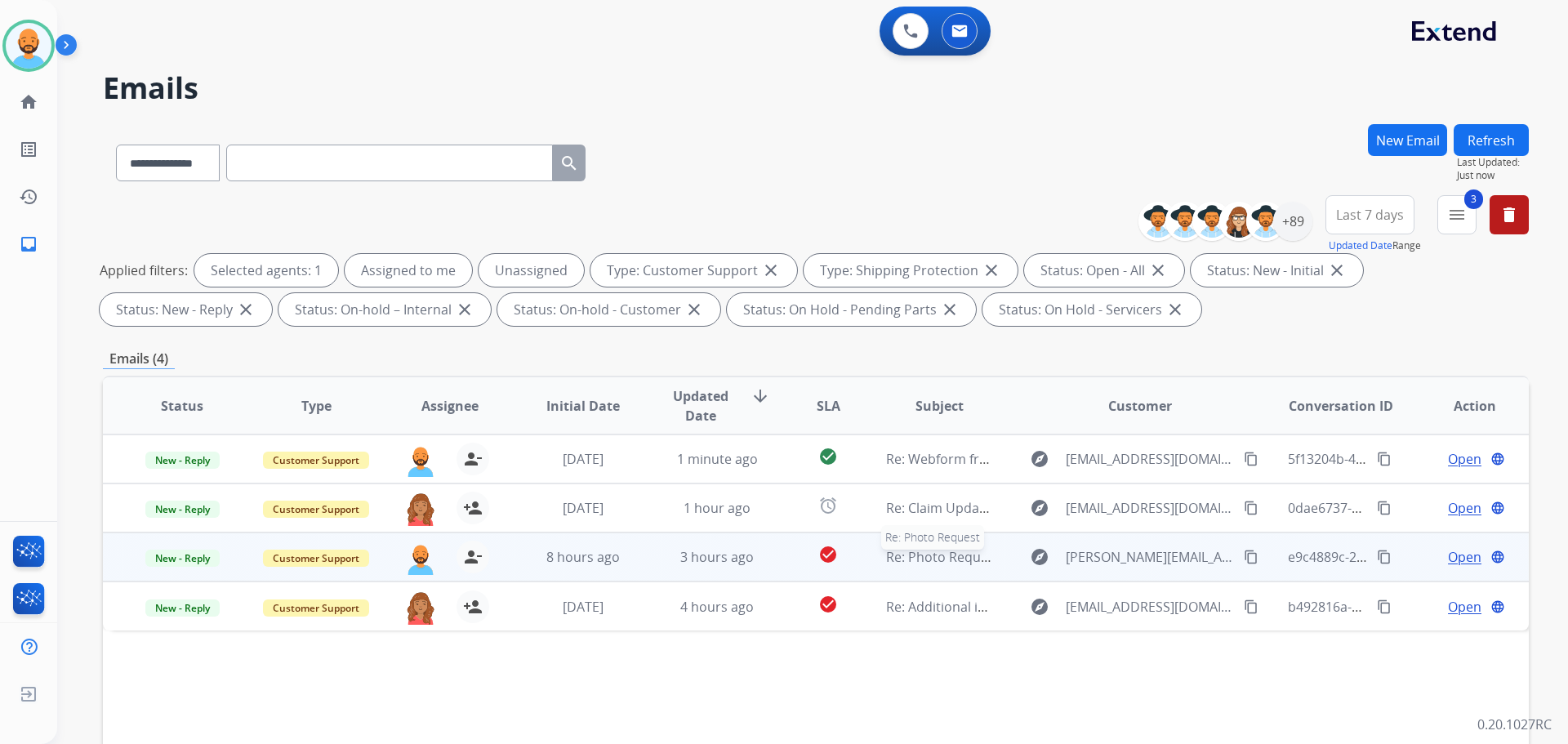
click at [920, 558] on span "Re: Photo Request" at bounding box center [943, 557] width 113 height 18
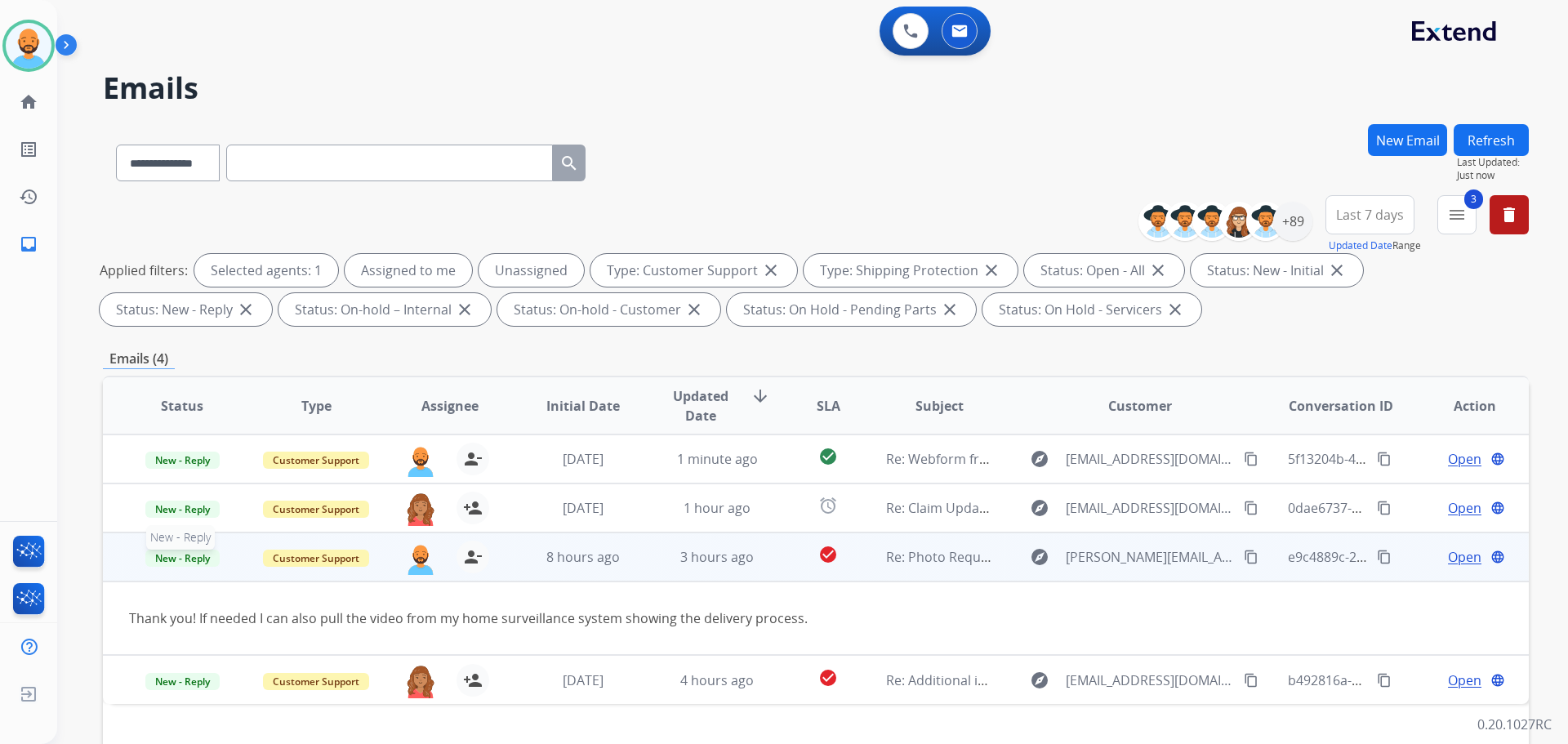
click at [198, 559] on span "New - Reply" at bounding box center [182, 558] width 74 height 17
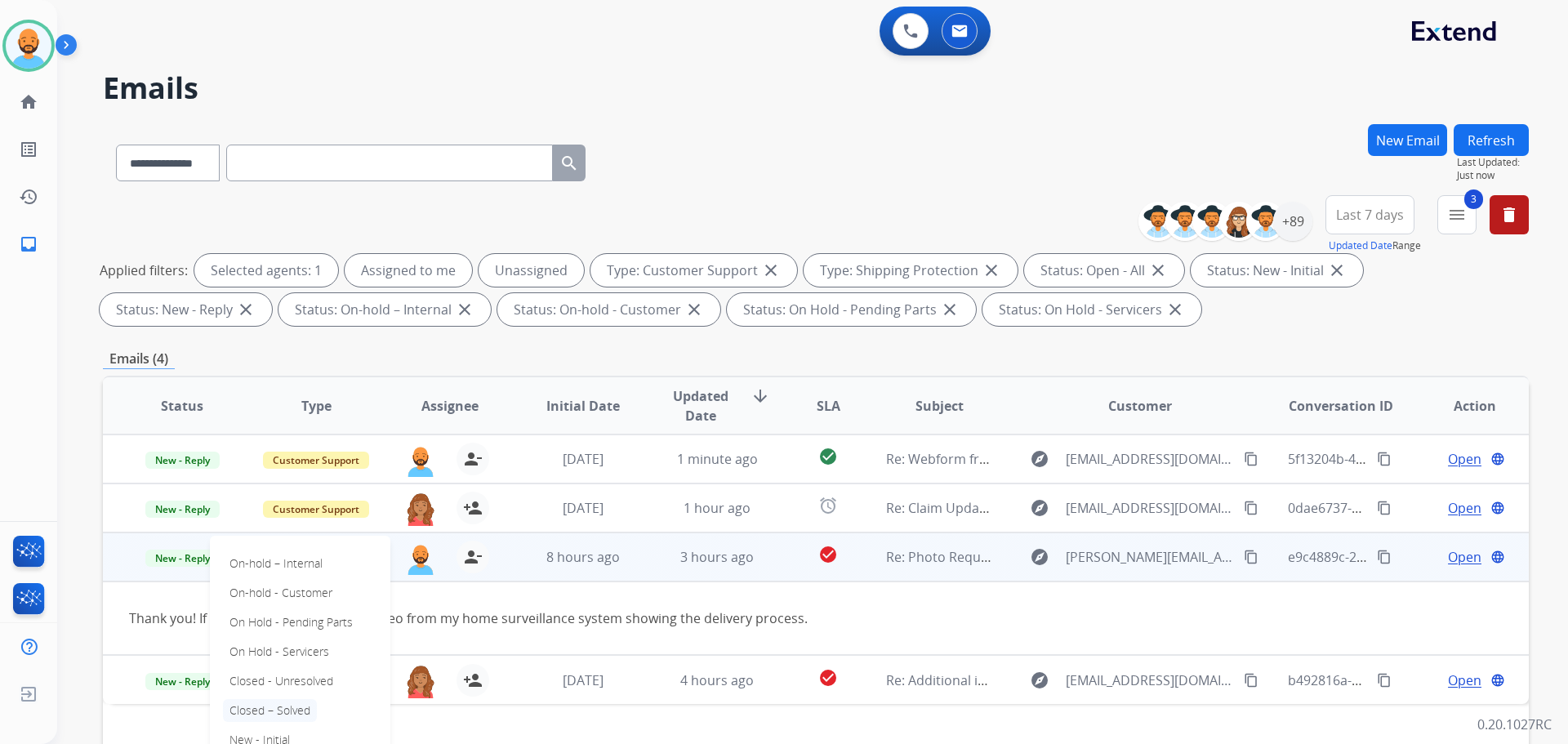
click at [266, 705] on p "Closed – Solved" at bounding box center [270, 710] width 94 height 23
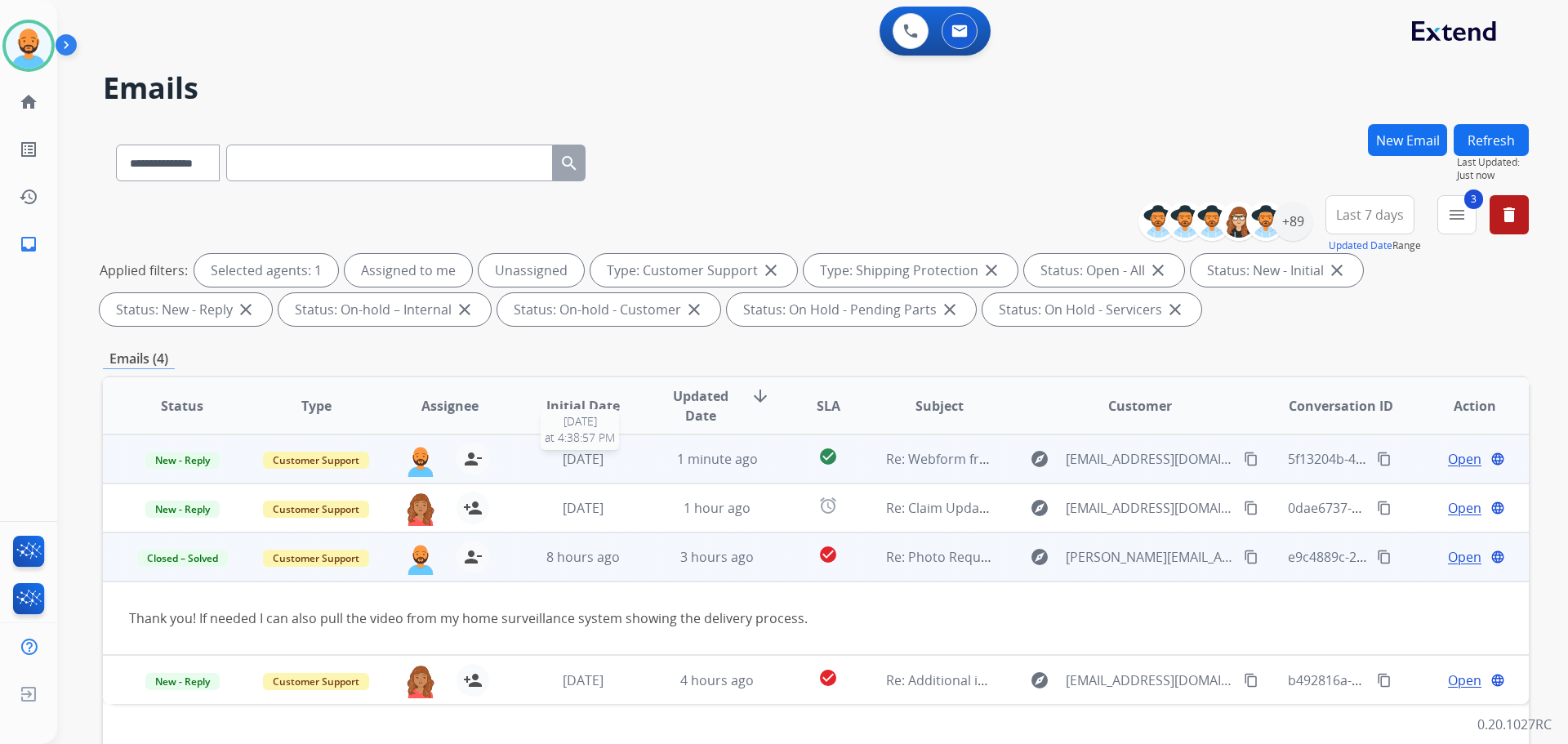
click at [597, 455] on span "[DATE]" at bounding box center [583, 459] width 41 height 18
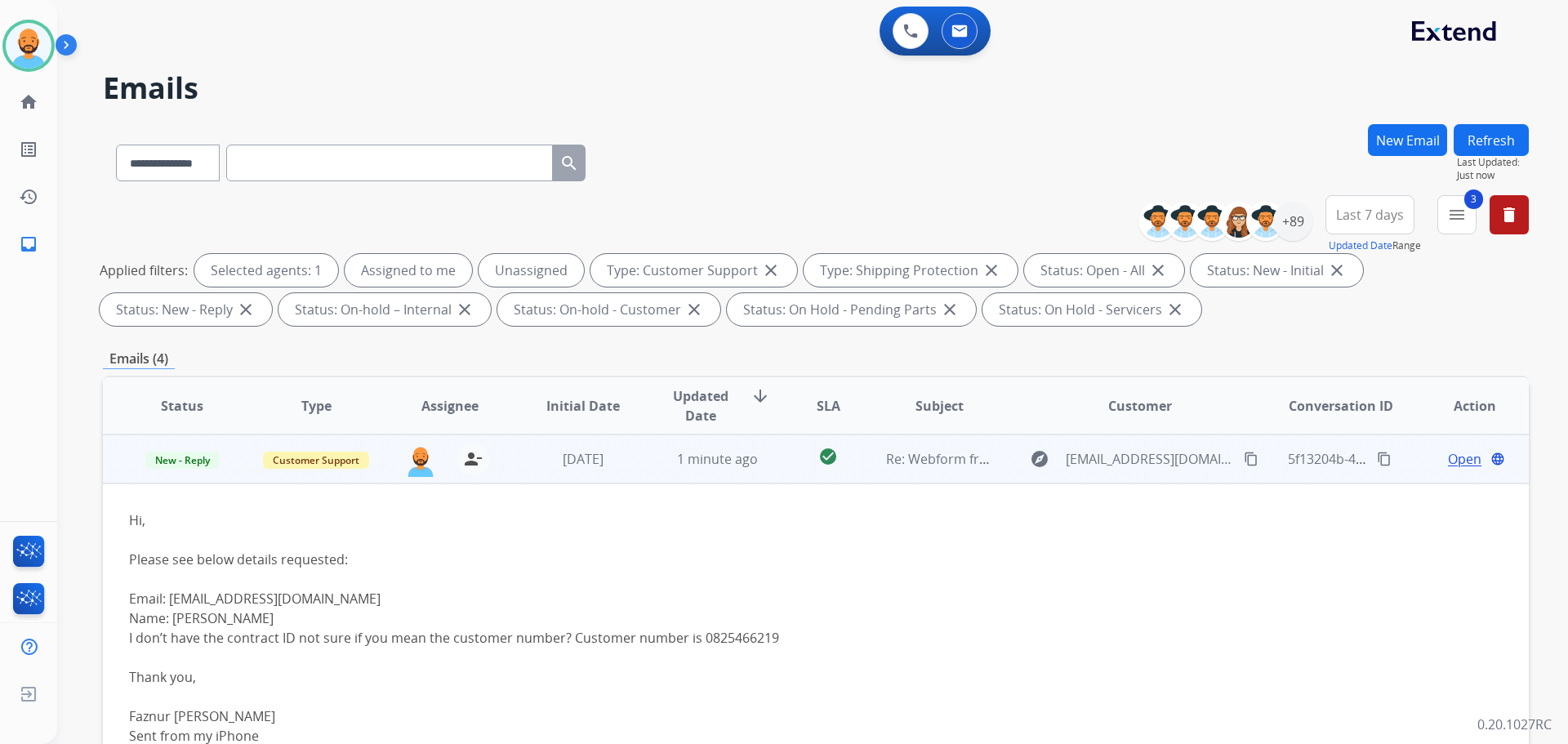
click at [1448, 460] on span "Open" at bounding box center [1465, 459] width 34 height 20
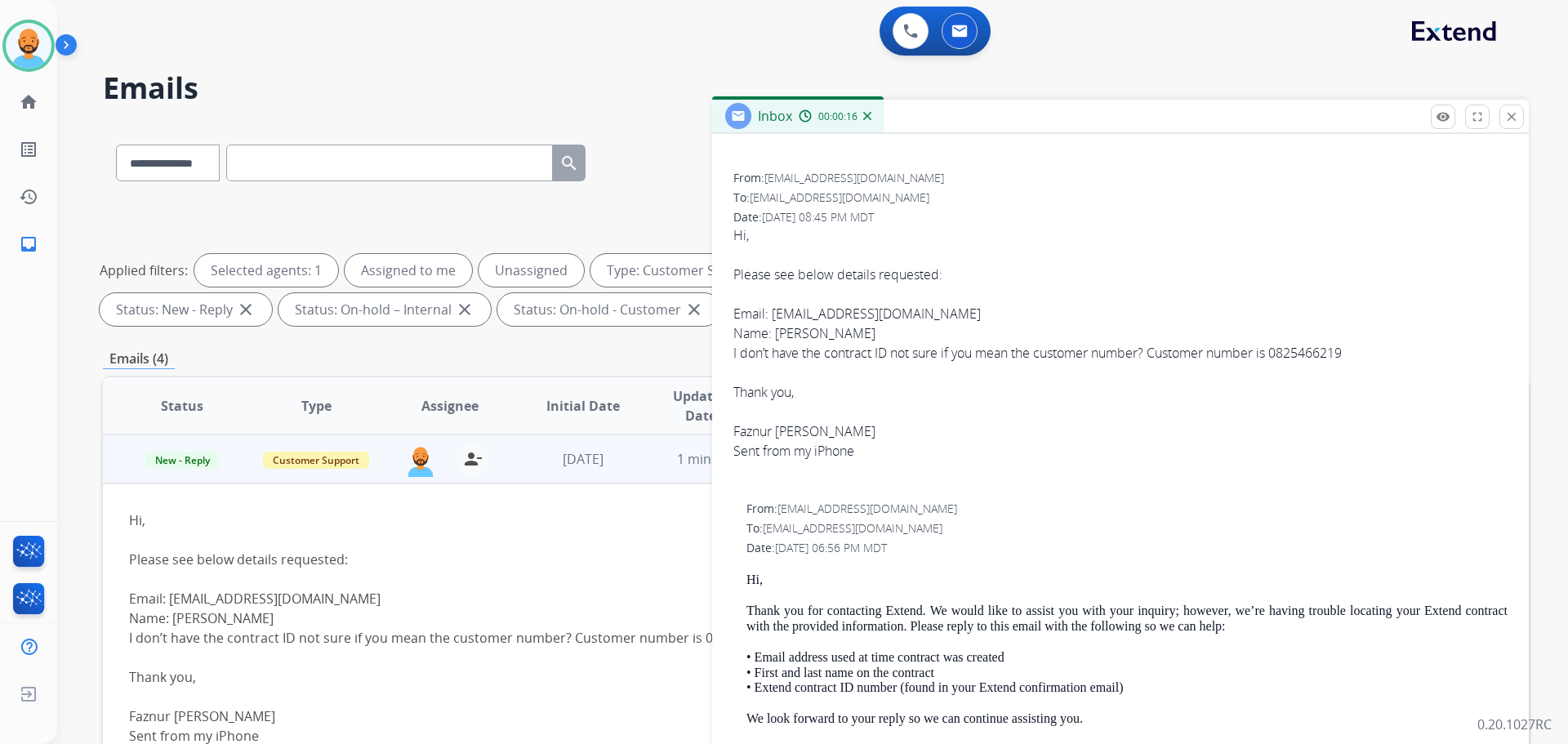
scroll to position [163, 0]
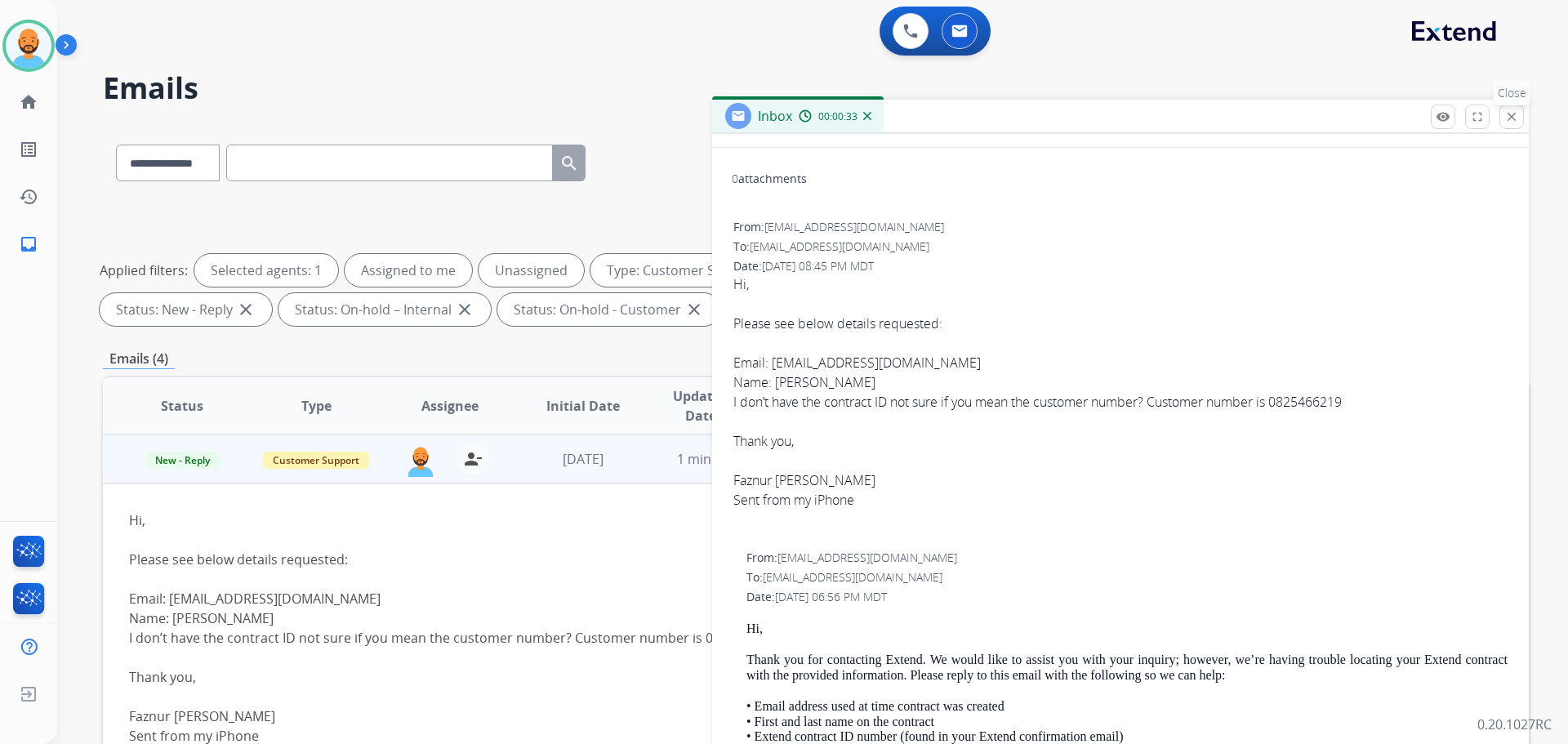
click at [1510, 126] on button "close Close" at bounding box center [1512, 116] width 24 height 24
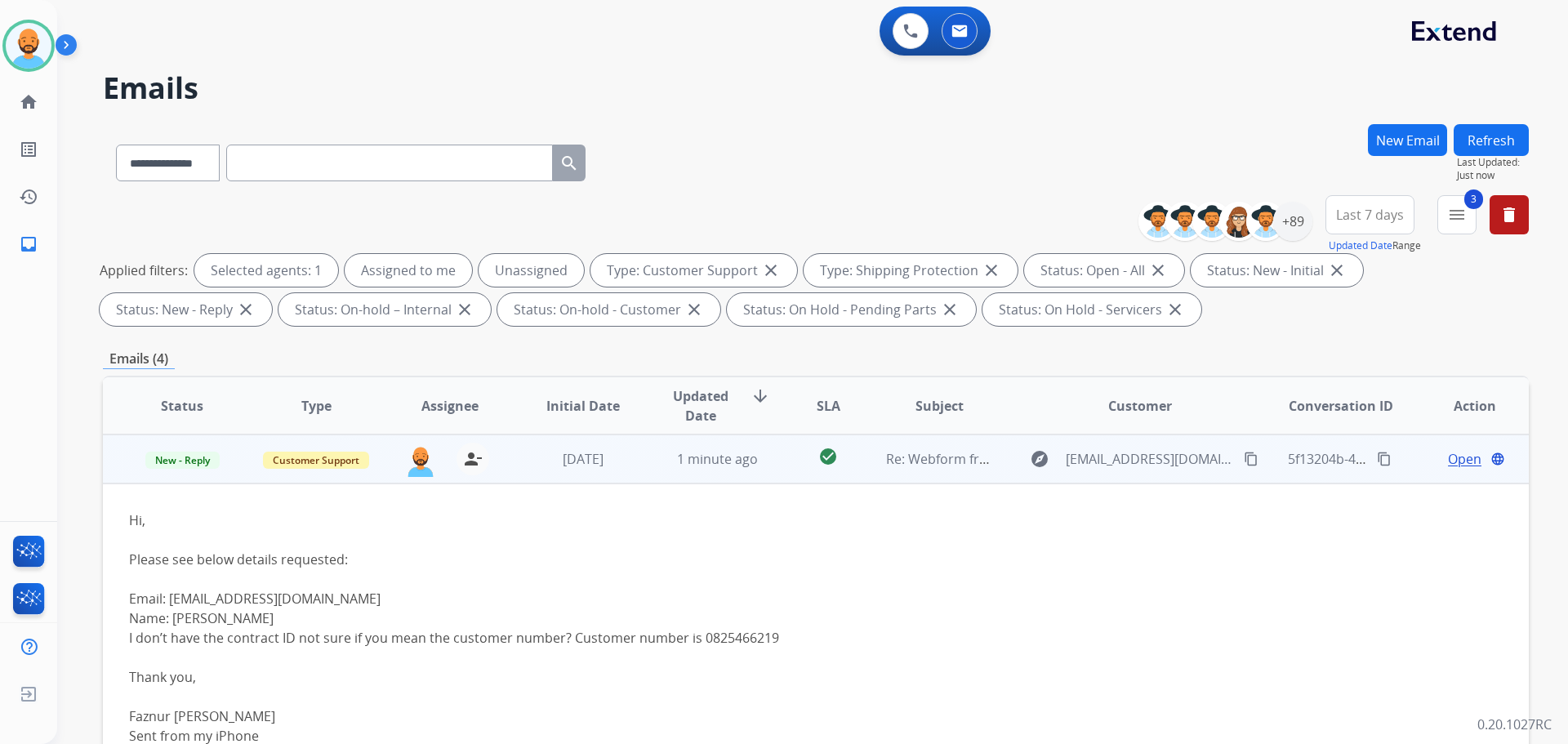
click at [1244, 455] on mat-icon "content_copy" at bounding box center [1252, 459] width 15 height 14
click at [1242, 457] on button "content_copy" at bounding box center [1252, 459] width 20 height 20
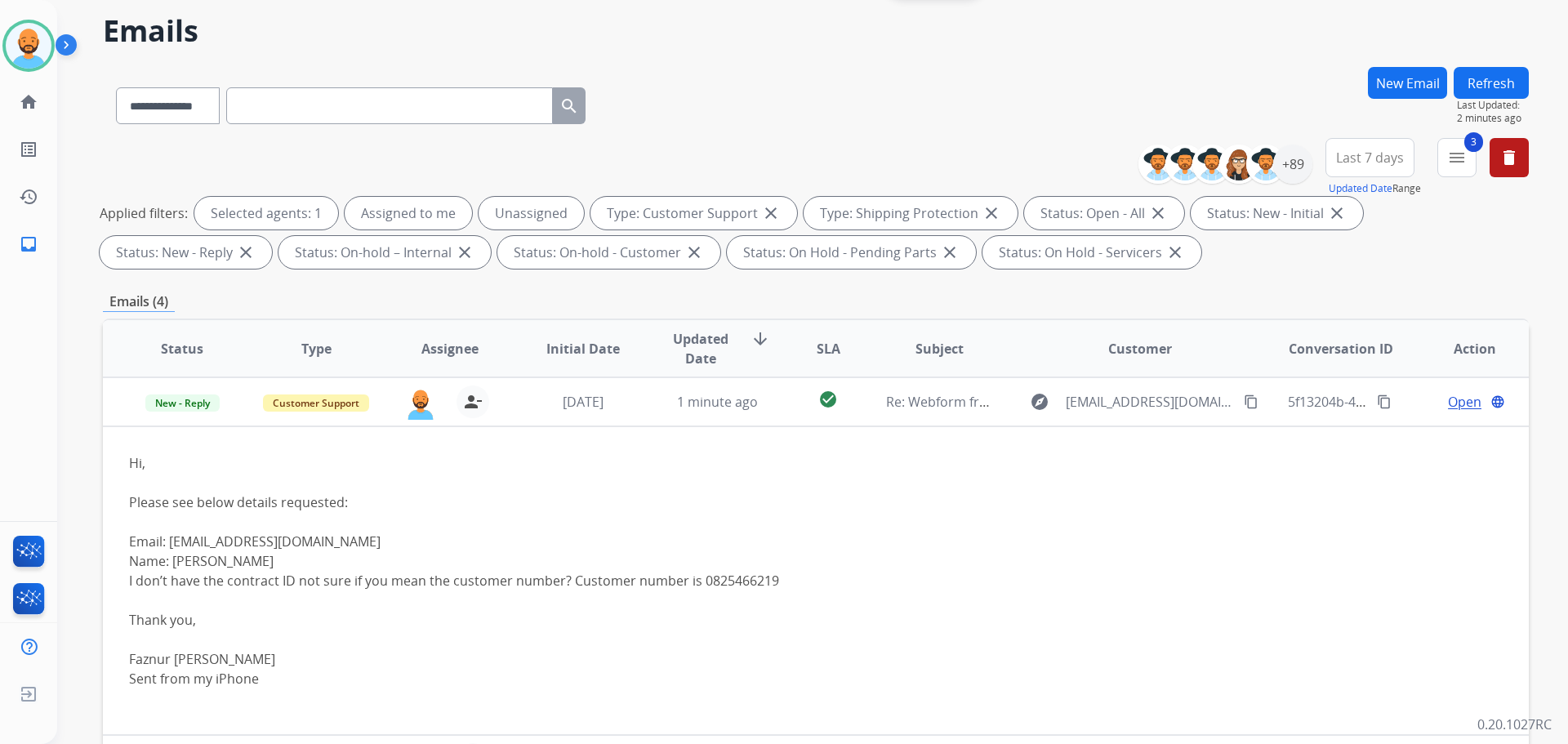
scroll to position [0, 0]
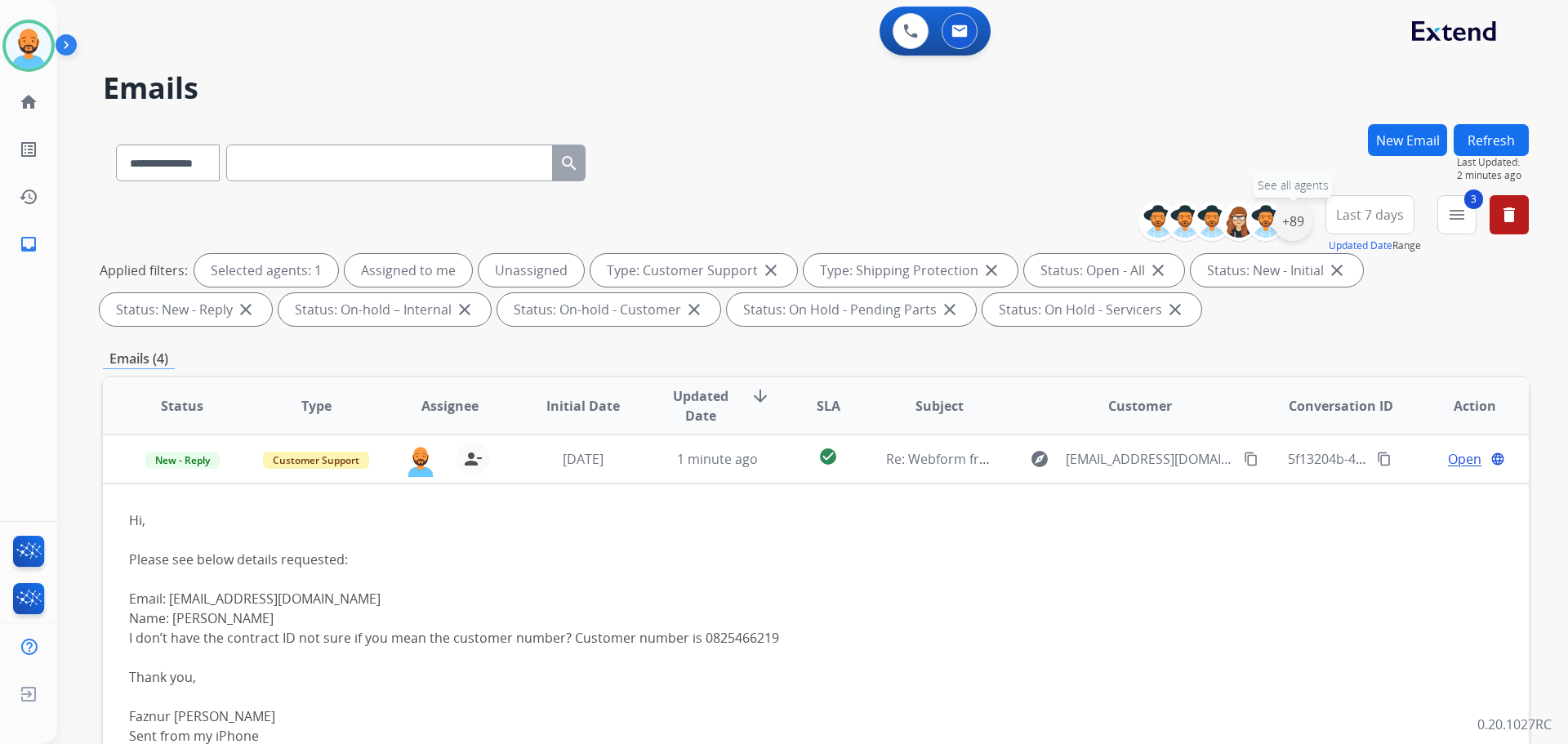
click at [1282, 229] on div "+89" at bounding box center [1292, 221] width 39 height 39
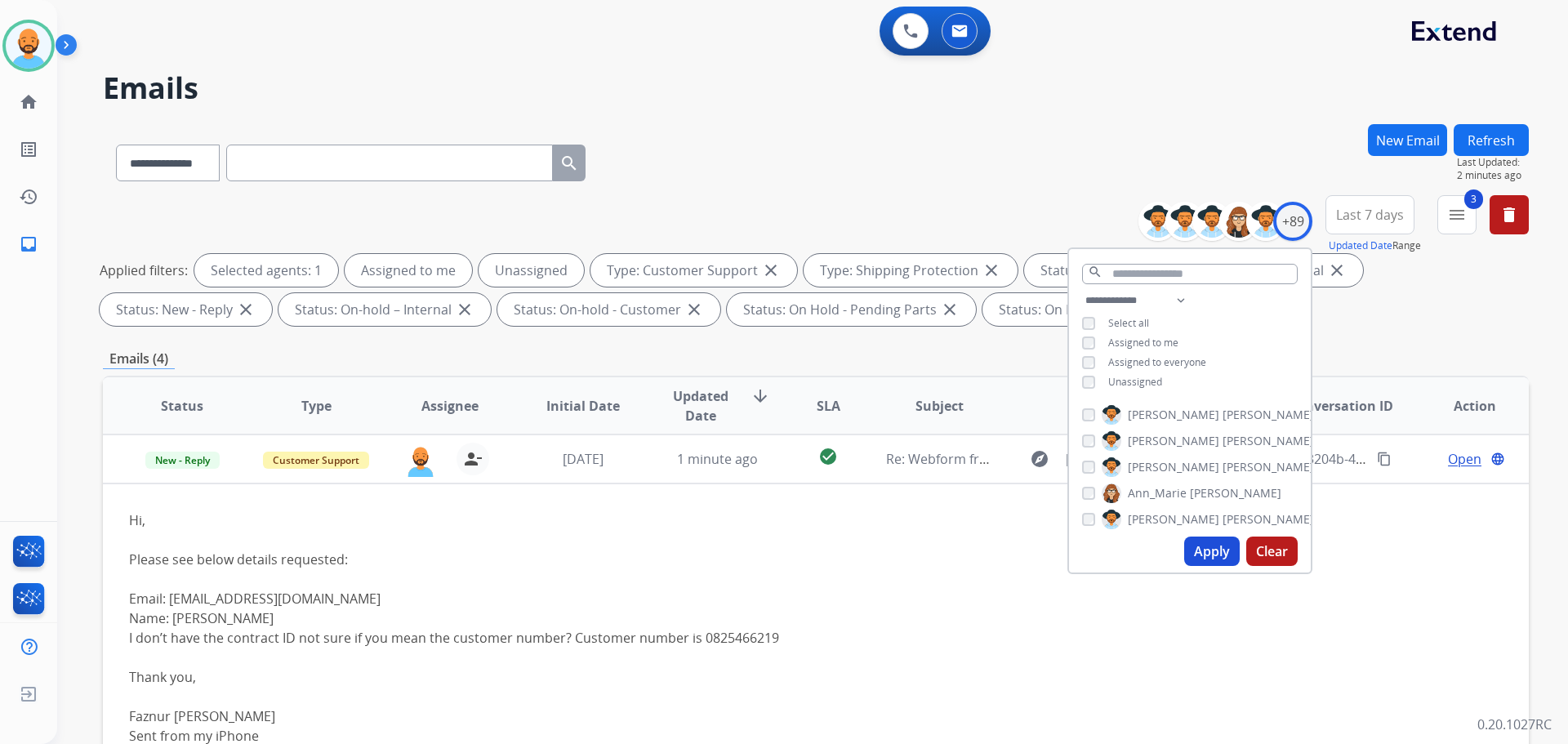
click at [1215, 552] on button "Apply" at bounding box center [1212, 551] width 55 height 29
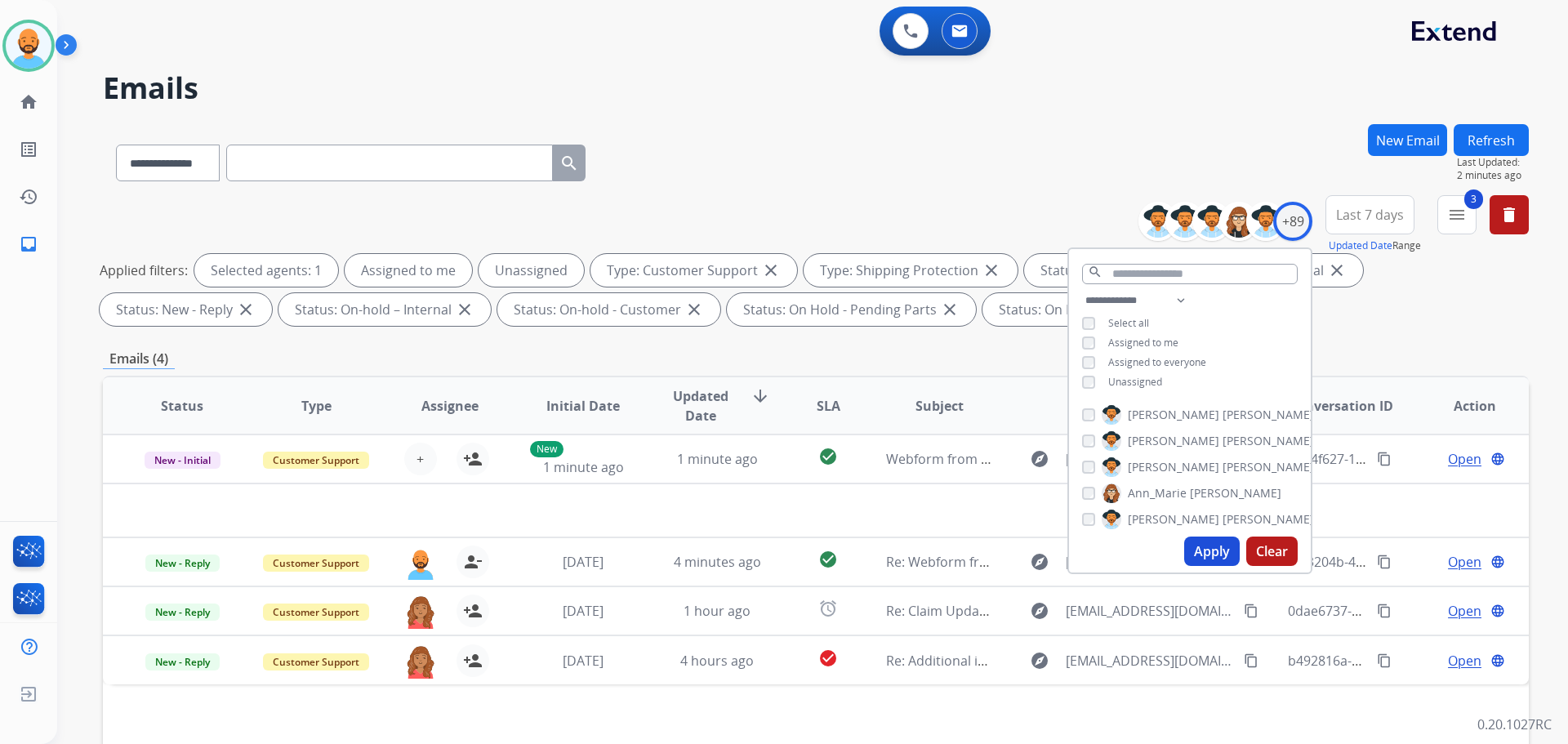
click at [915, 211] on div "**********" at bounding box center [817, 263] width 1427 height 137
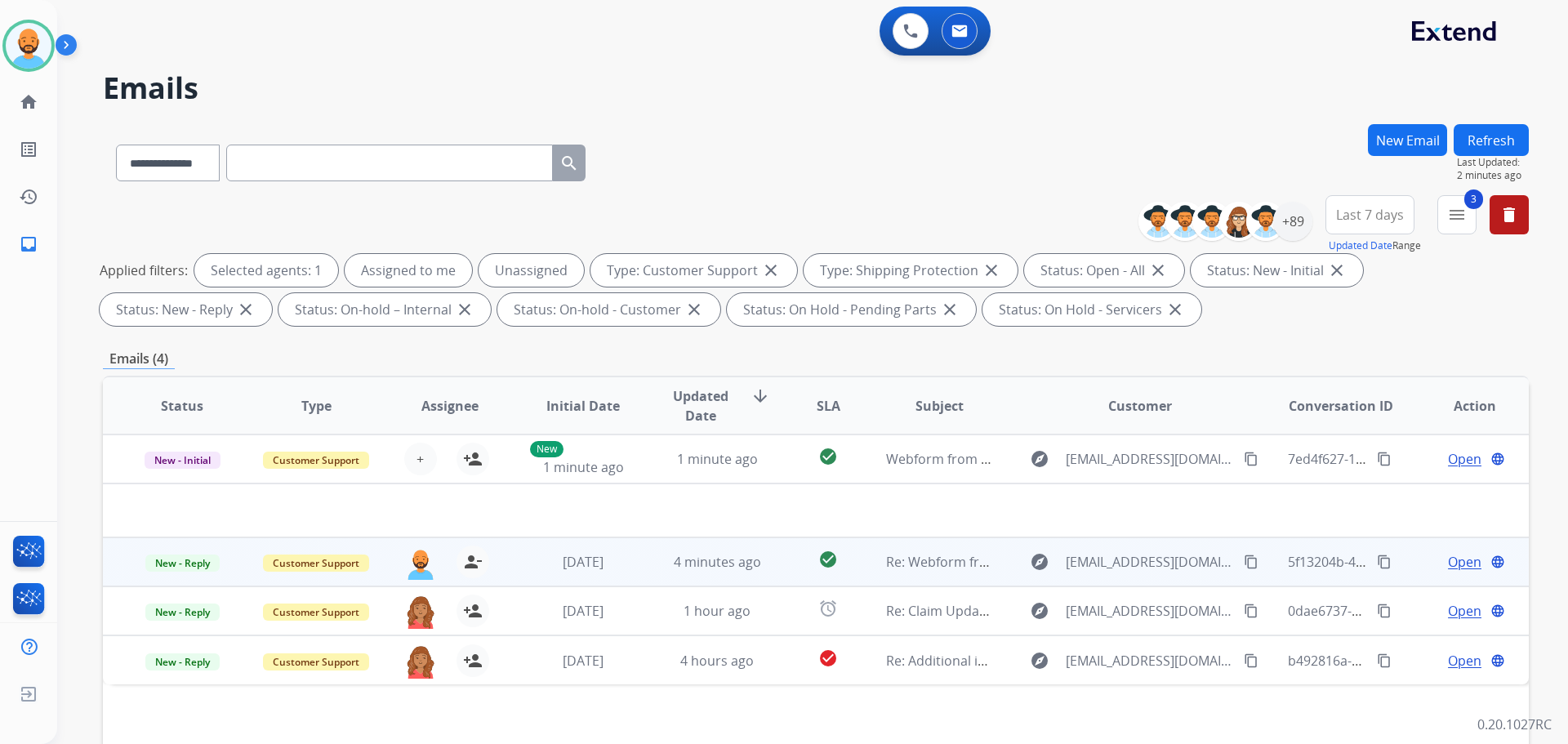
click at [1448, 565] on span "Open" at bounding box center [1465, 562] width 34 height 20
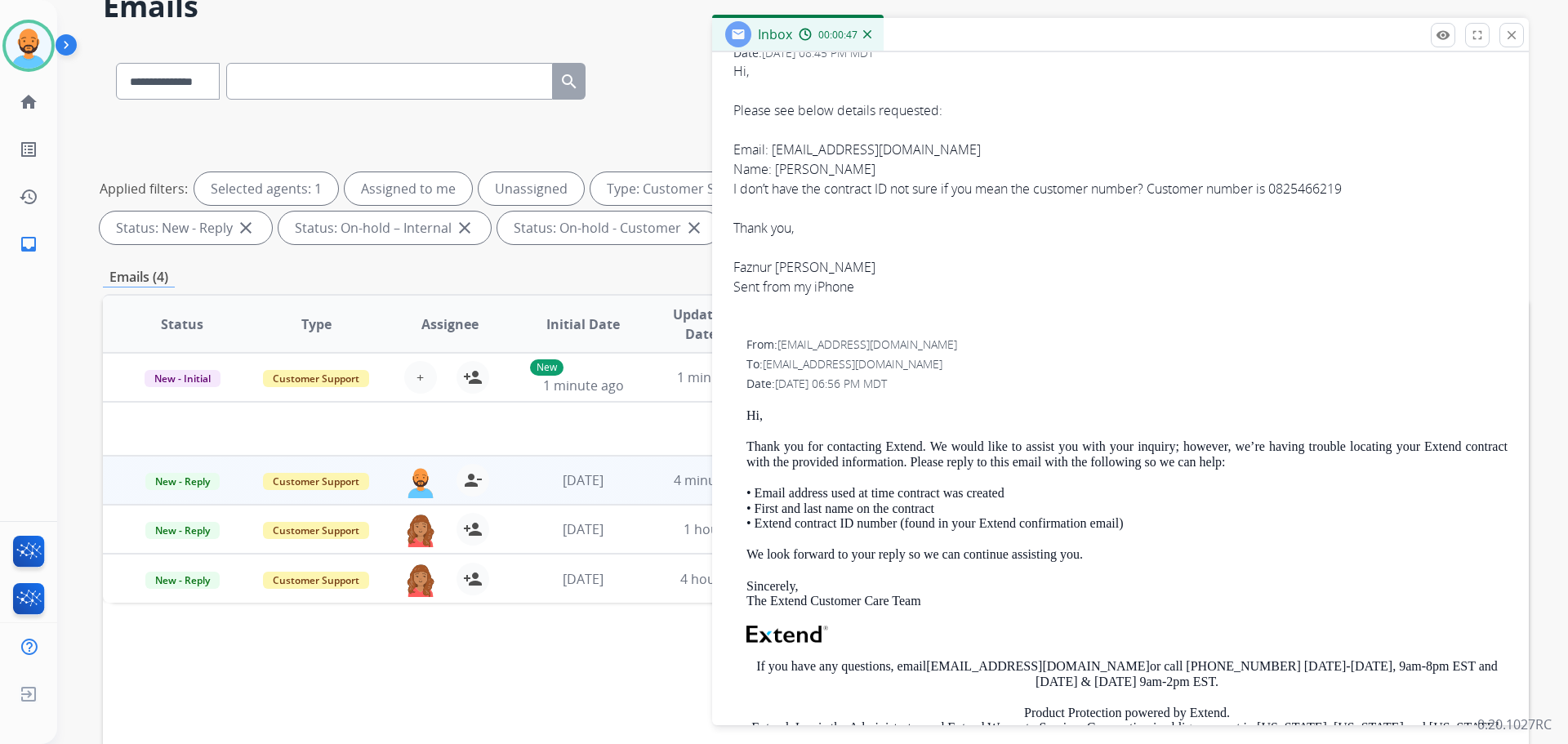
scroll to position [158, 0]
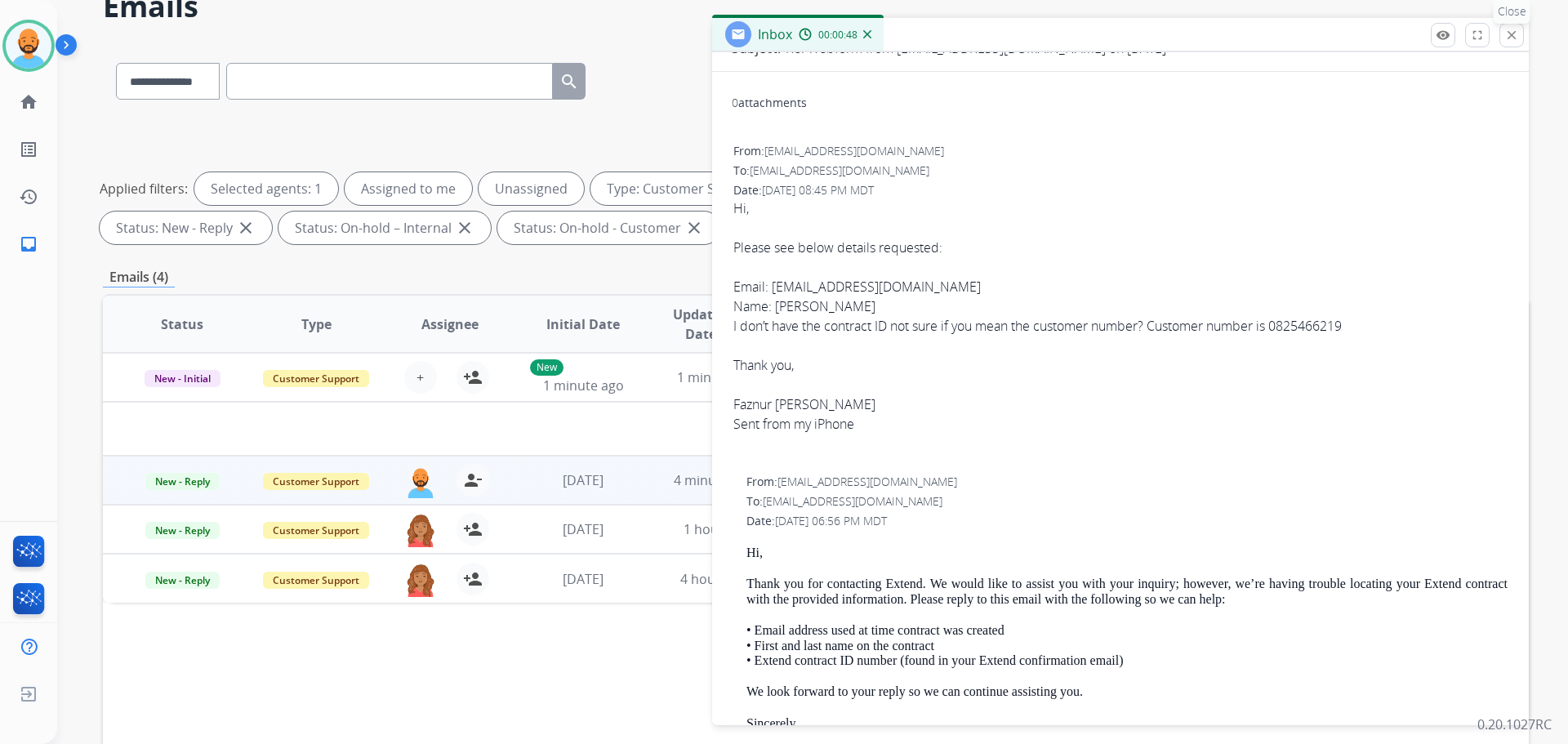
click at [1505, 36] on mat-icon "close" at bounding box center [1512, 35] width 15 height 14
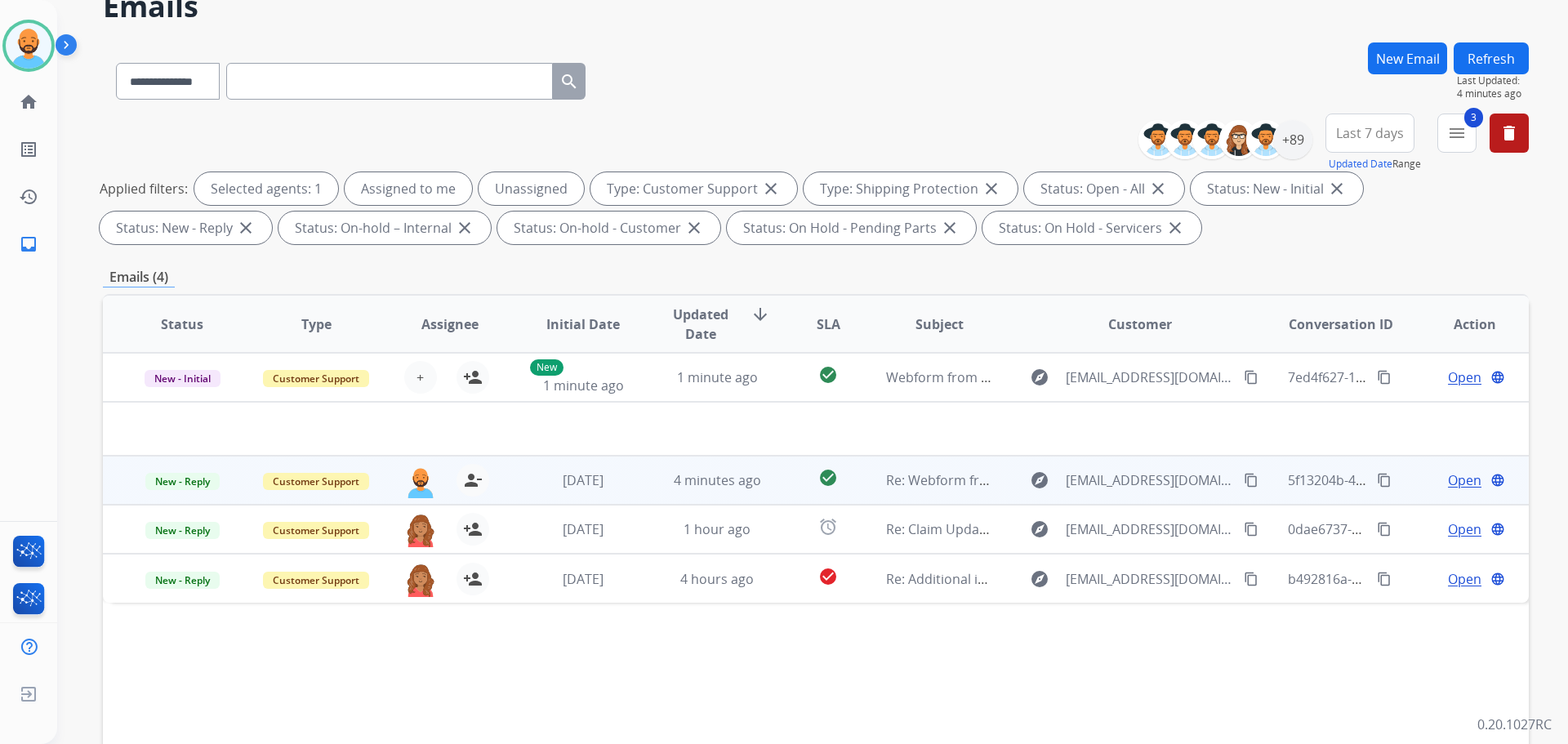
click at [1455, 483] on span "Open" at bounding box center [1465, 480] width 34 height 20
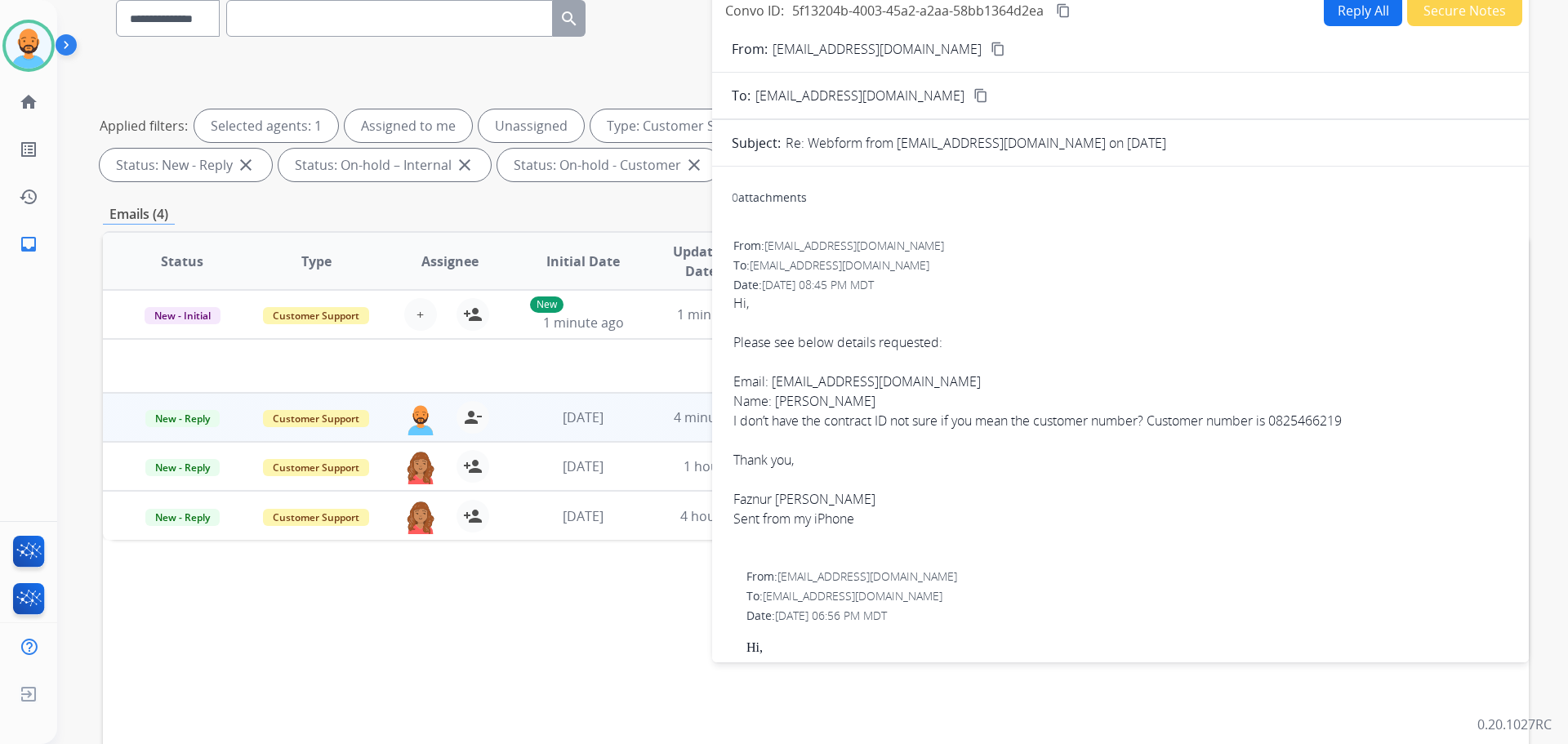
scroll to position [0, 0]
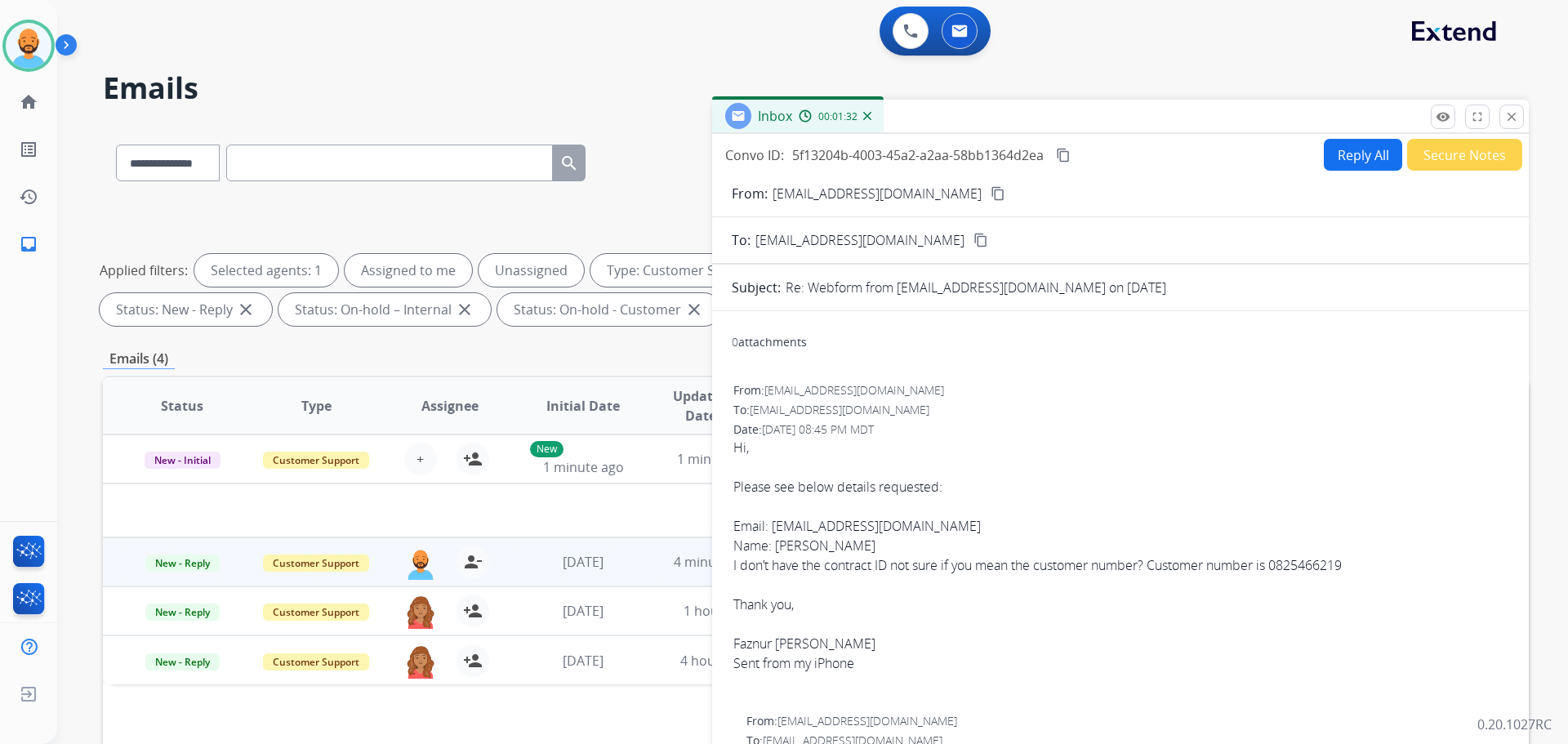
select select "**********"
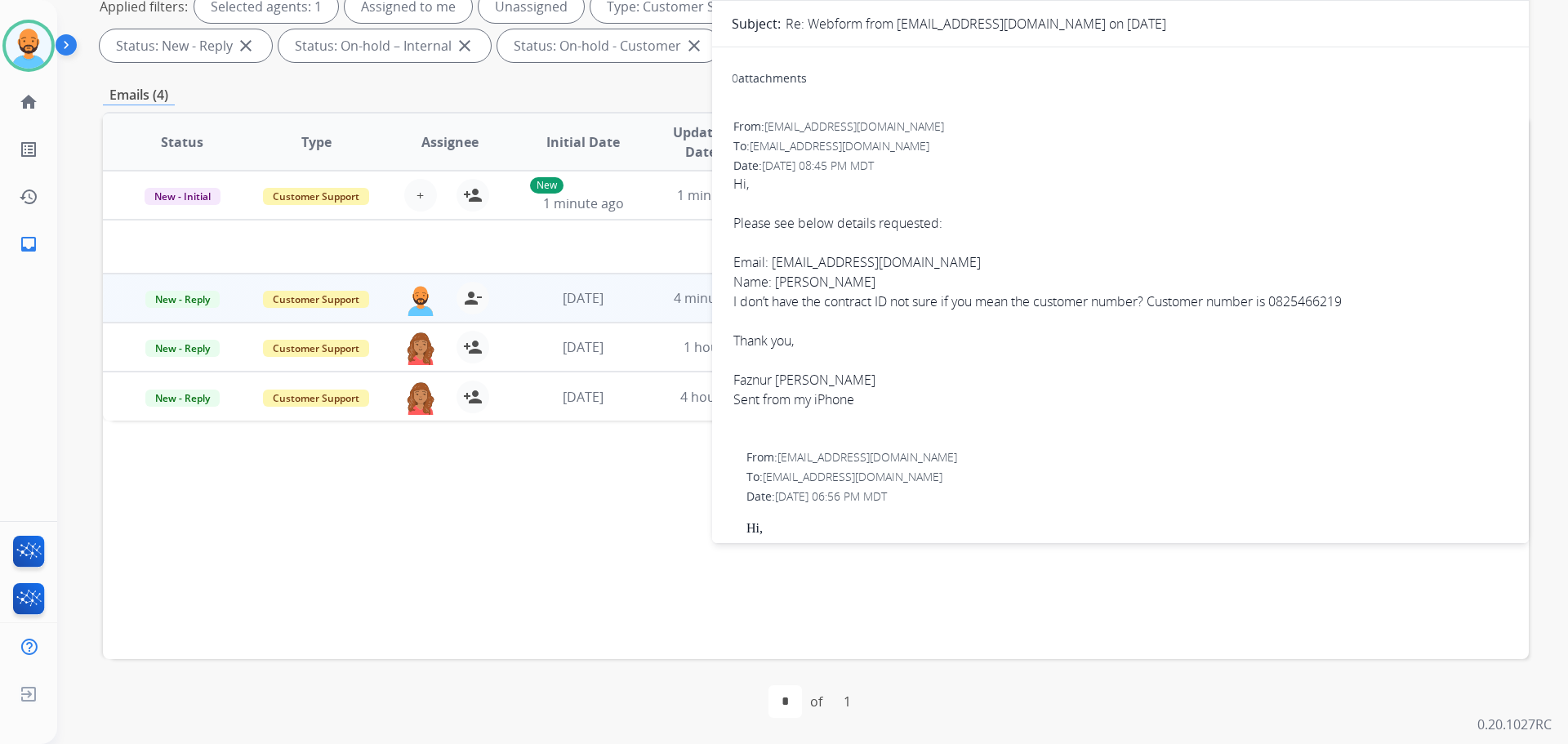
click at [508, 544] on div "Status Type Assignee Initial Date Updated Date arrow_downward SLA Subject Custo…" at bounding box center [817, 385] width 1427 height 547
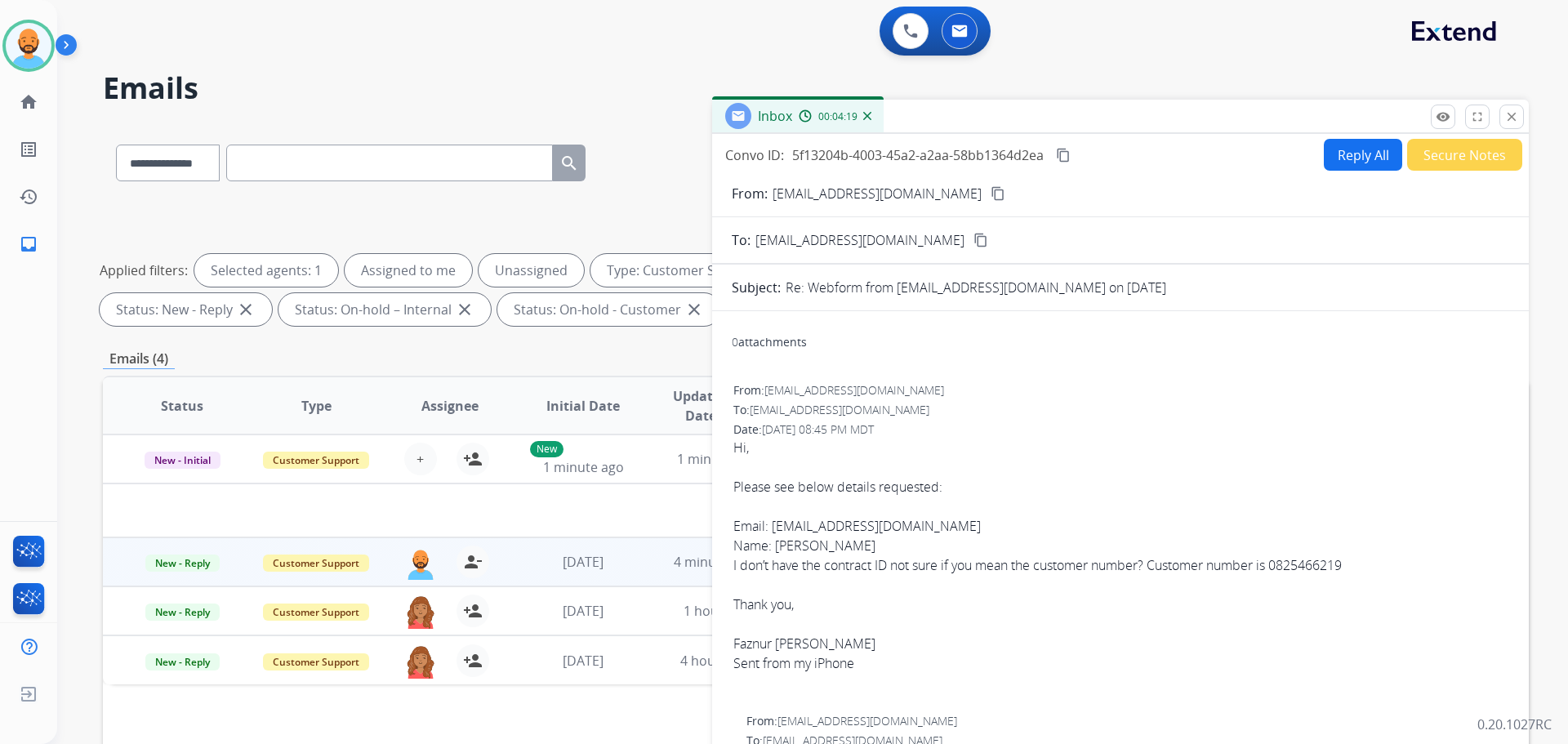
click at [1336, 162] on button "Reply All" at bounding box center [1363, 154] width 79 height 32
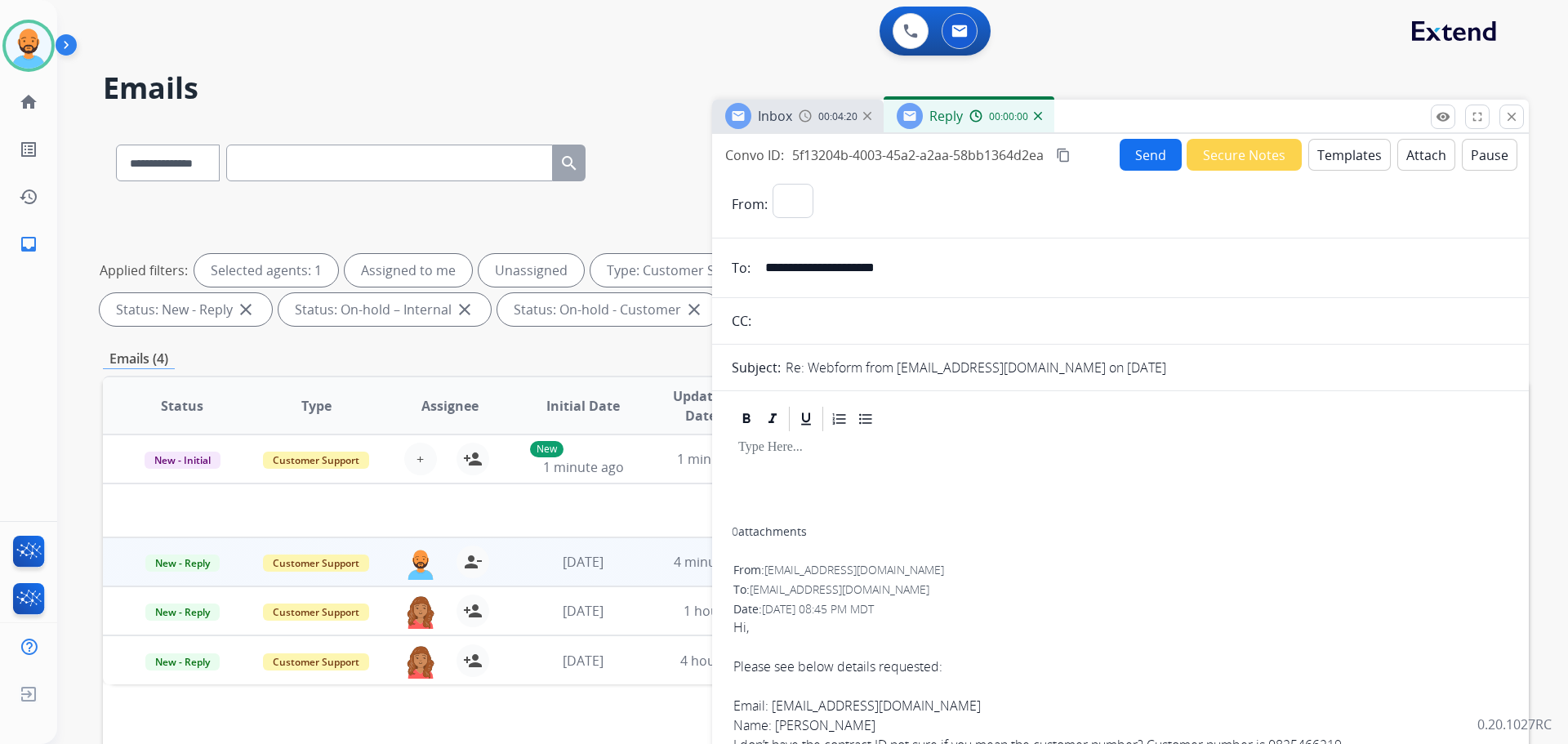
select select "**********"
click at [1328, 165] on button "Templates" at bounding box center [1350, 154] width 82 height 32
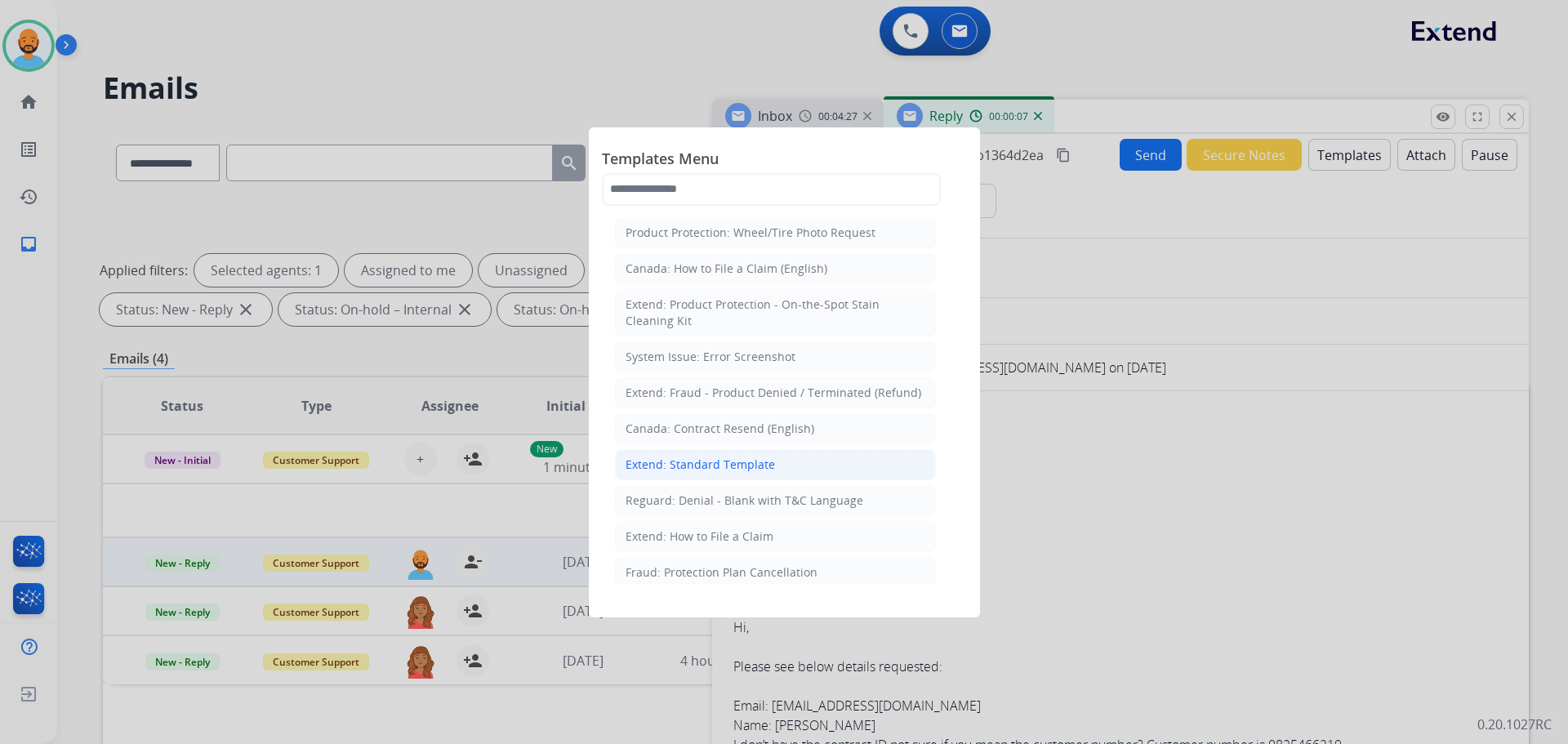
click at [675, 459] on div "Extend: Standard Template" at bounding box center [700, 465] width 150 height 16
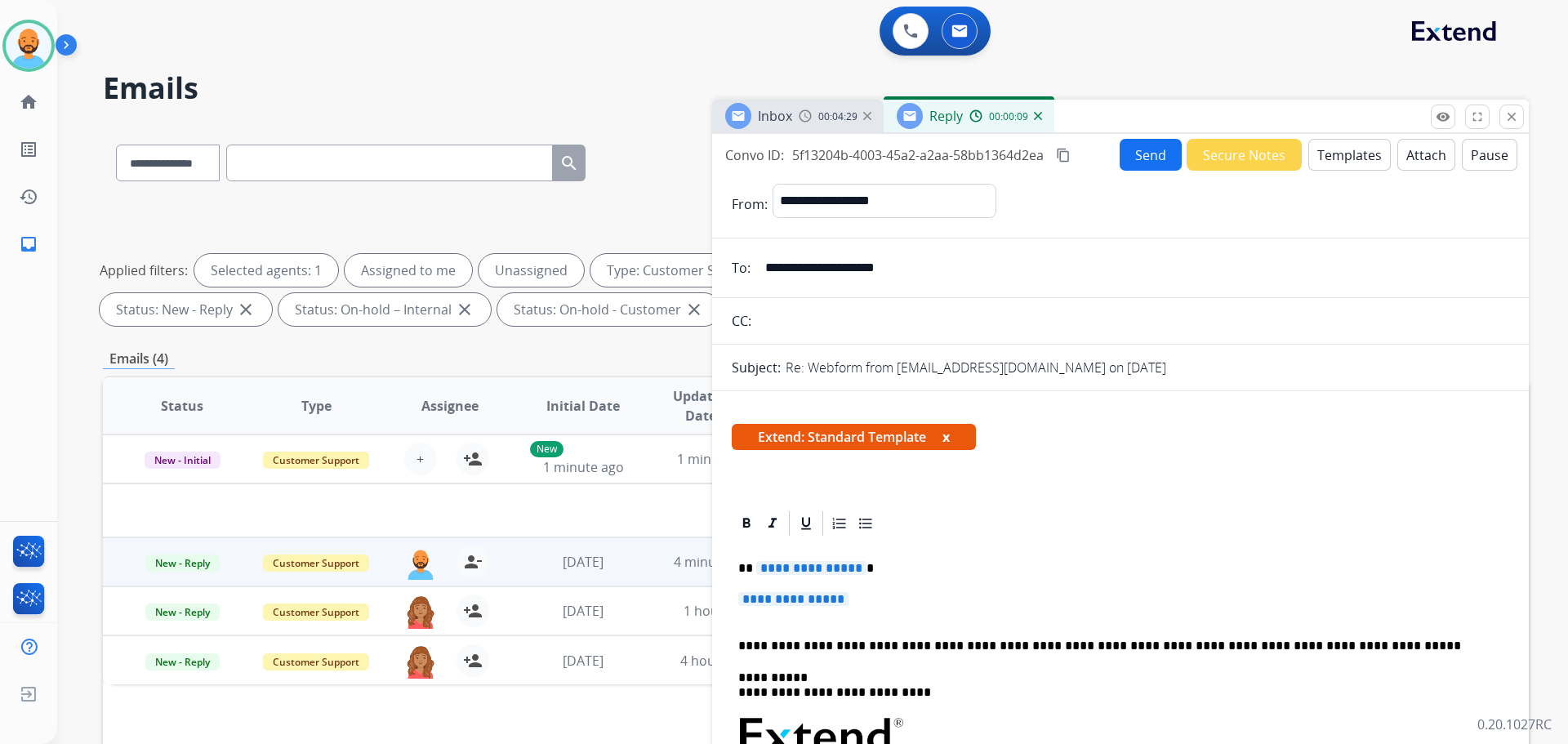
click at [857, 565] on span "**********" at bounding box center [812, 567] width 111 height 14
click at [1512, 118] on mat-icon "close" at bounding box center [1512, 117] width 15 height 14
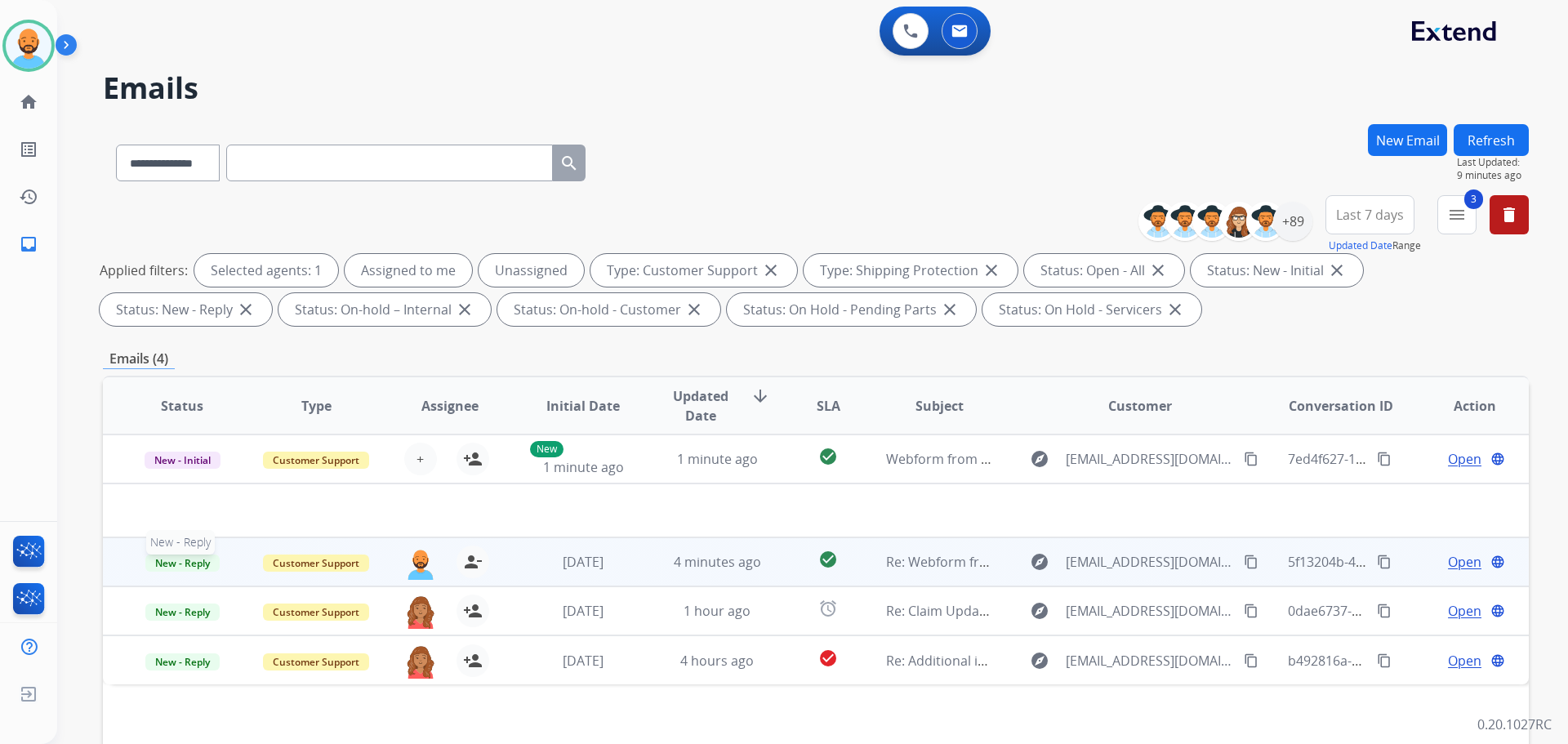
click at [170, 560] on span "New - Reply" at bounding box center [182, 563] width 74 height 17
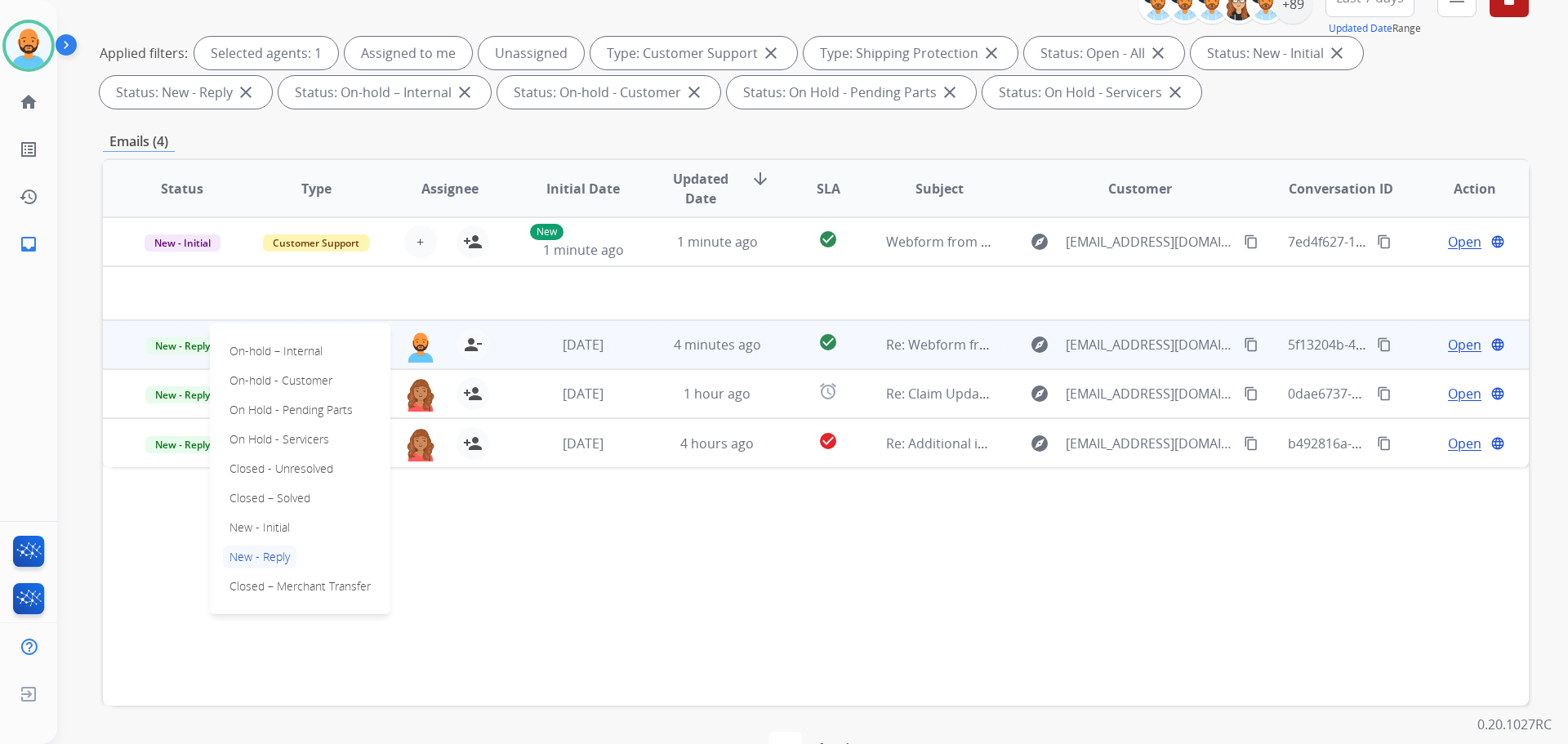
scroll to position [245, 0]
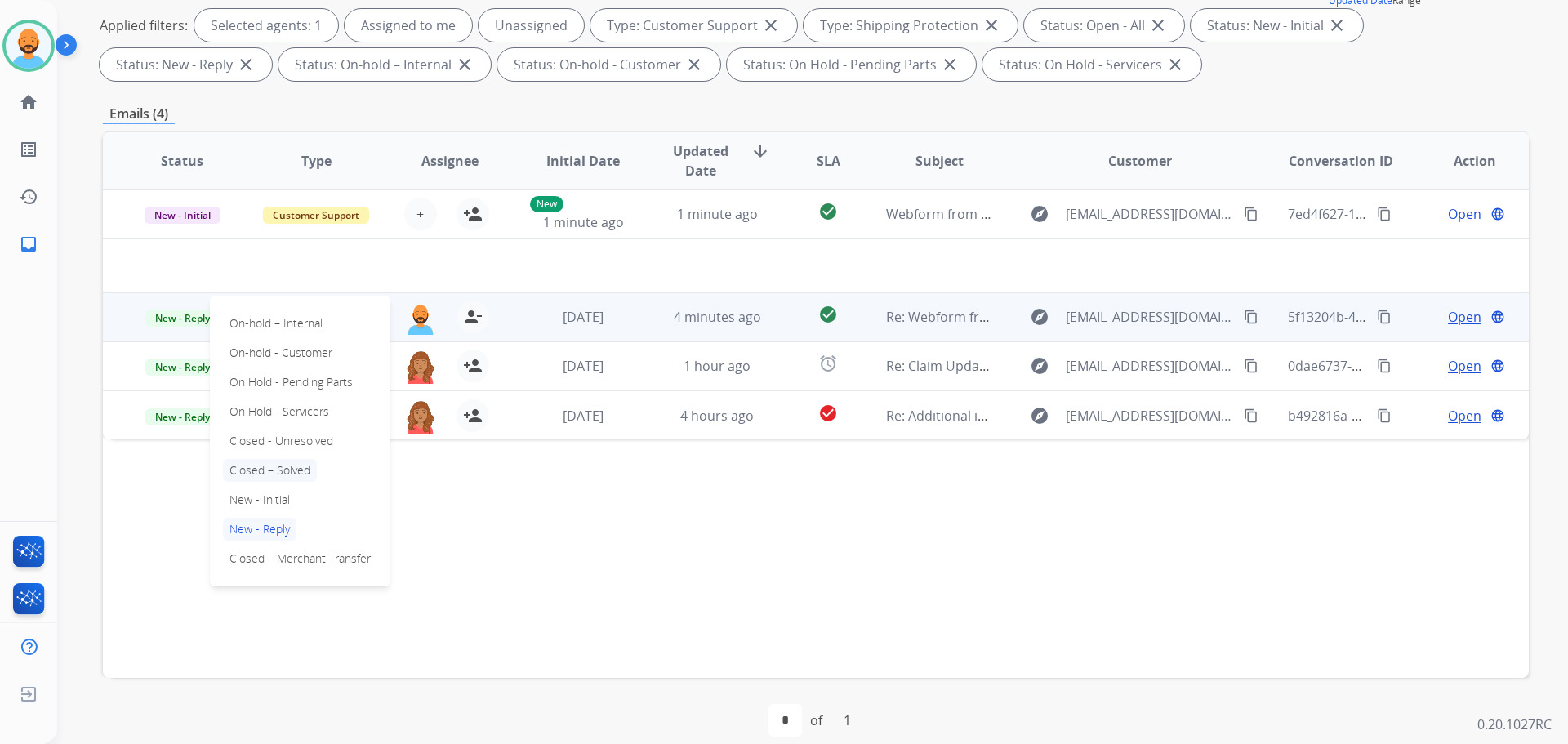
click at [301, 469] on p "Closed – Solved" at bounding box center [270, 470] width 94 height 23
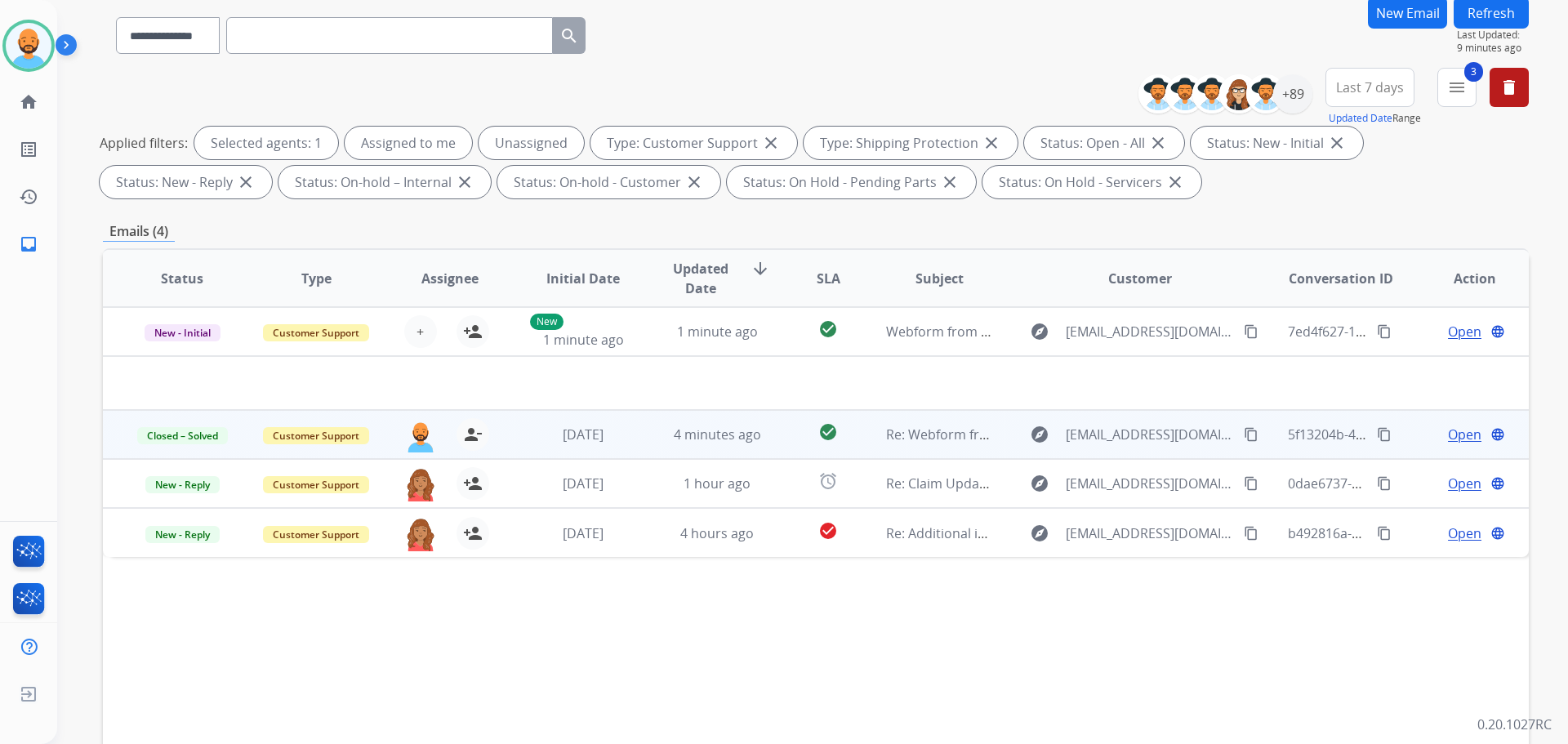
scroll to position [0, 0]
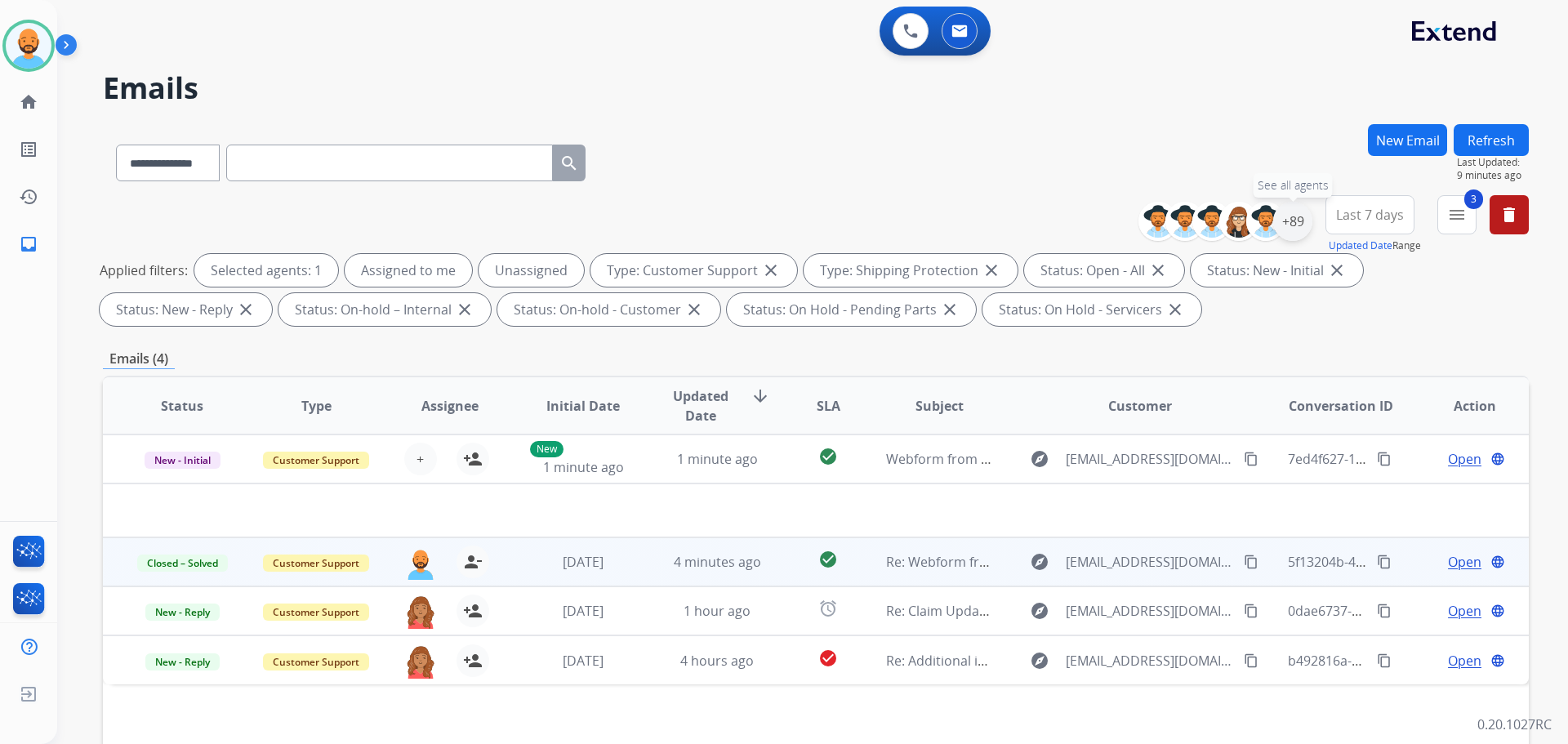
click at [1294, 217] on div "+89" at bounding box center [1292, 221] width 39 height 39
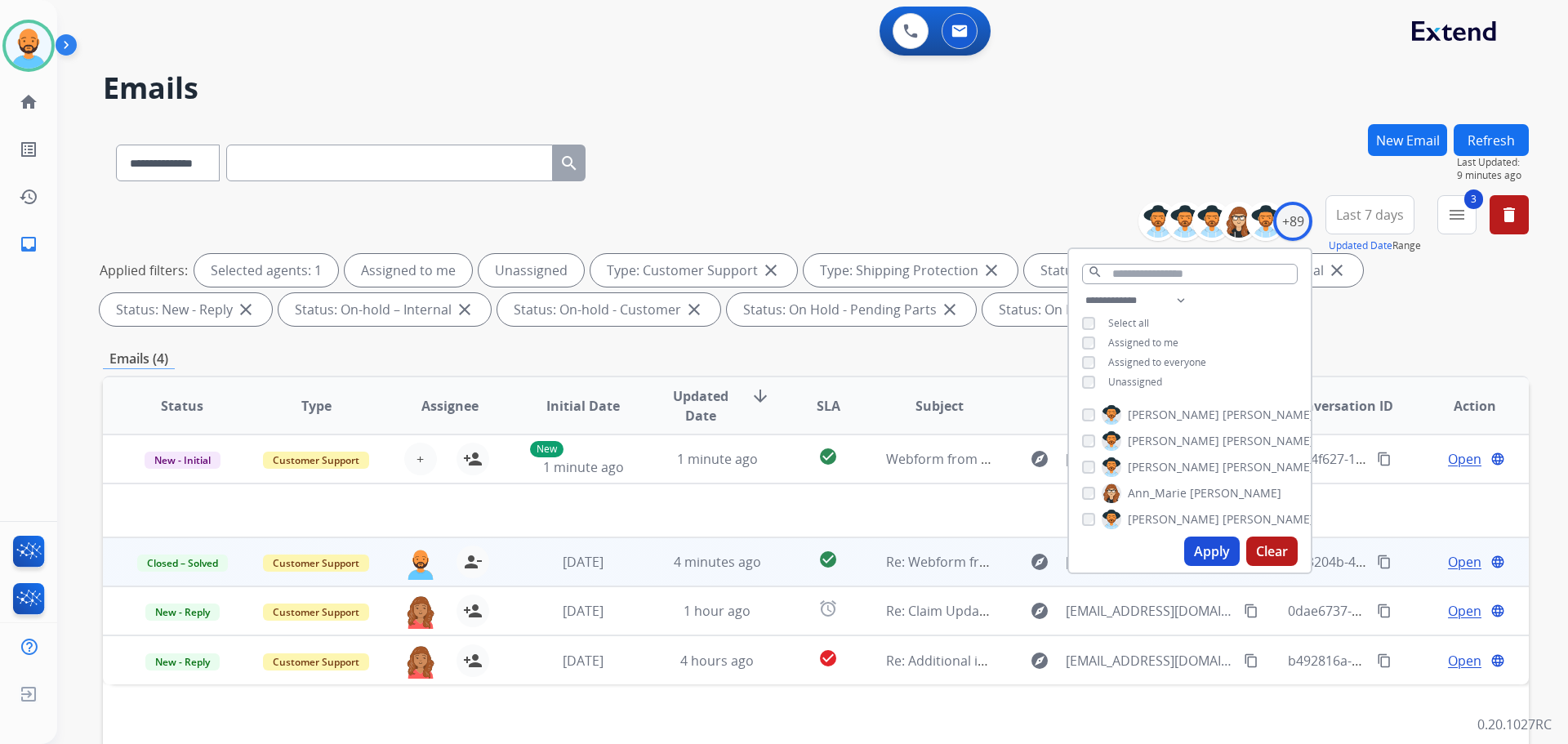
click at [1200, 546] on button "Apply" at bounding box center [1212, 551] width 55 height 29
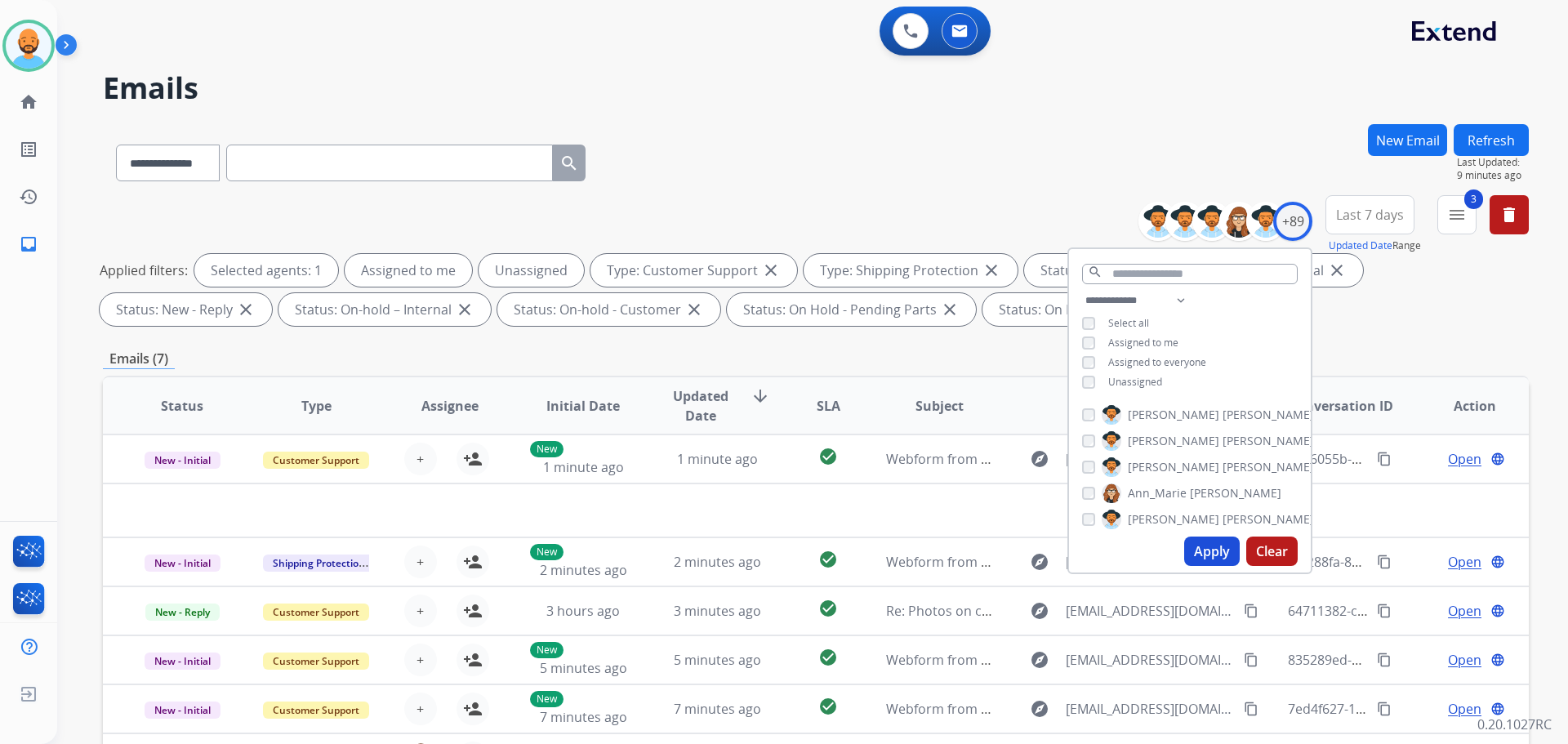
click at [838, 171] on div "**********" at bounding box center [817, 159] width 1427 height 71
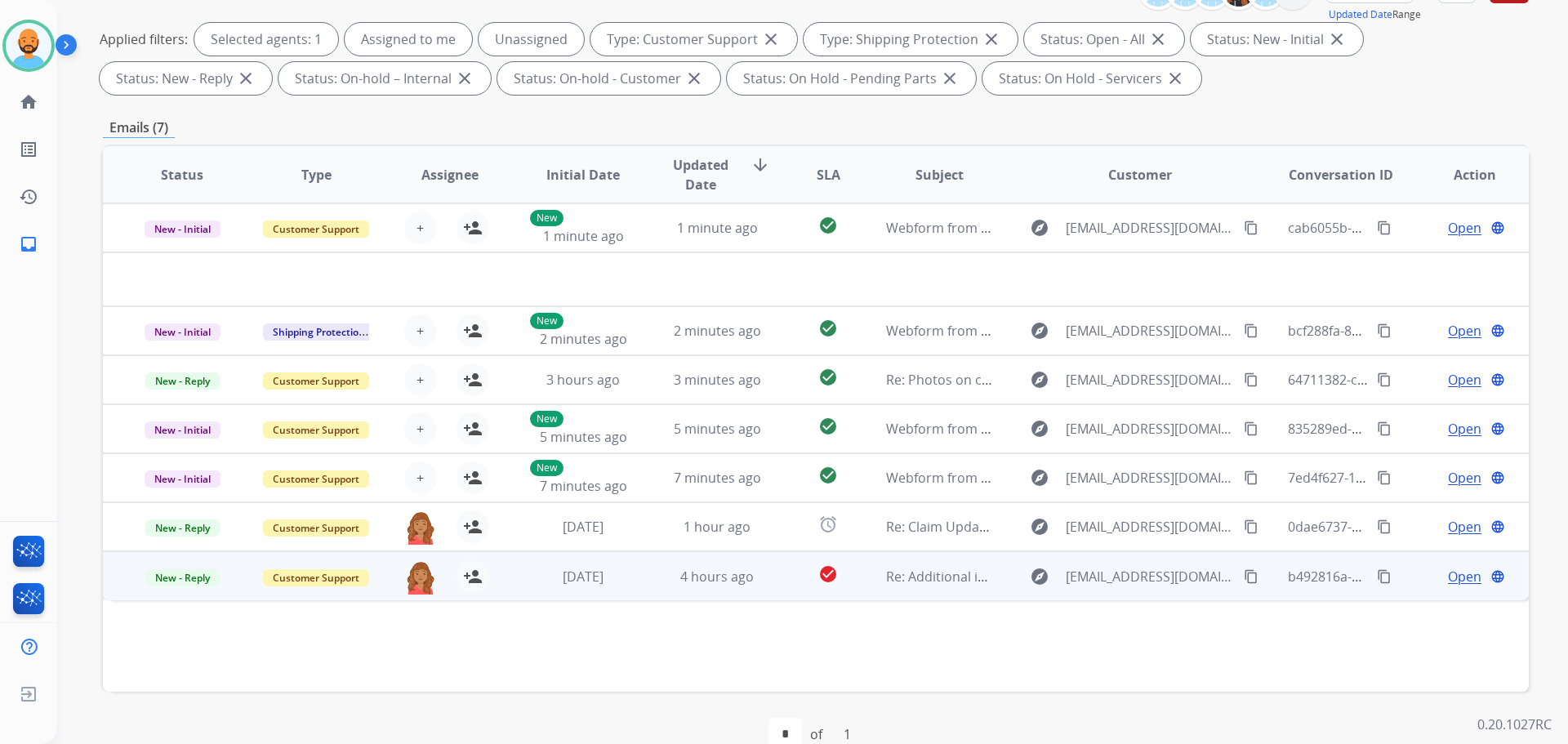
scroll to position [245, 0]
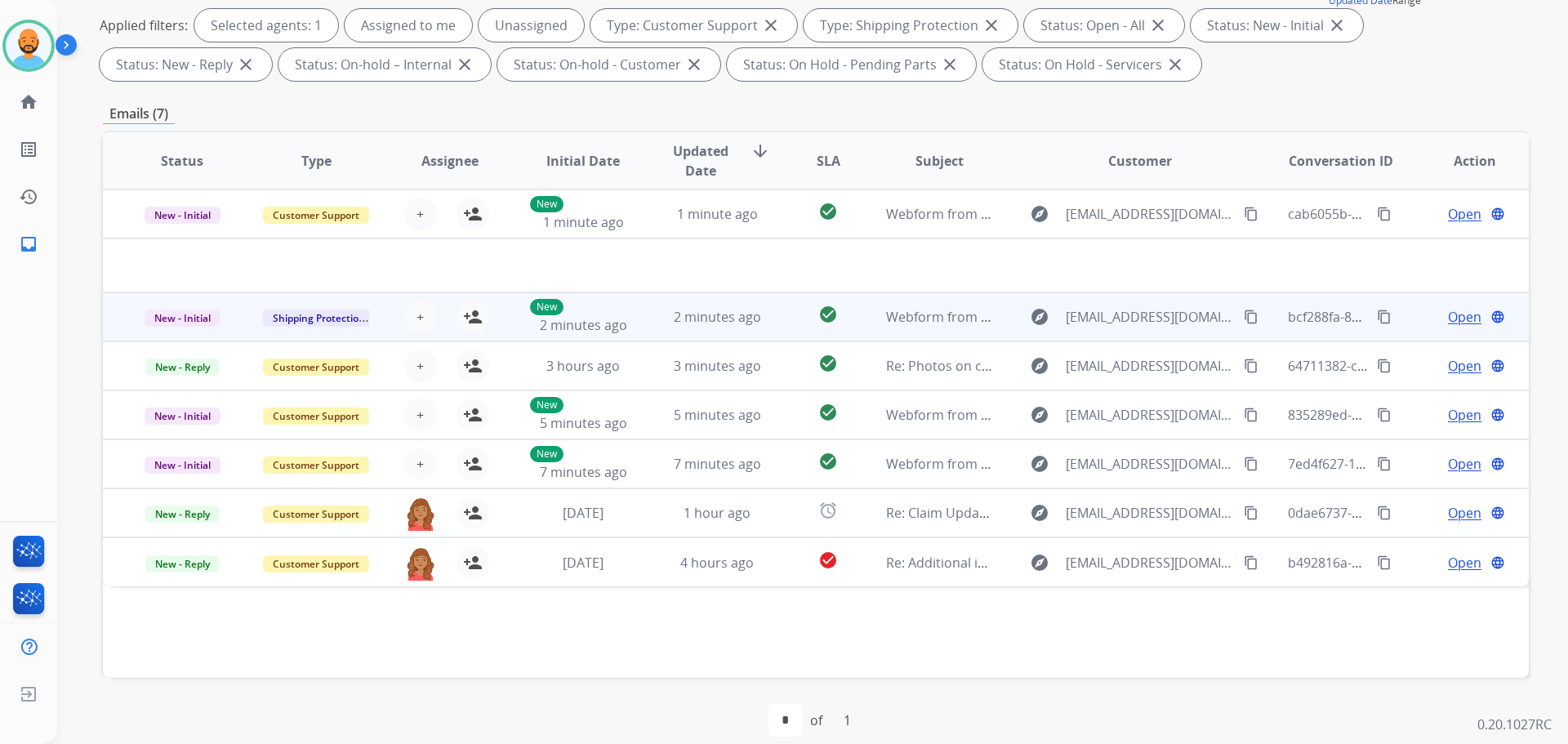
click at [729, 306] on td "2 minutes ago" at bounding box center [705, 317] width 134 height 49
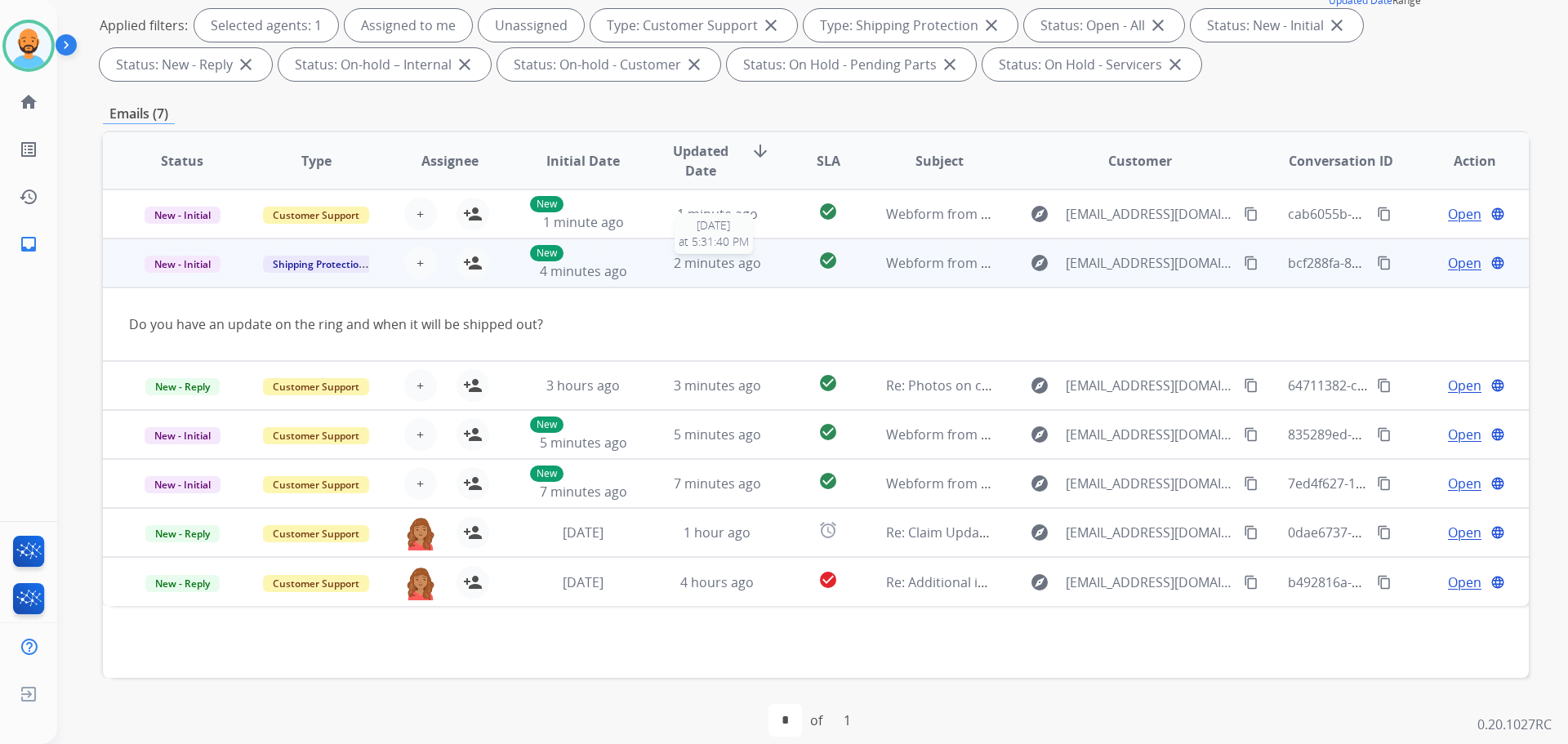
click at [703, 269] on span "2 minutes ago" at bounding box center [718, 263] width 87 height 18
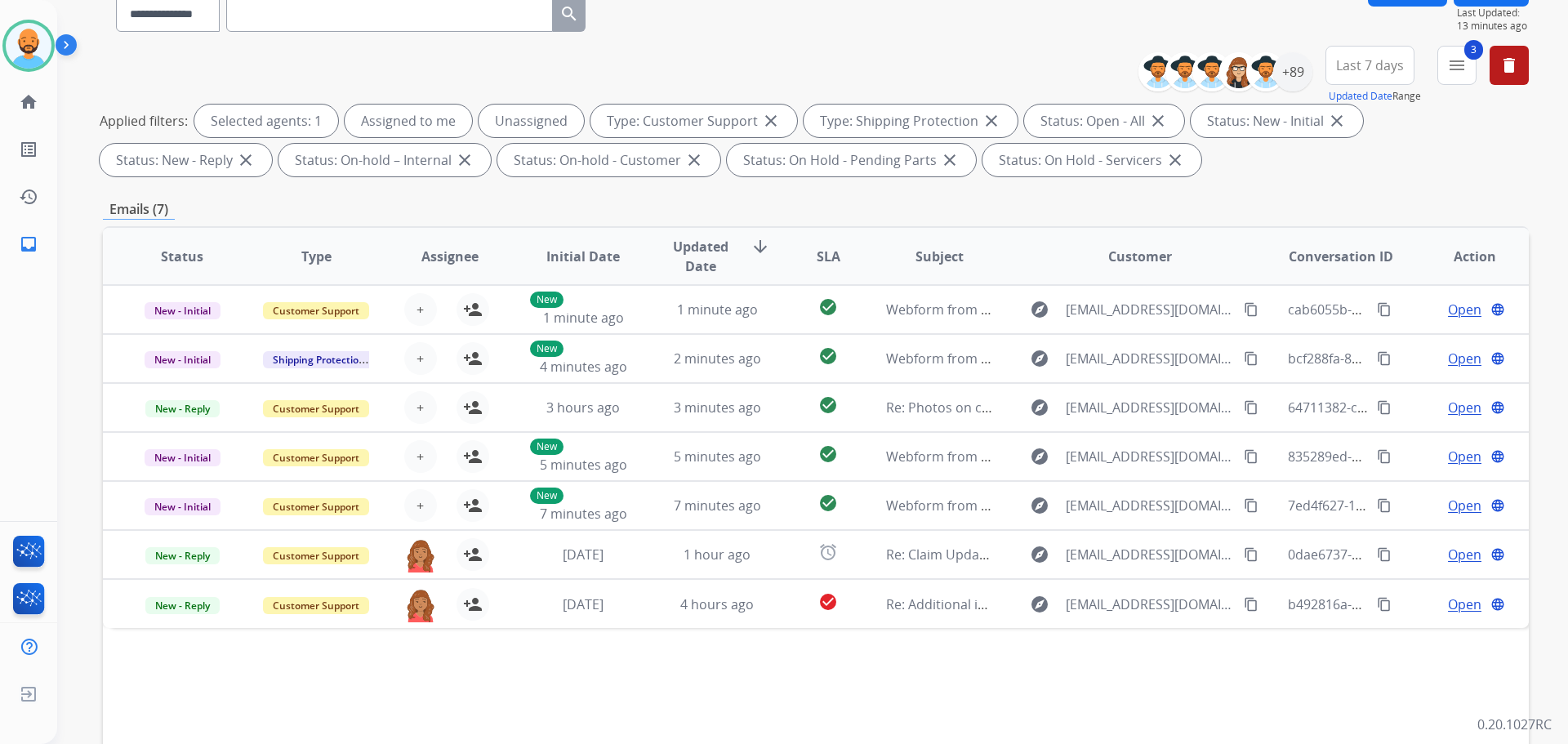
scroll to position [0, 0]
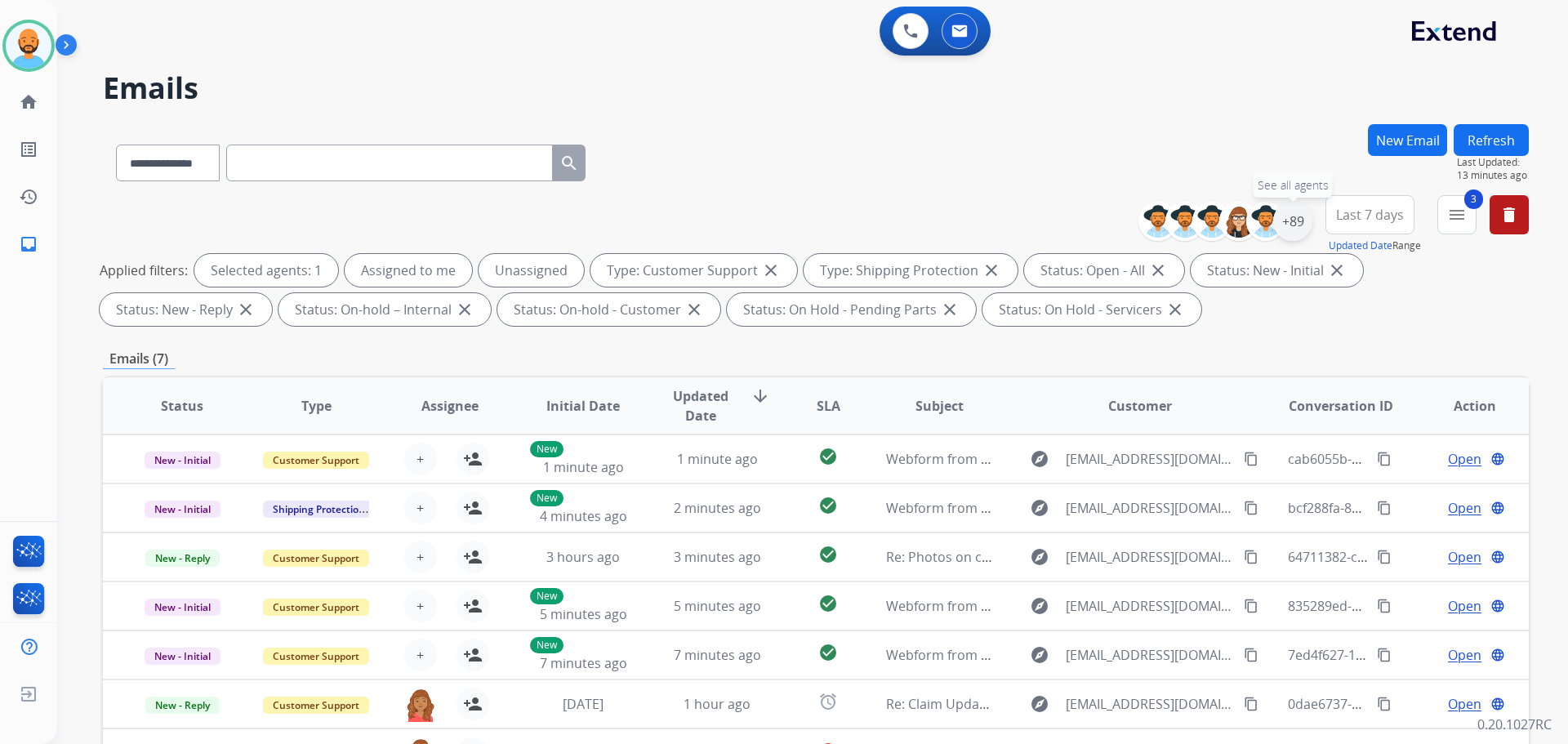
click at [1278, 221] on div "+89" at bounding box center [1292, 221] width 39 height 39
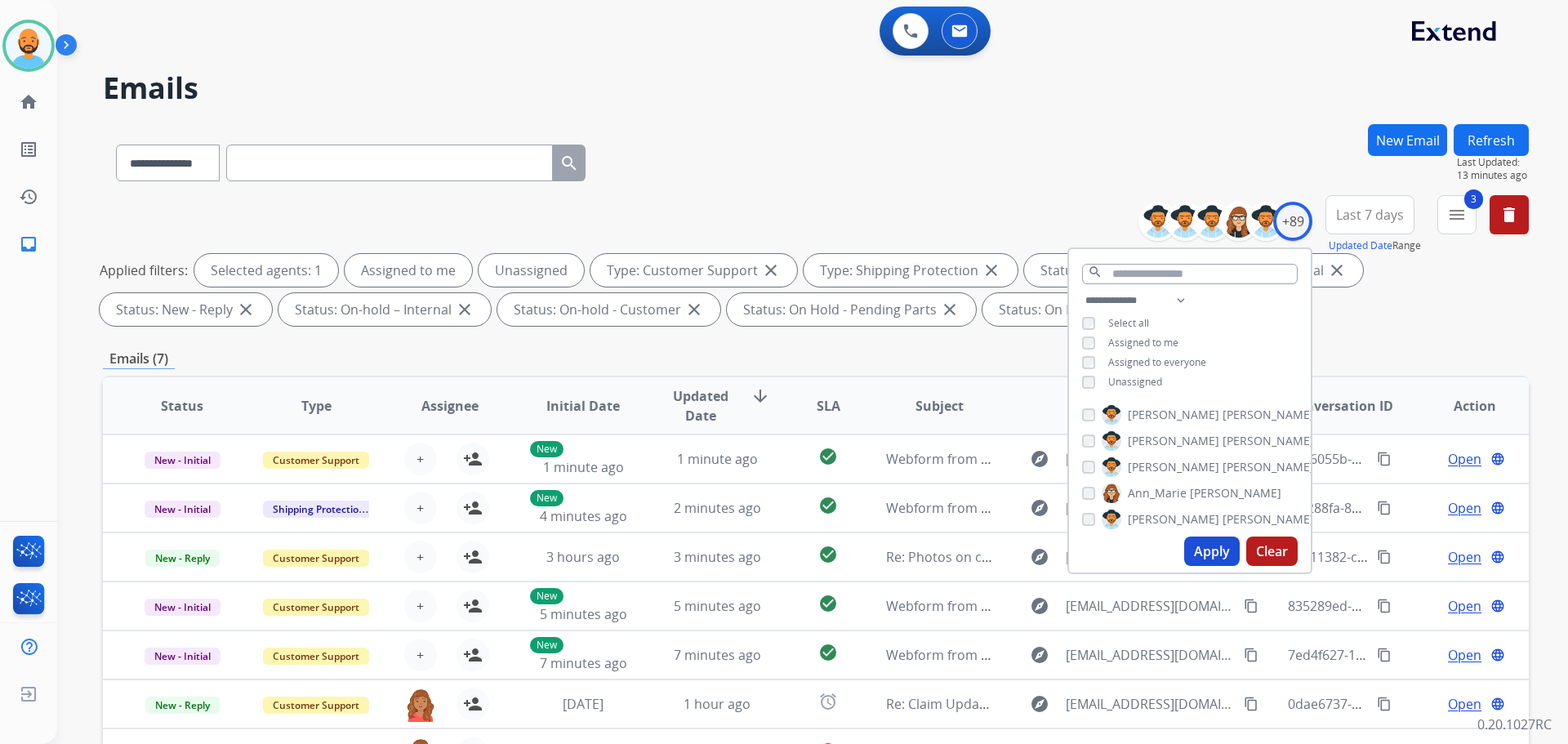
click at [1211, 543] on button "Apply" at bounding box center [1212, 551] width 55 height 29
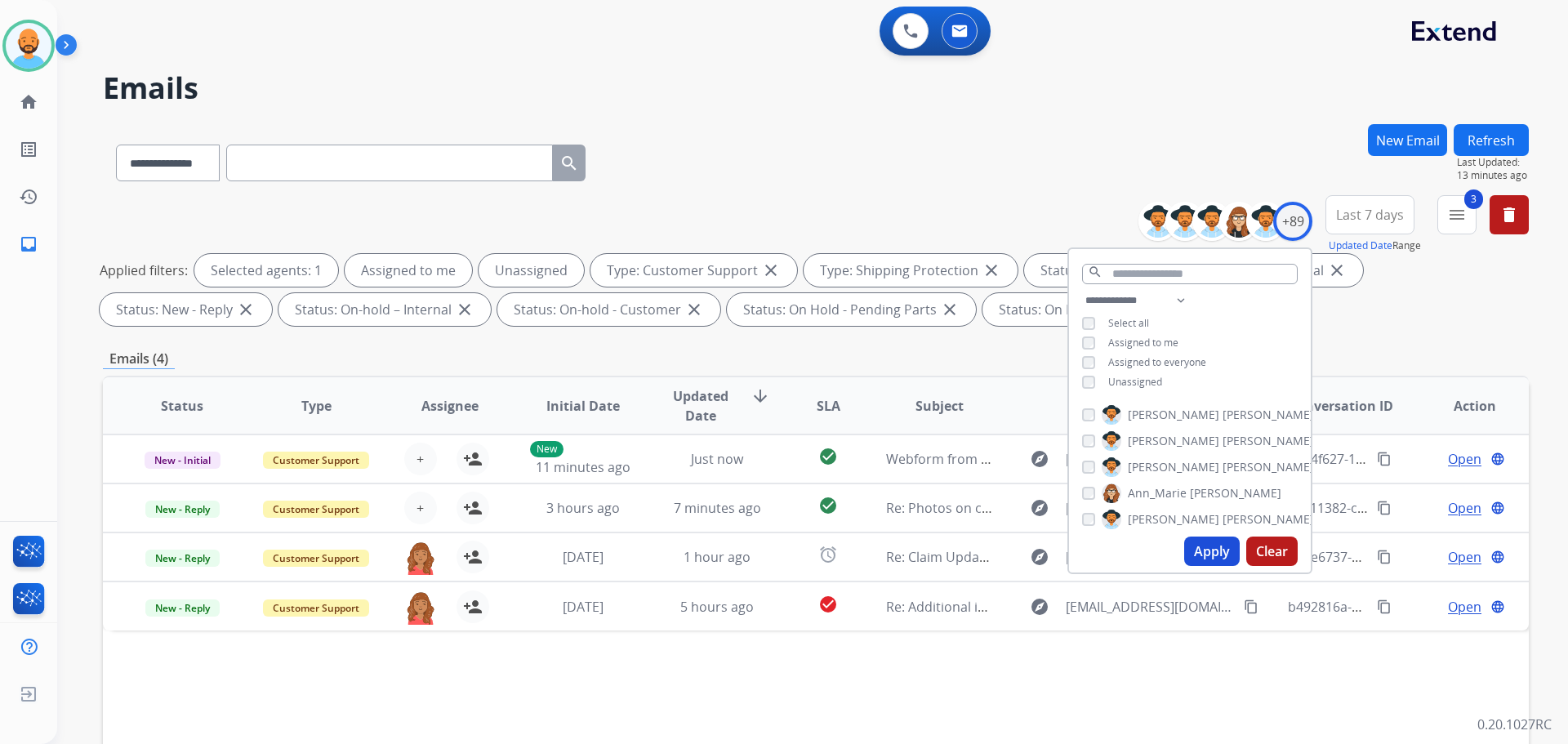
click at [990, 202] on div "**********" at bounding box center [817, 263] width 1427 height 137
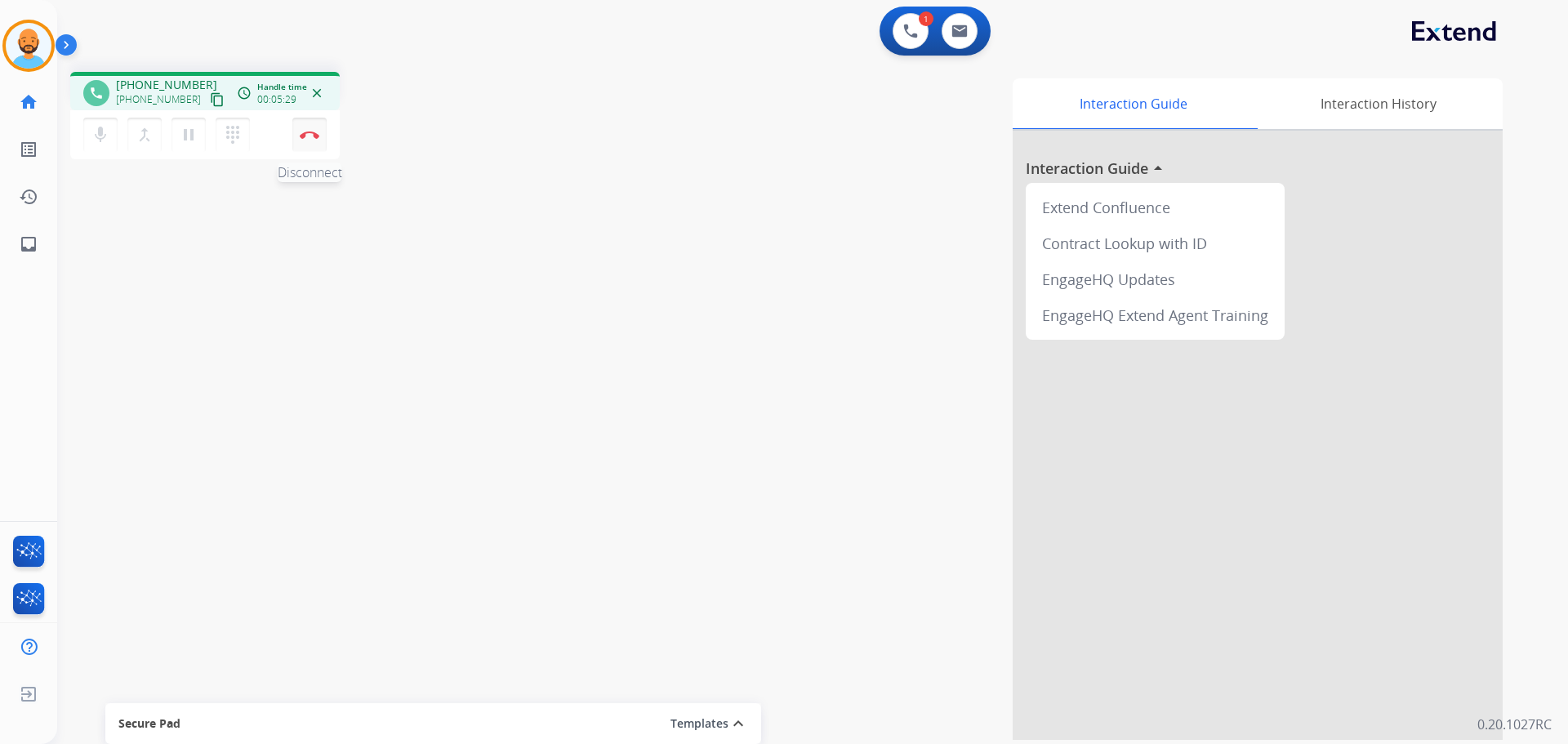
drag, startPoint x: 316, startPoint y: 145, endPoint x: 309, endPoint y: 120, distance: 26.0
click at [311, 137] on button "Disconnect" at bounding box center [310, 135] width 34 height 34
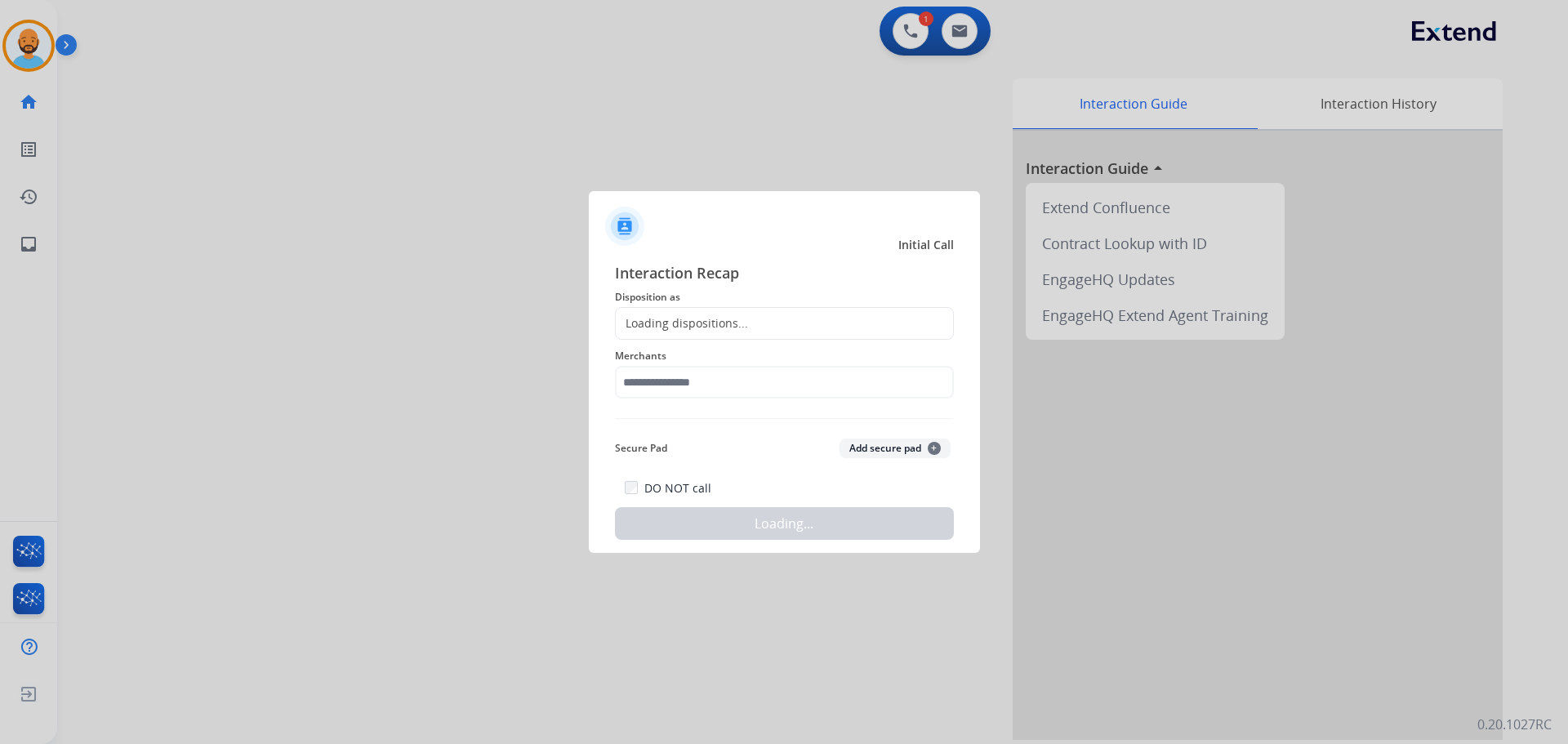
click at [308, 123] on div at bounding box center [784, 372] width 1568 height 744
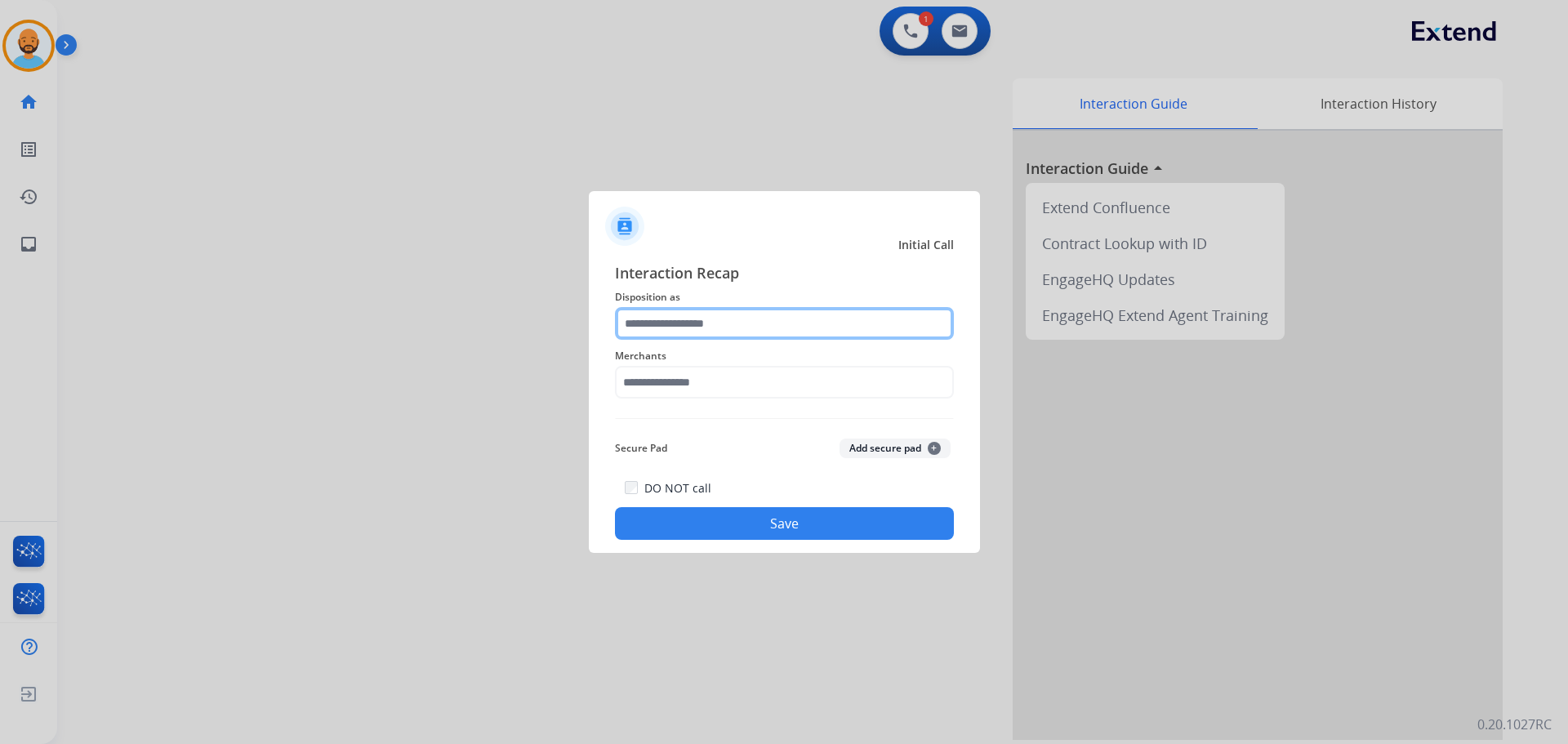
click at [732, 318] on input "text" at bounding box center [785, 324] width 339 height 33
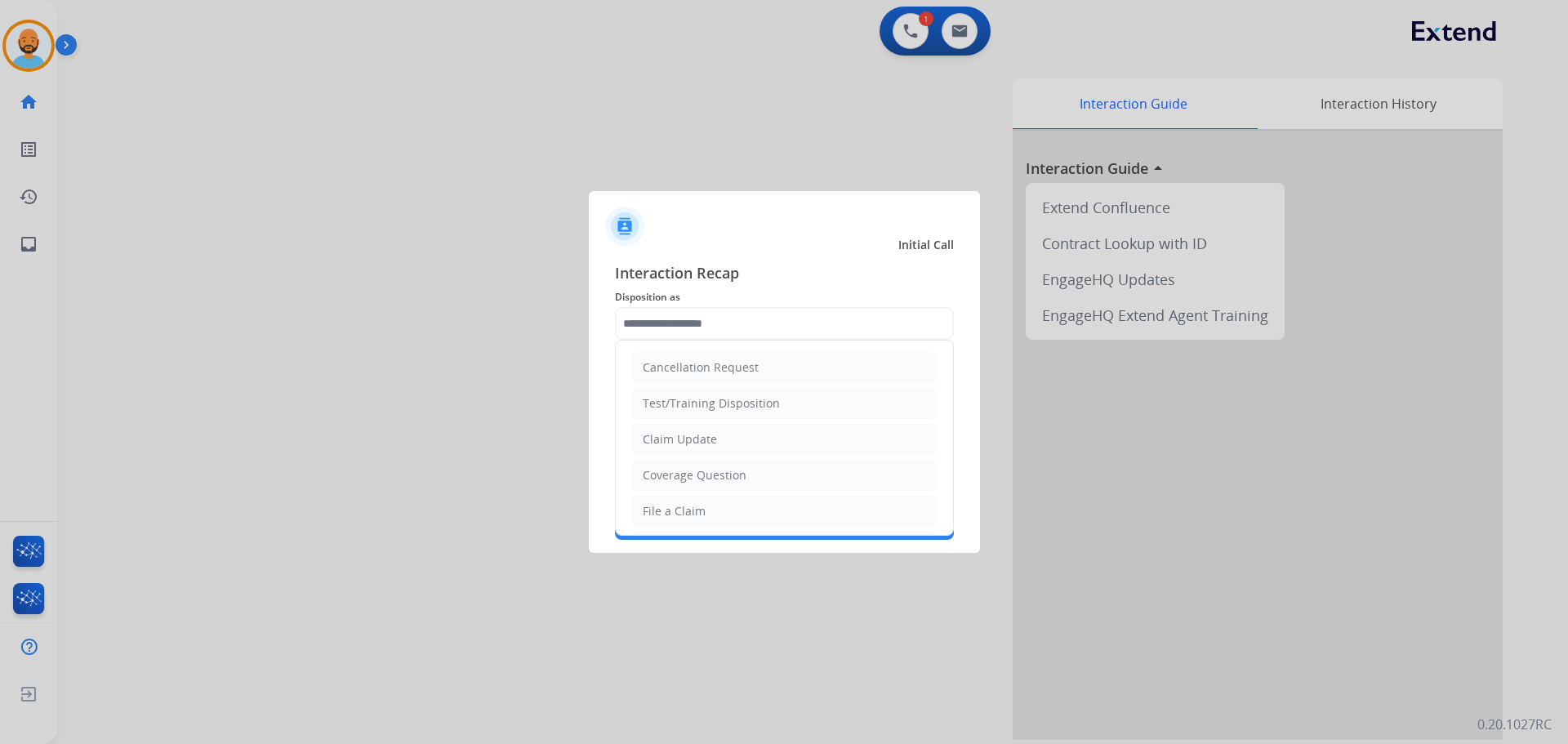
click at [679, 440] on div "Claim Update" at bounding box center [680, 440] width 74 height 16
type input "**********"
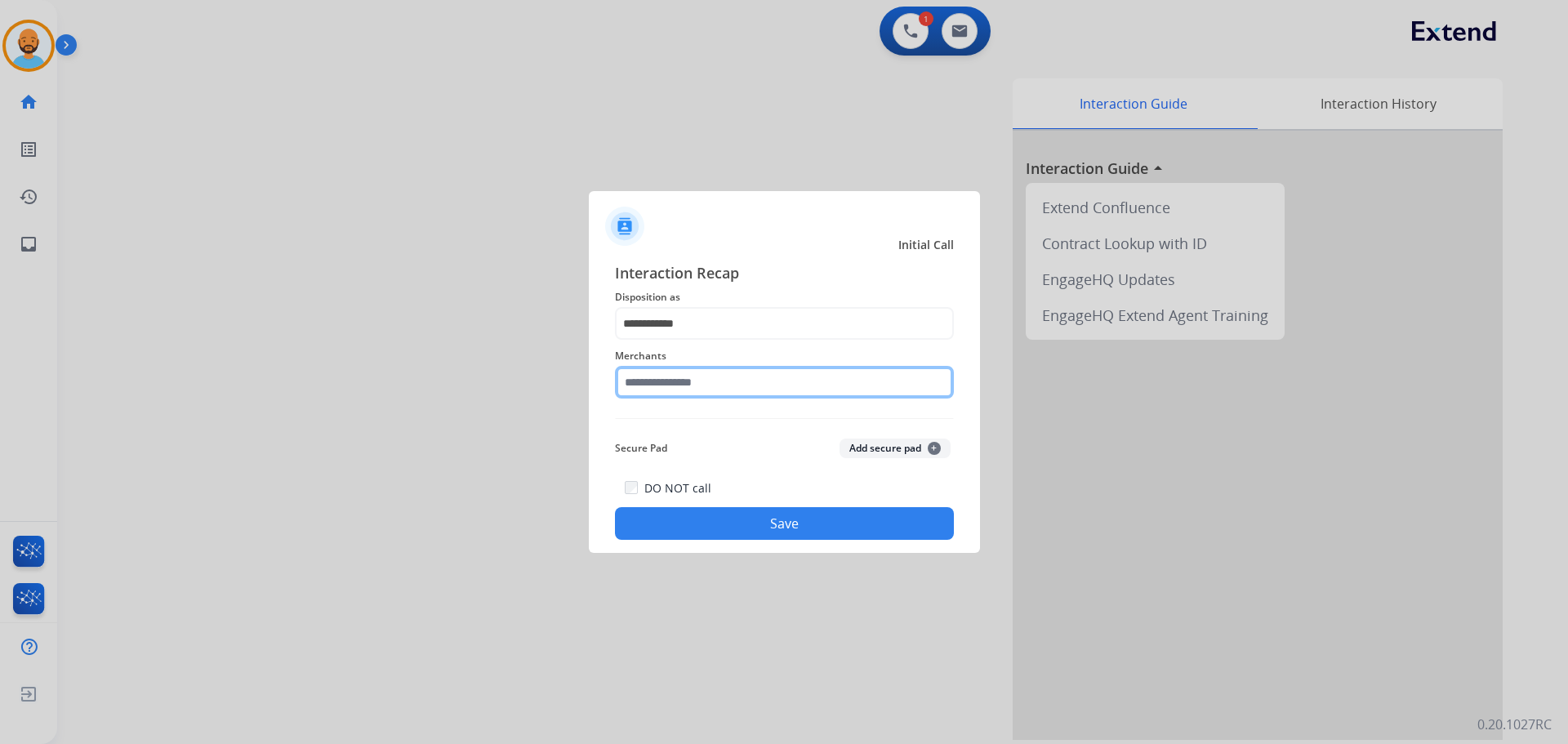
click at [696, 378] on input "text" at bounding box center [785, 382] width 339 height 33
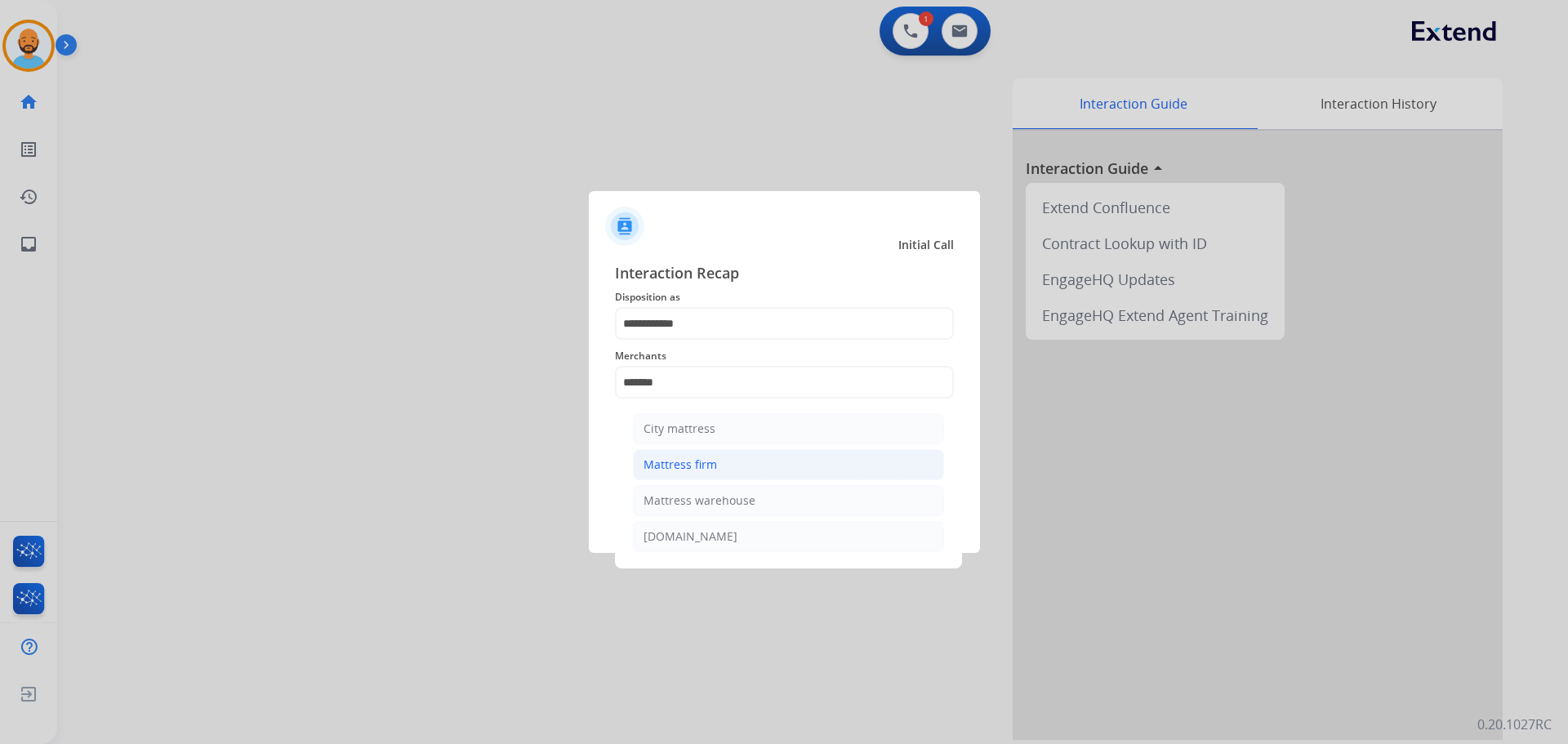
click at [687, 469] on div "Mattress firm" at bounding box center [680, 465] width 73 height 16
type input "**********"
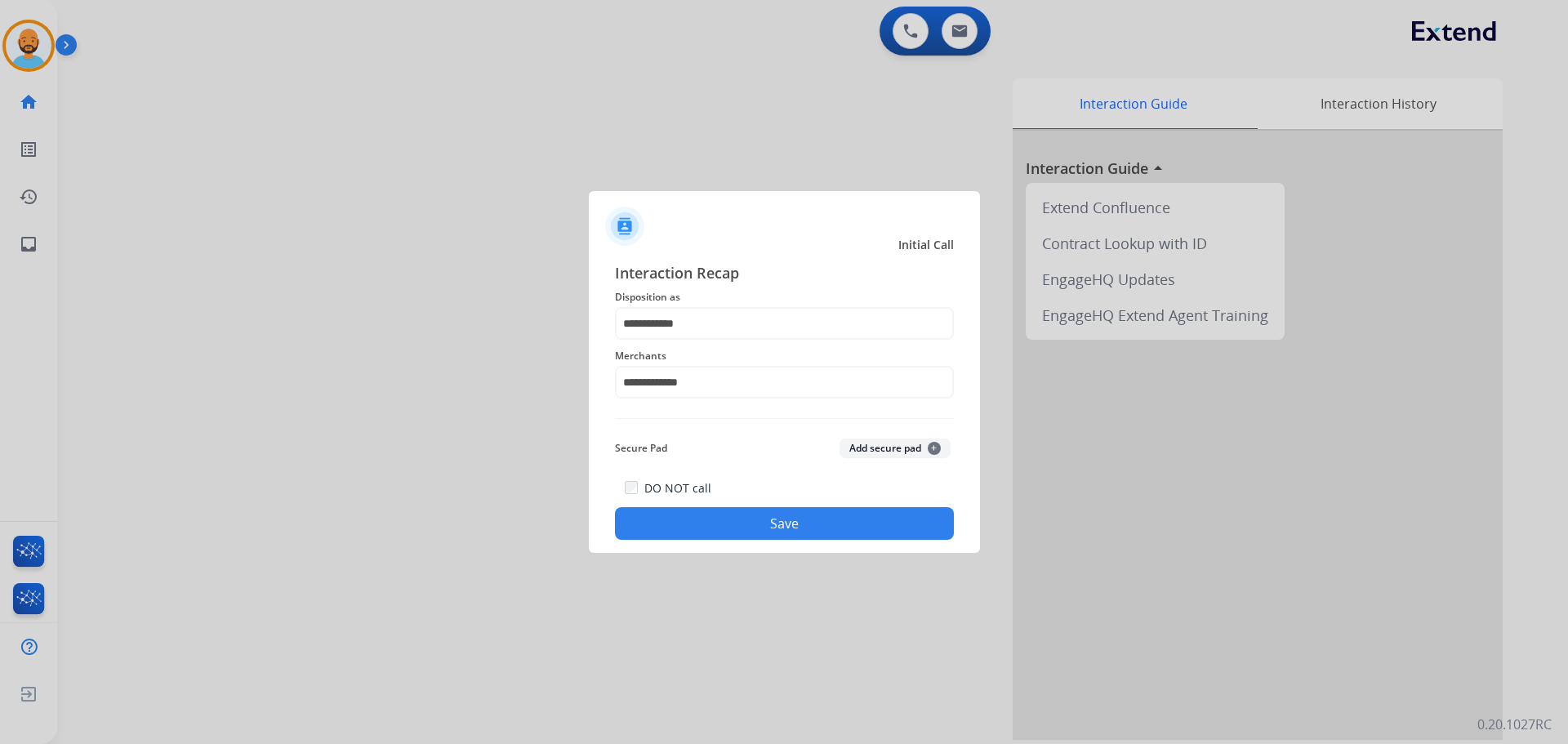
click at [726, 516] on button "Save" at bounding box center [785, 524] width 339 height 33
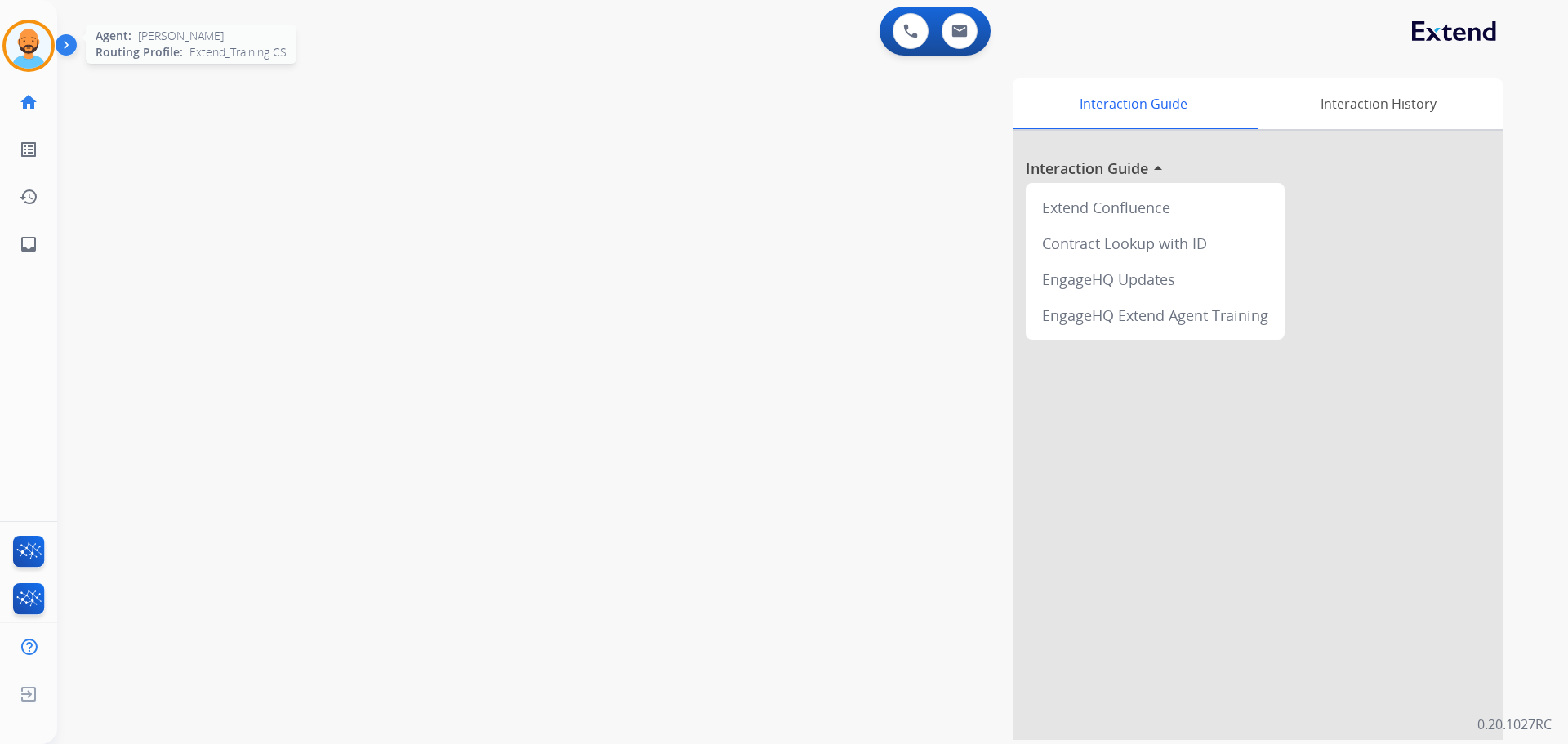
click at [21, 55] on img at bounding box center [28, 45] width 45 height 45
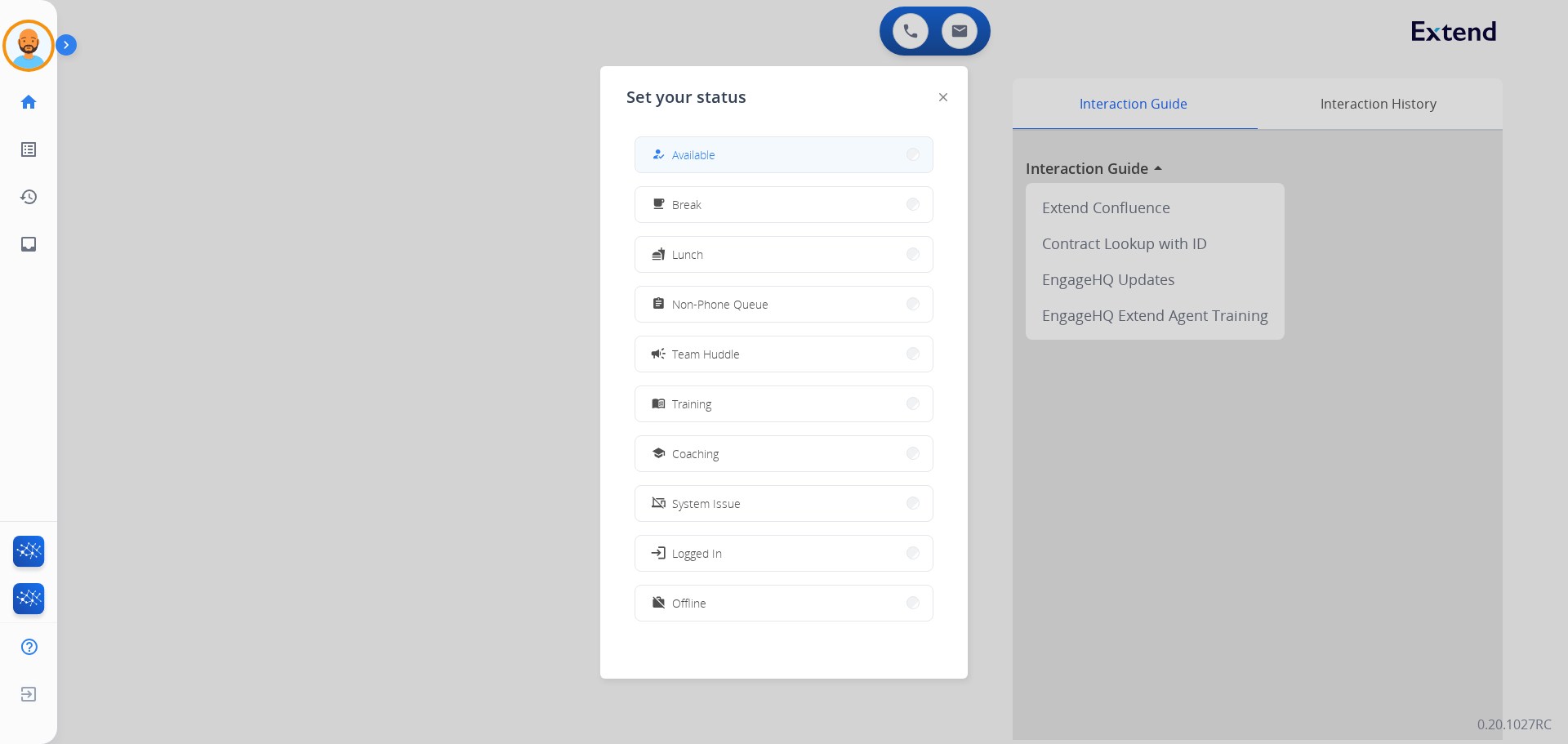
click at [911, 153] on button "how_to_reg Available" at bounding box center [784, 154] width 297 height 35
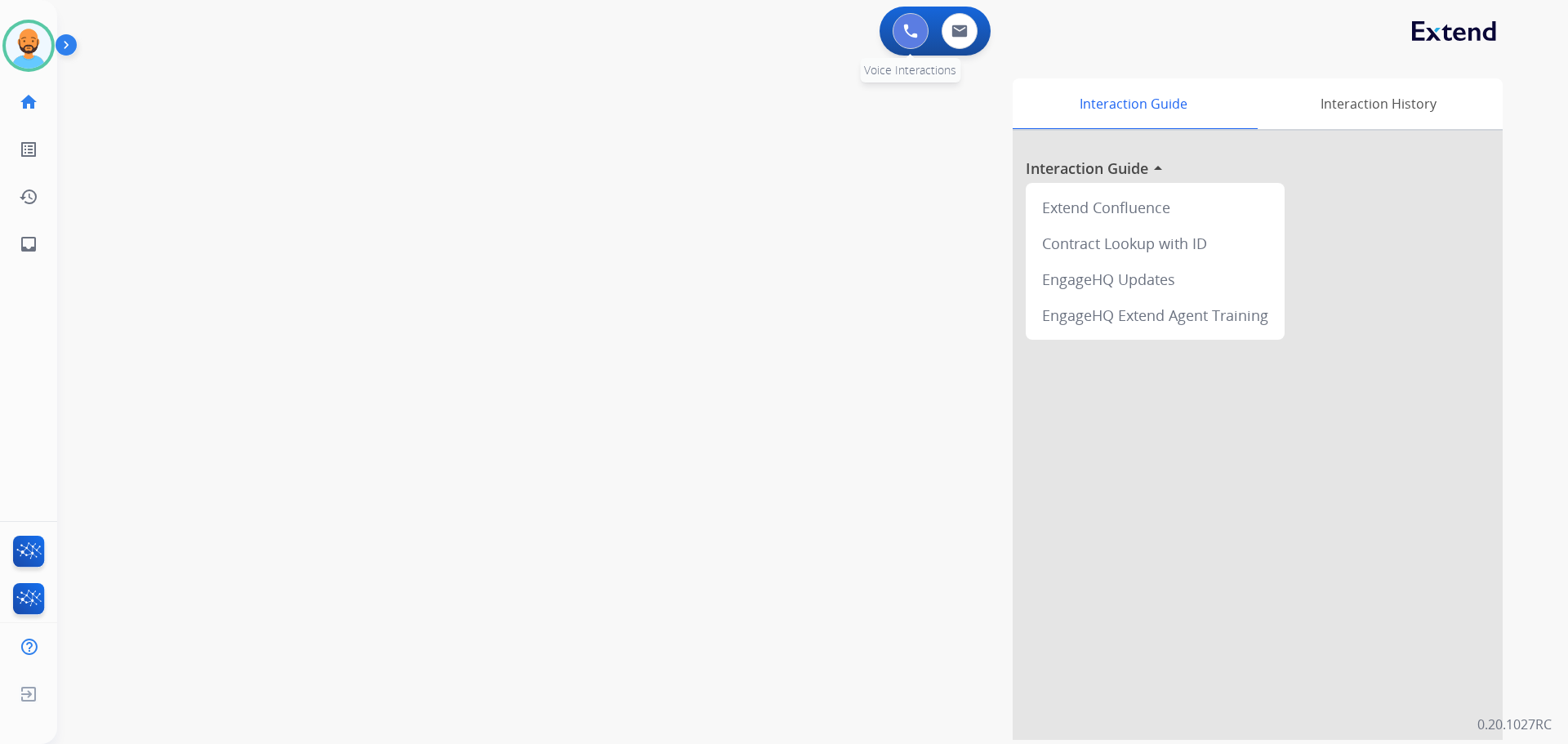
click at [896, 30] on button at bounding box center [911, 31] width 36 height 36
click at [905, 27] on img at bounding box center [911, 31] width 15 height 14
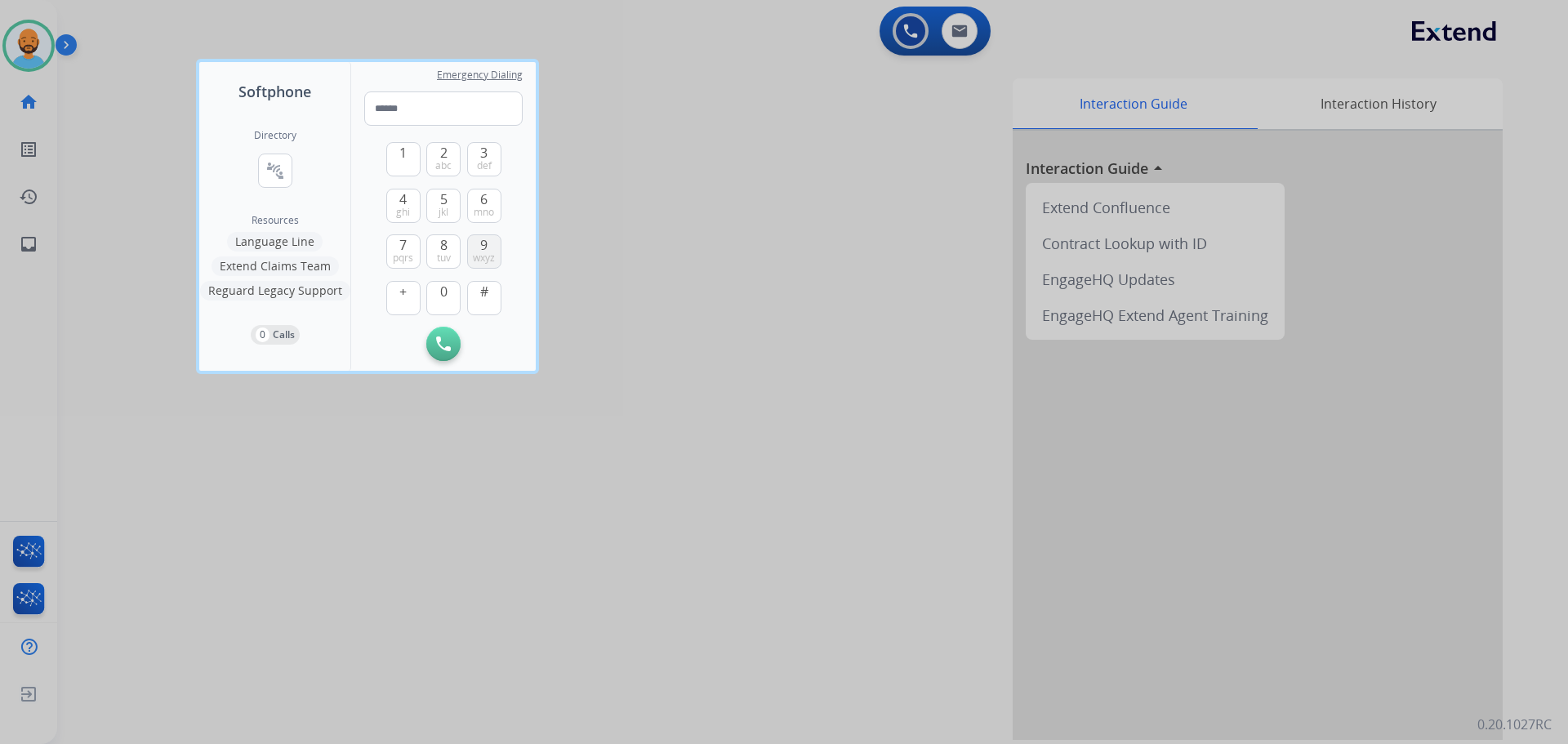
click at [476, 246] on button "9 wxyz" at bounding box center [485, 252] width 34 height 34
click at [410, 153] on button "1" at bounding box center [403, 159] width 34 height 34
click at [484, 163] on span "def" at bounding box center [484, 166] width 15 height 13
click at [450, 202] on button "5 jkl" at bounding box center [443, 206] width 34 height 34
click at [489, 208] on span "mno" at bounding box center [484, 212] width 21 height 13
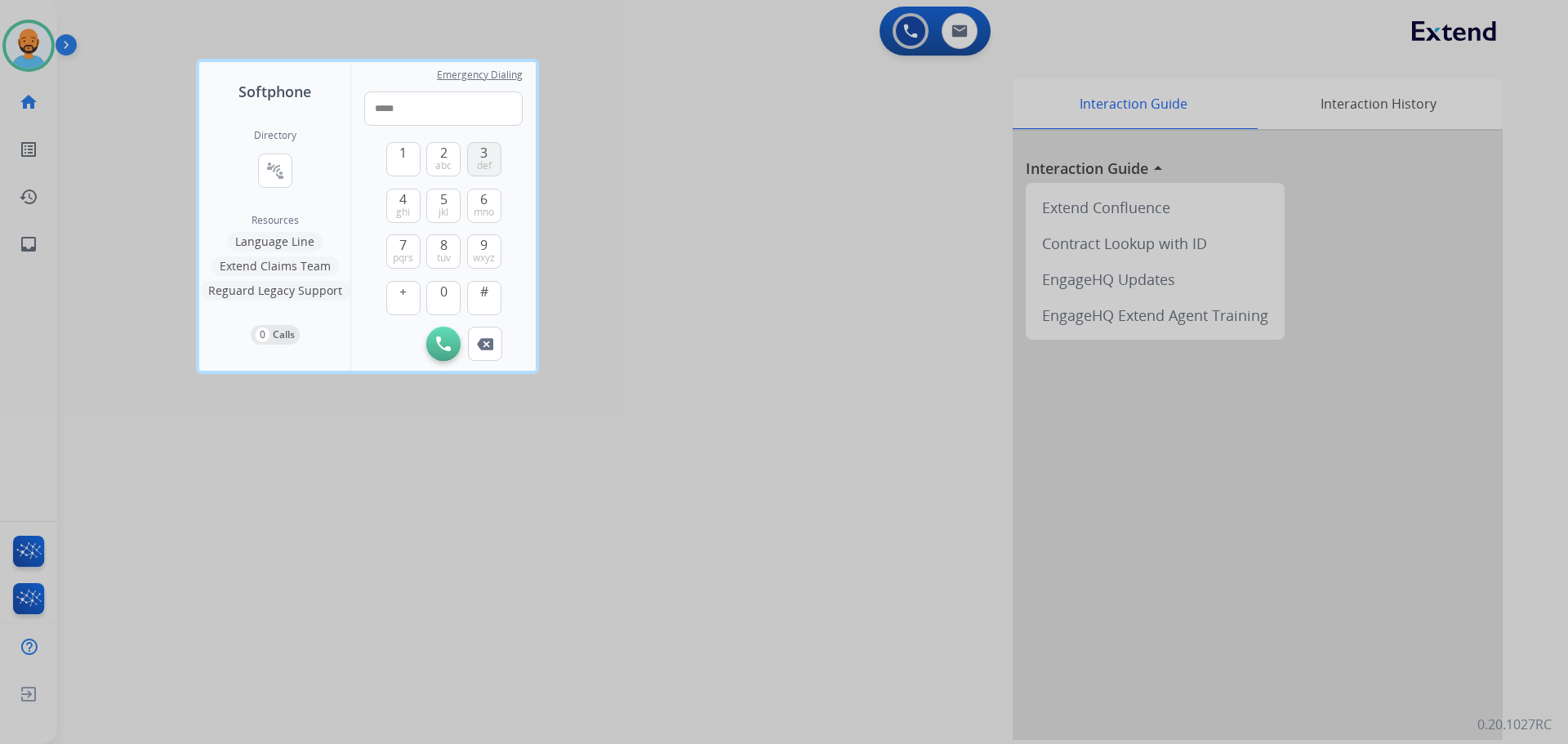
click at [491, 161] on span "def" at bounding box center [484, 166] width 15 height 13
drag, startPoint x: 443, startPoint y: 253, endPoint x: 445, endPoint y: 232, distance: 21.1
click at [443, 252] on span "tuv" at bounding box center [443, 258] width 14 height 13
click at [442, 202] on span "5" at bounding box center [444, 199] width 7 height 20
click at [391, 256] on button "7 pqrs" at bounding box center [403, 252] width 34 height 34
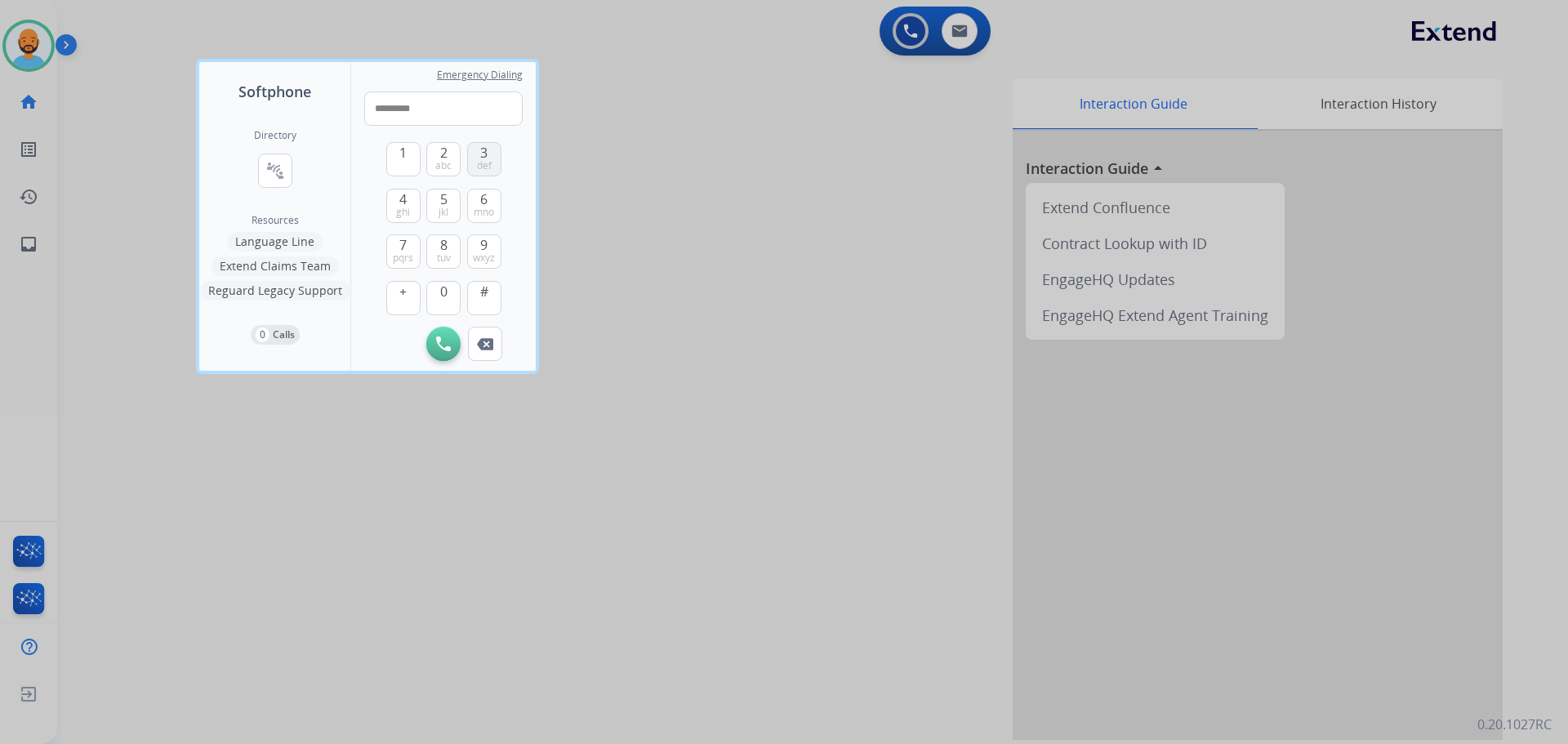
click at [486, 162] on span "def" at bounding box center [484, 166] width 15 height 13
type input "**********"
click at [441, 344] on img at bounding box center [443, 343] width 15 height 14
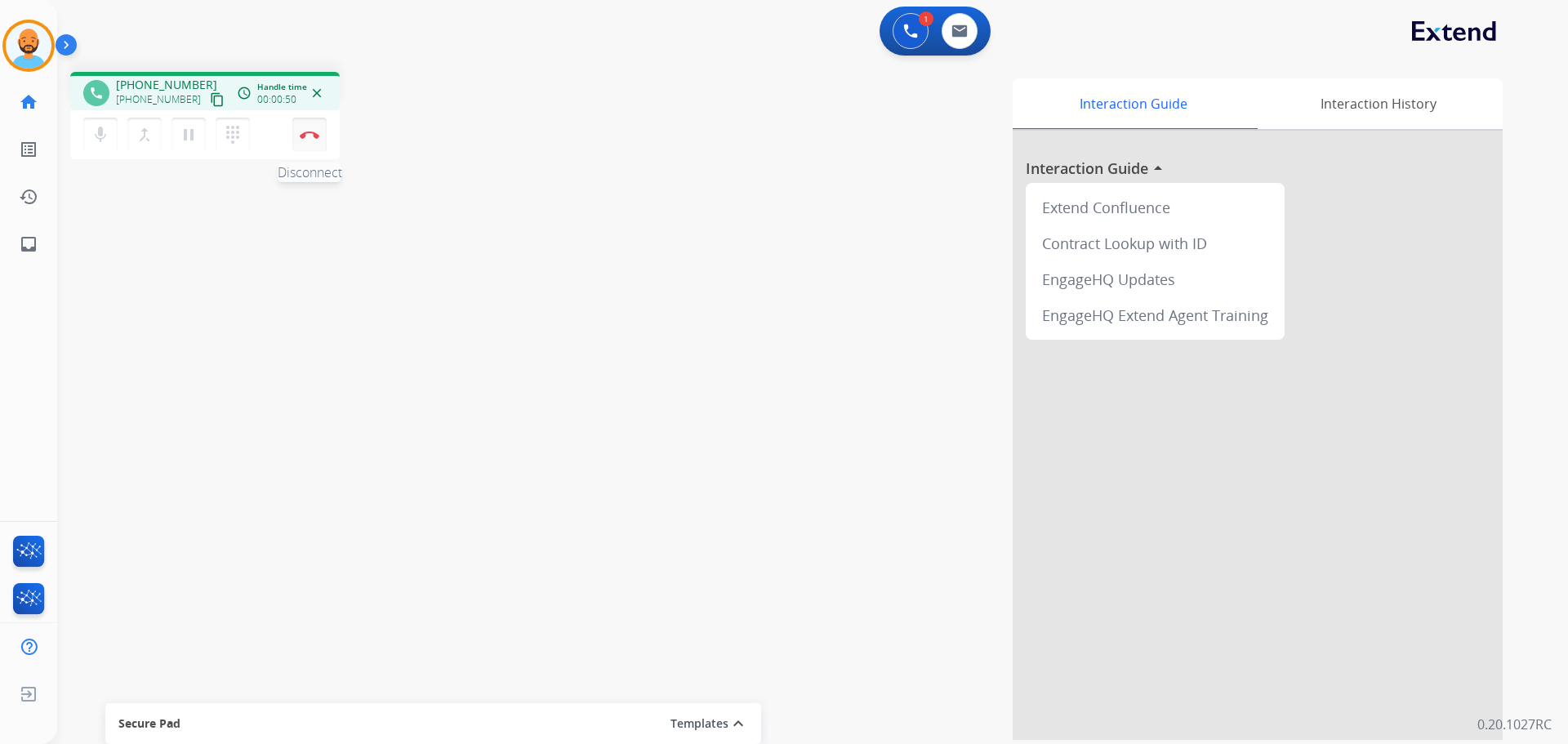
click at [318, 145] on button "Disconnect" at bounding box center [310, 135] width 34 height 34
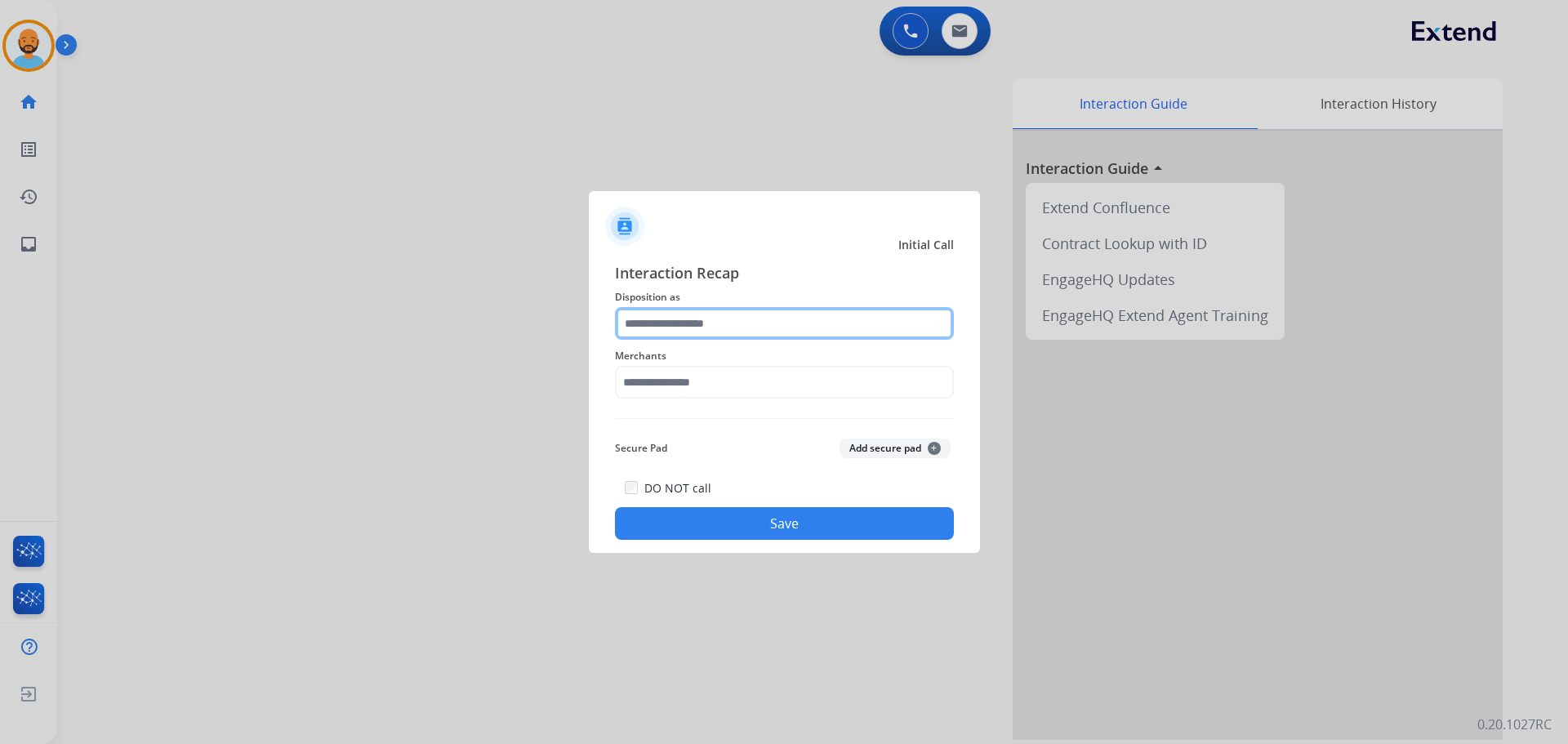
click at [743, 328] on input "text" at bounding box center [785, 324] width 339 height 33
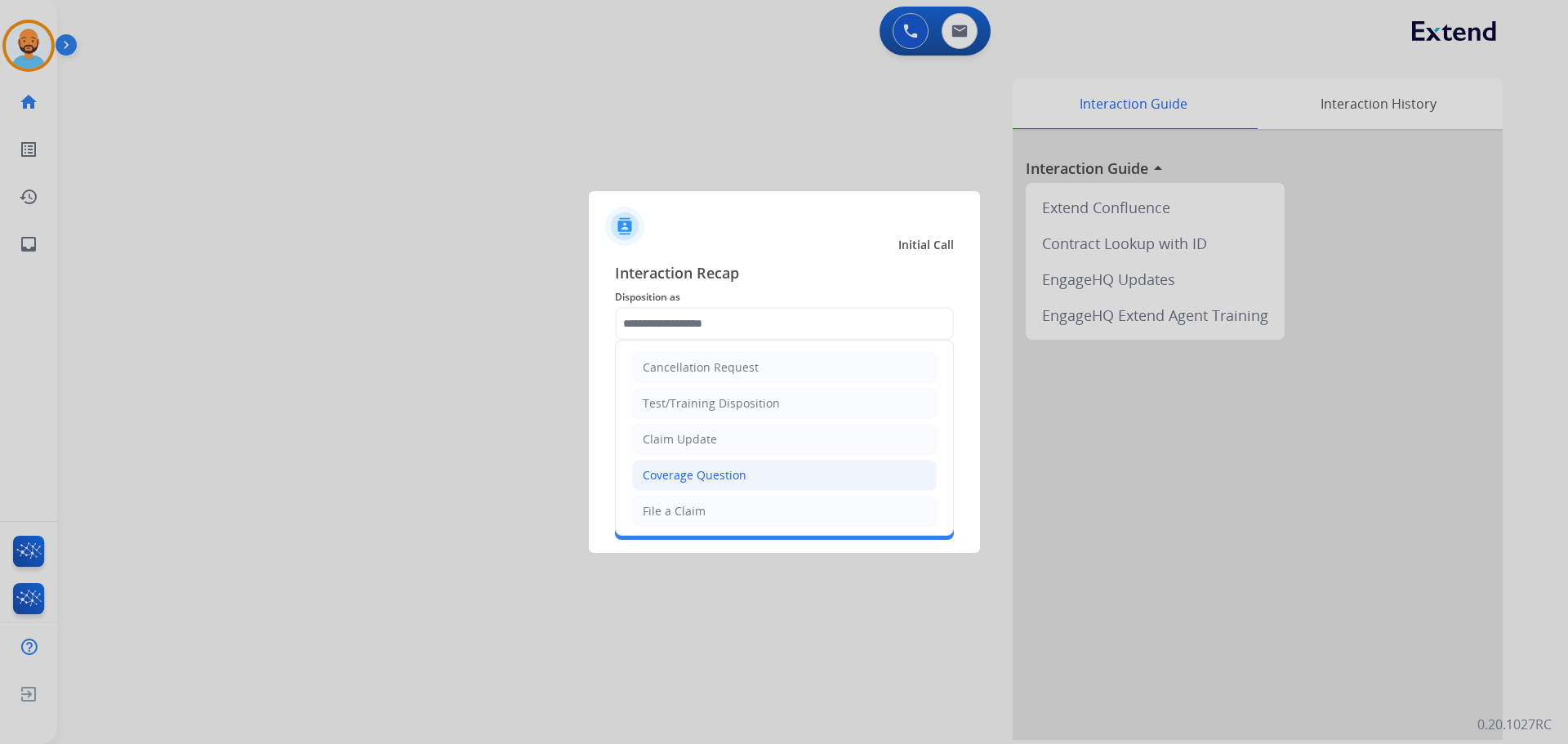
click at [732, 475] on div "Coverage Question" at bounding box center [694, 476] width 103 height 16
type input "**********"
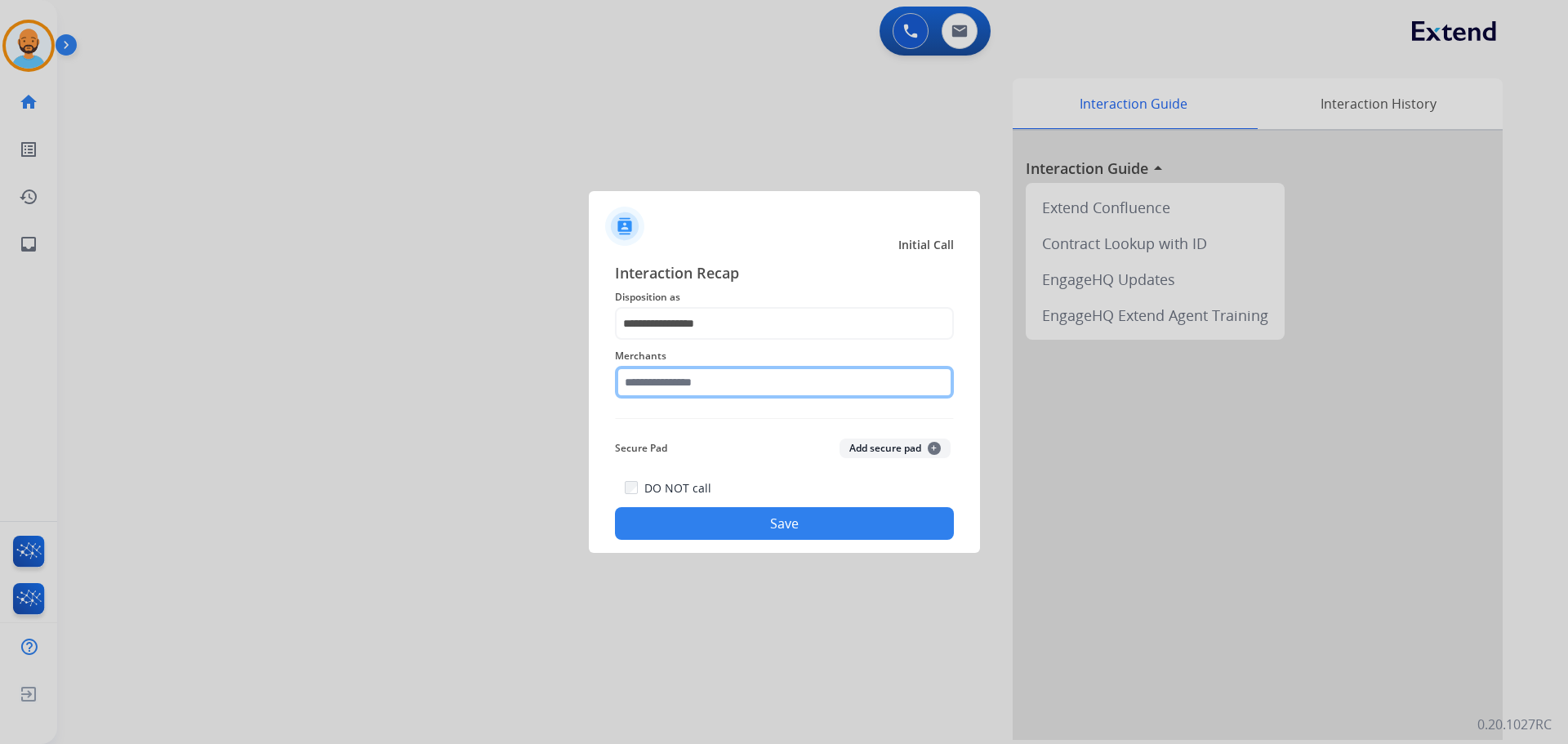
click at [704, 390] on input "text" at bounding box center [785, 382] width 339 height 33
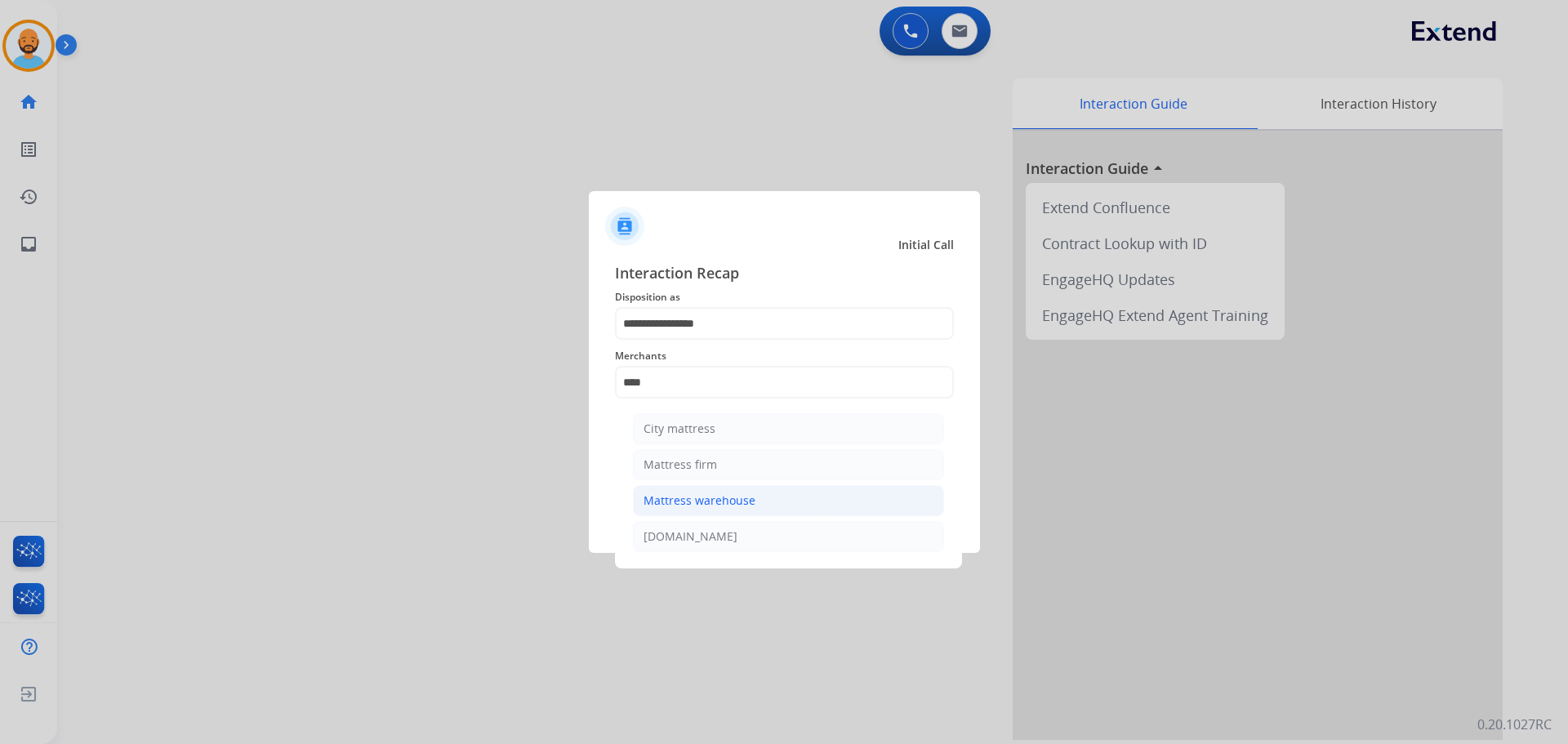
click at [712, 496] on div "Mattress warehouse" at bounding box center [699, 500] width 111 height 16
type input "**********"
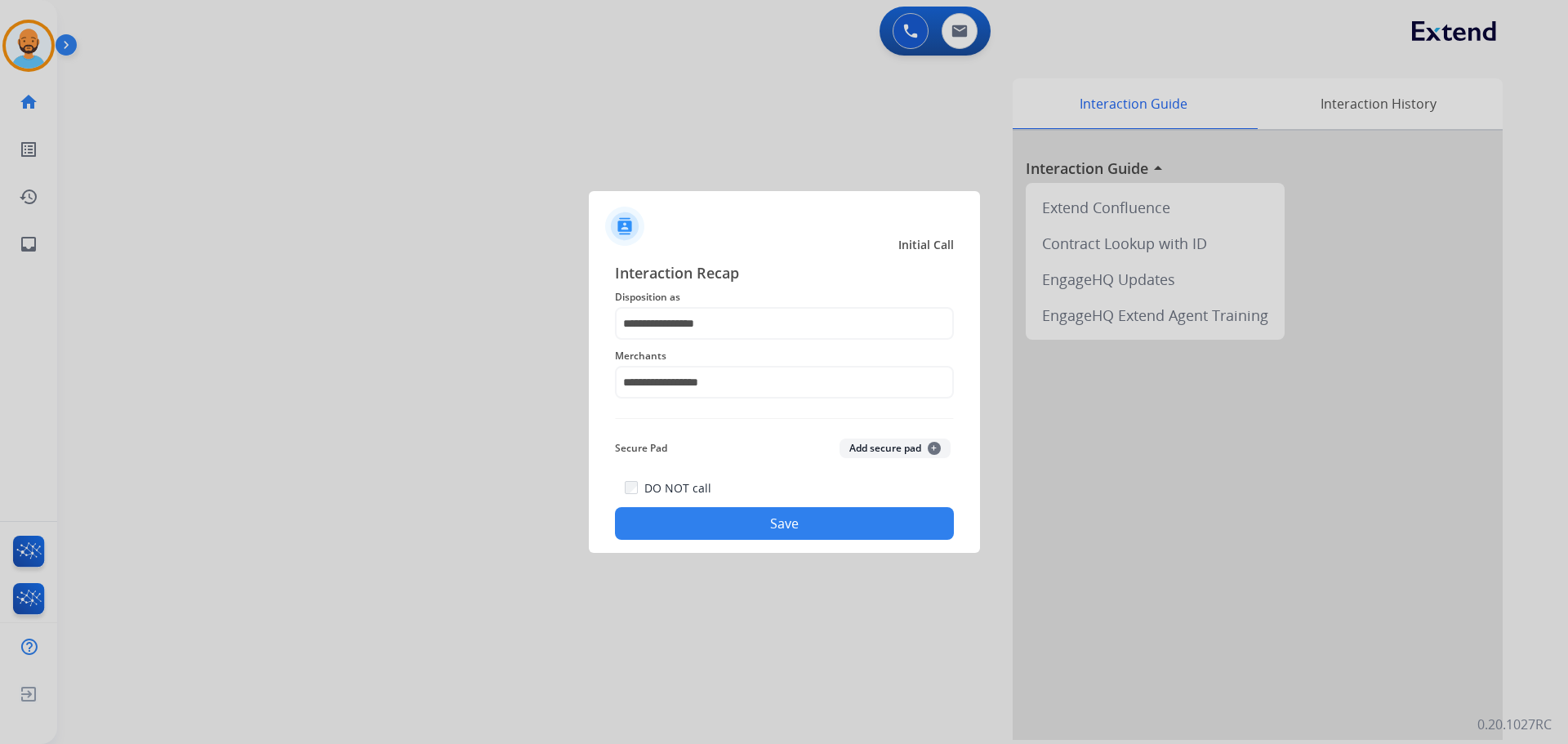
click at [777, 521] on button "Save" at bounding box center [785, 524] width 339 height 33
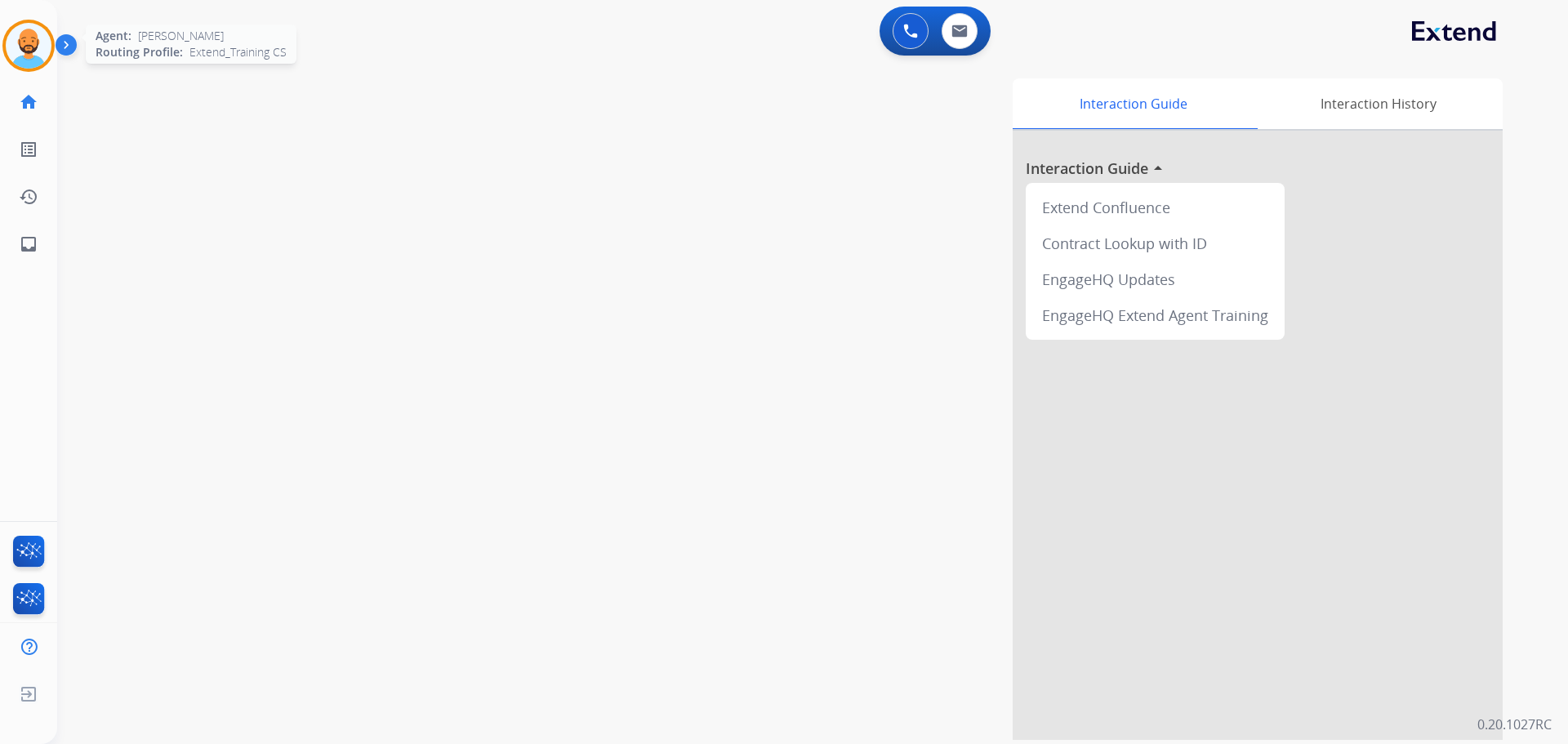
click at [18, 35] on img at bounding box center [28, 45] width 45 height 45
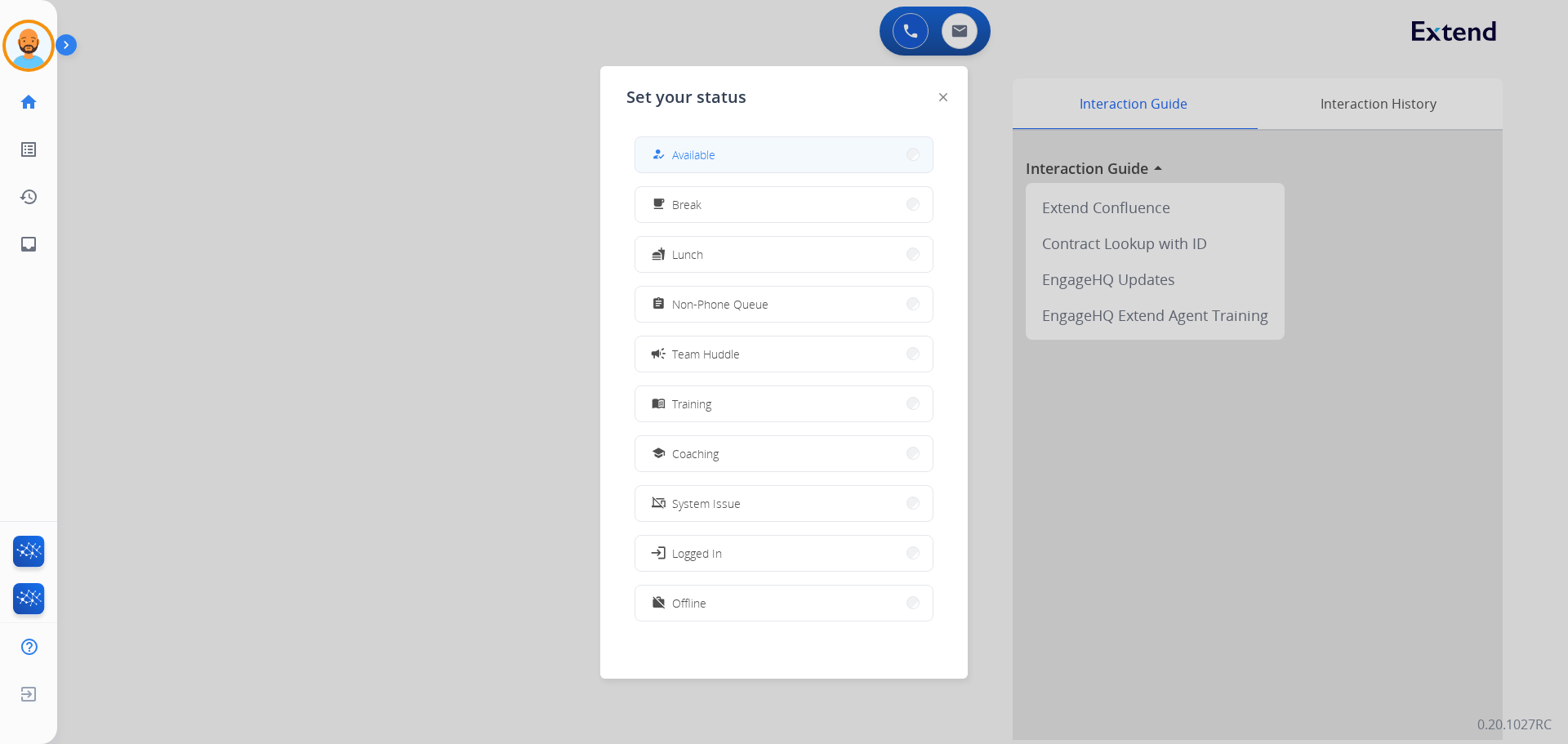
click at [739, 153] on button "how_to_reg Available" at bounding box center [784, 154] width 297 height 35
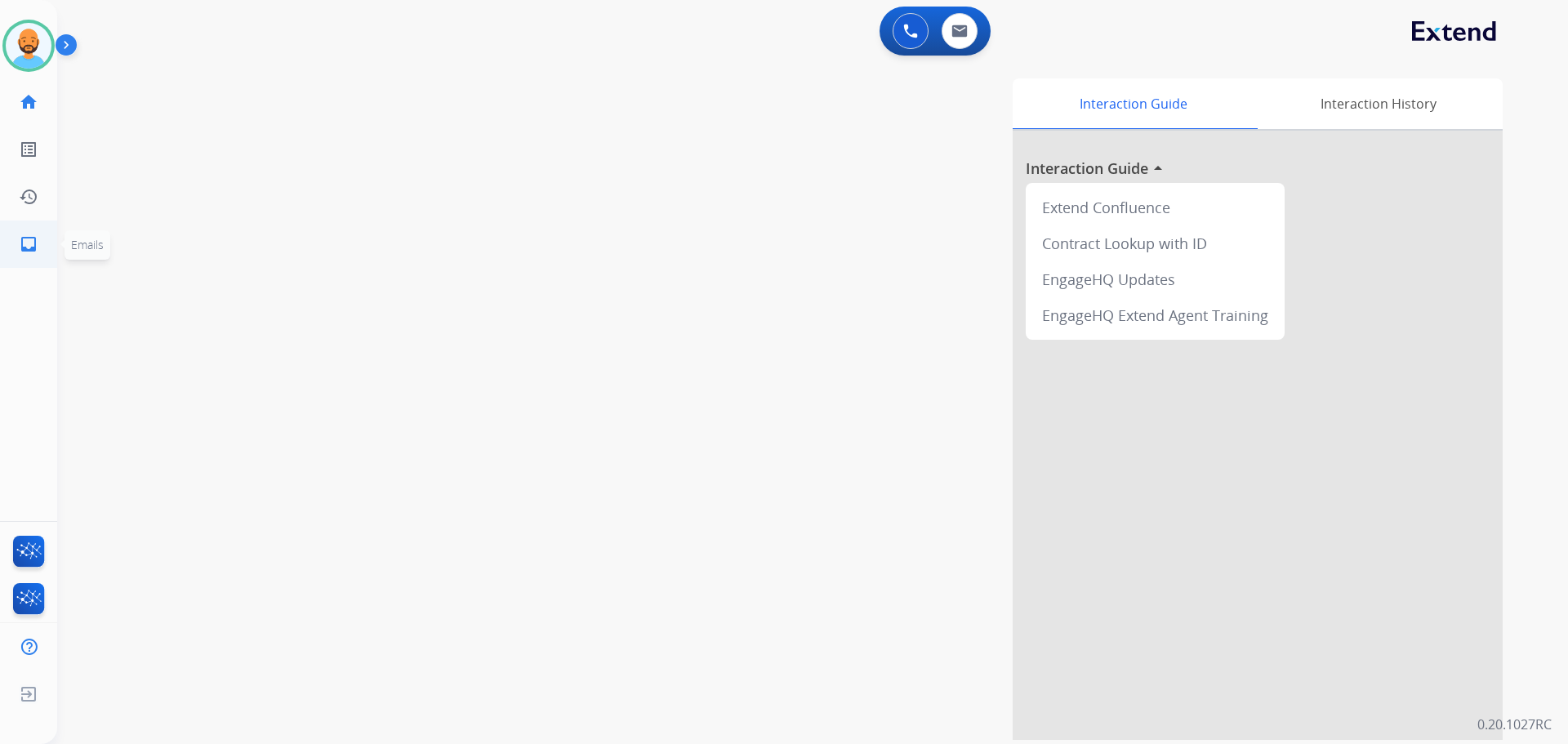
click at [43, 246] on link "inbox Emails" at bounding box center [28, 244] width 45 height 45
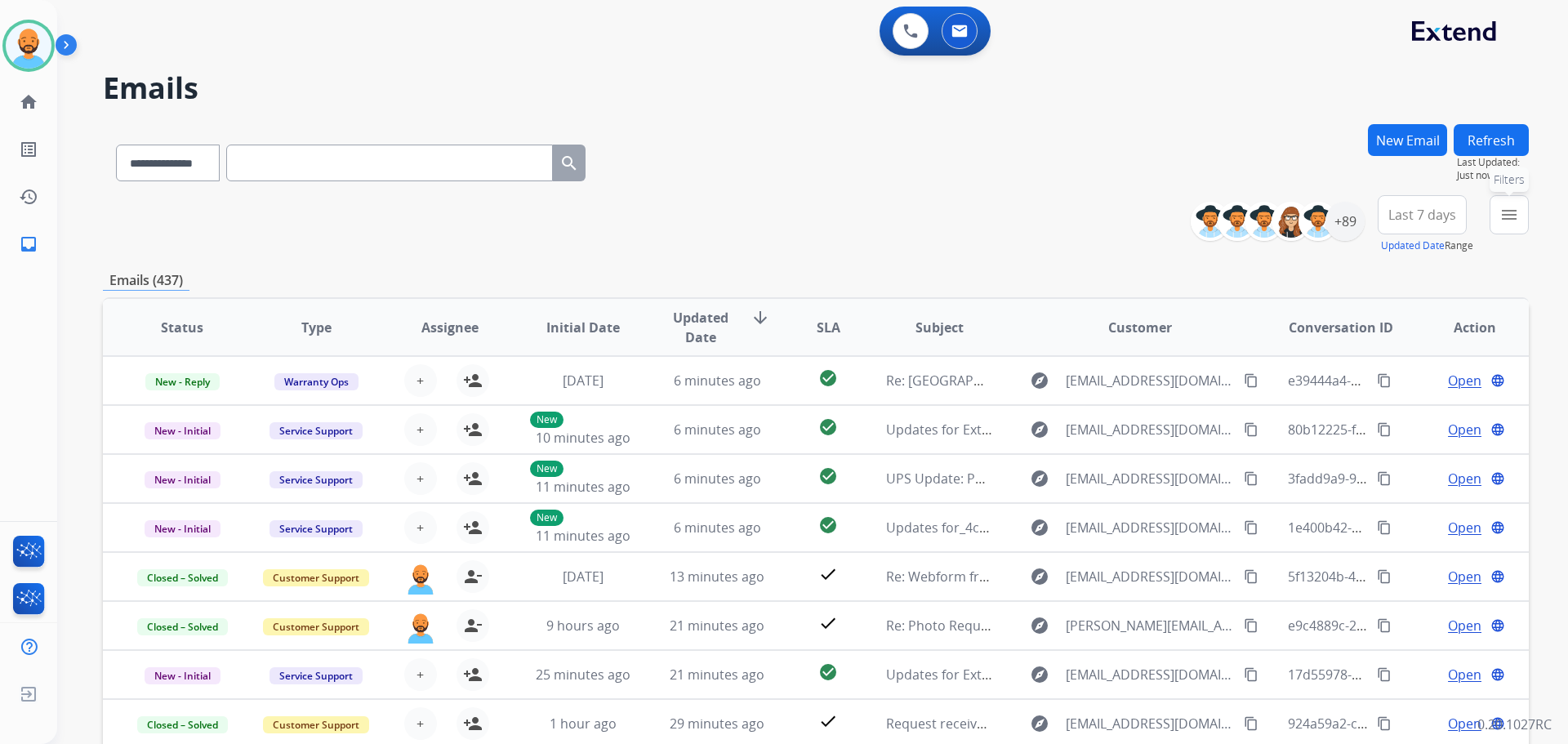
drag, startPoint x: 1511, startPoint y: 208, endPoint x: 1503, endPoint y: 211, distance: 8.5
click at [1512, 208] on mat-icon "menu" at bounding box center [1510, 215] width 20 height 20
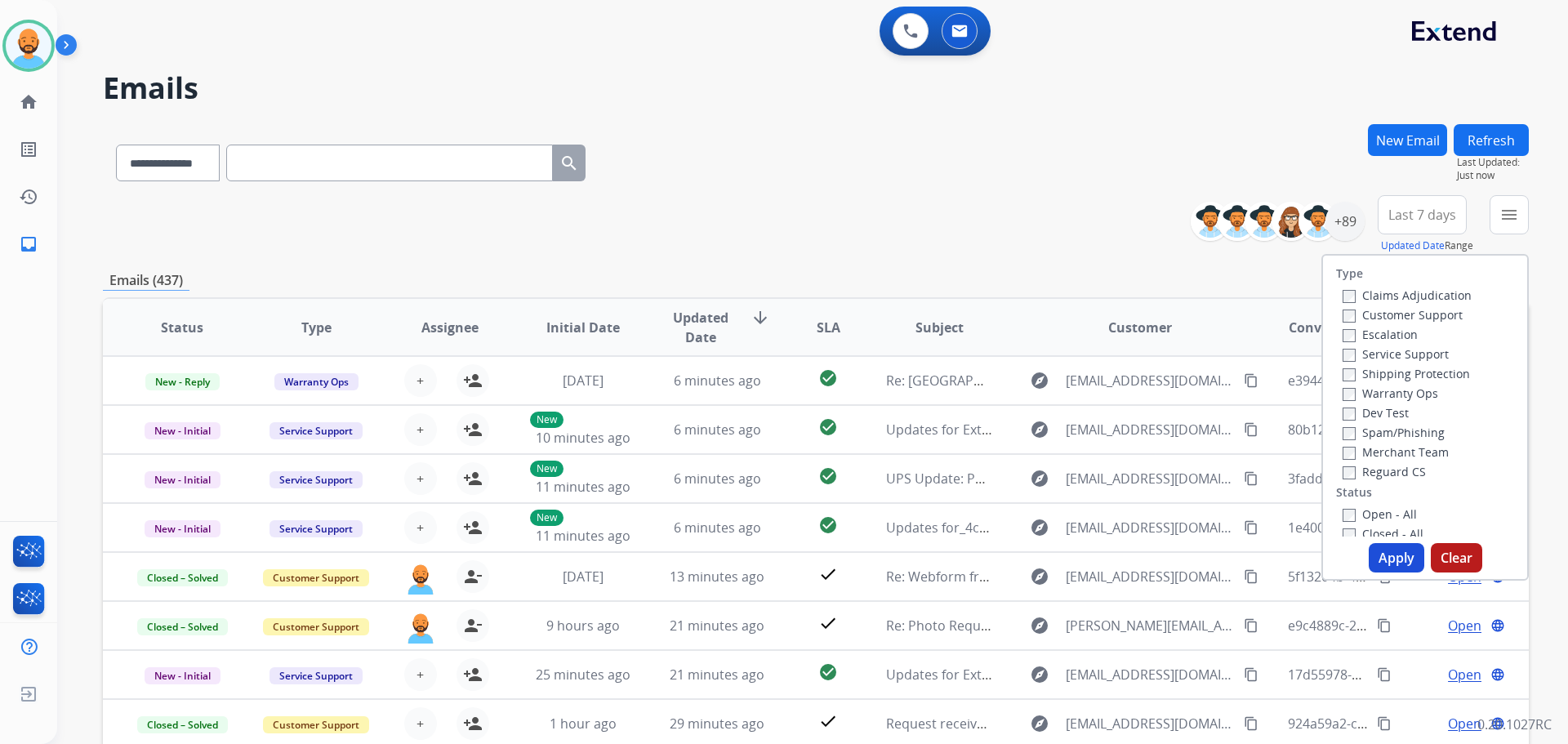
click at [1343, 324] on div "Customer Support" at bounding box center [1408, 314] width 129 height 20
click at [1330, 513] on div "Type Claims Adjudication Customer Support Escalation Service Support Shipping P…" at bounding box center [1425, 396] width 204 height 281
click at [1394, 561] on button "Apply" at bounding box center [1397, 557] width 55 height 29
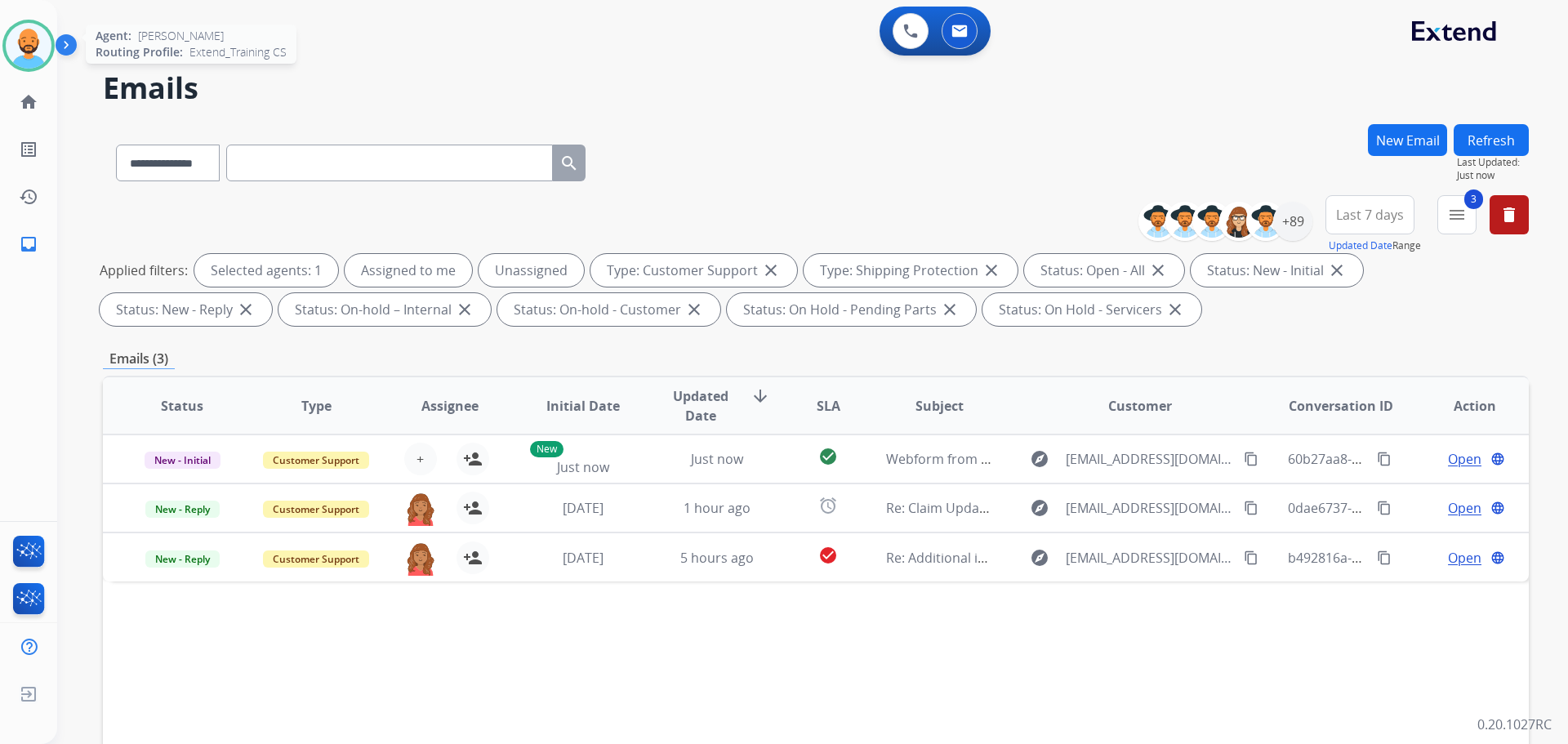
click at [46, 52] on img at bounding box center [28, 45] width 45 height 45
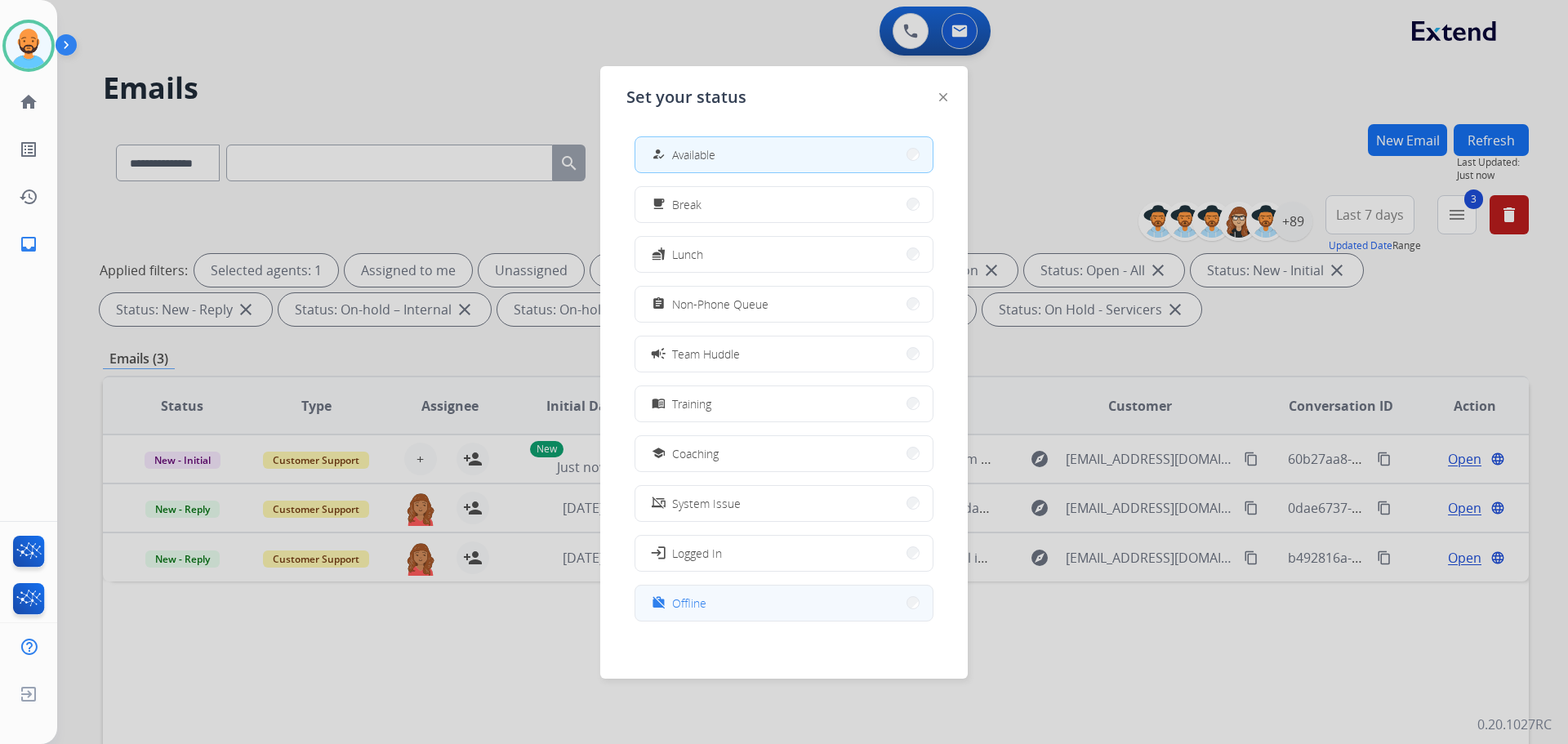
click at [885, 600] on button "work_off Offline" at bounding box center [784, 603] width 297 height 35
